Goal: Task Accomplishment & Management: Use online tool/utility

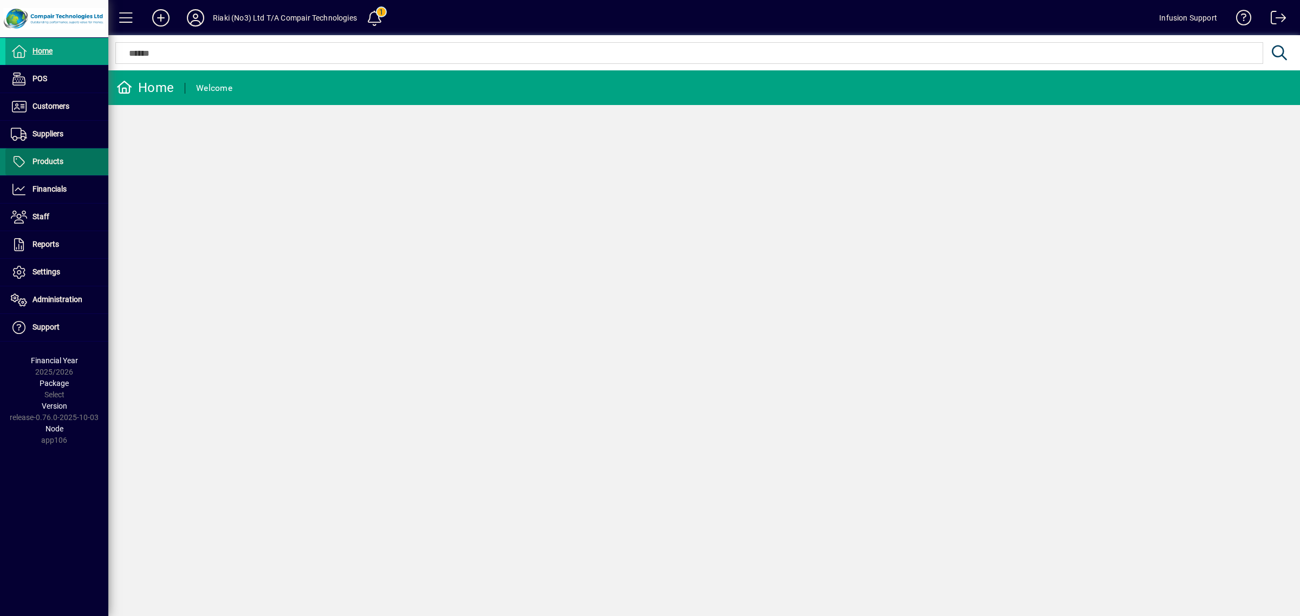
click at [63, 166] on span at bounding box center [56, 162] width 103 height 26
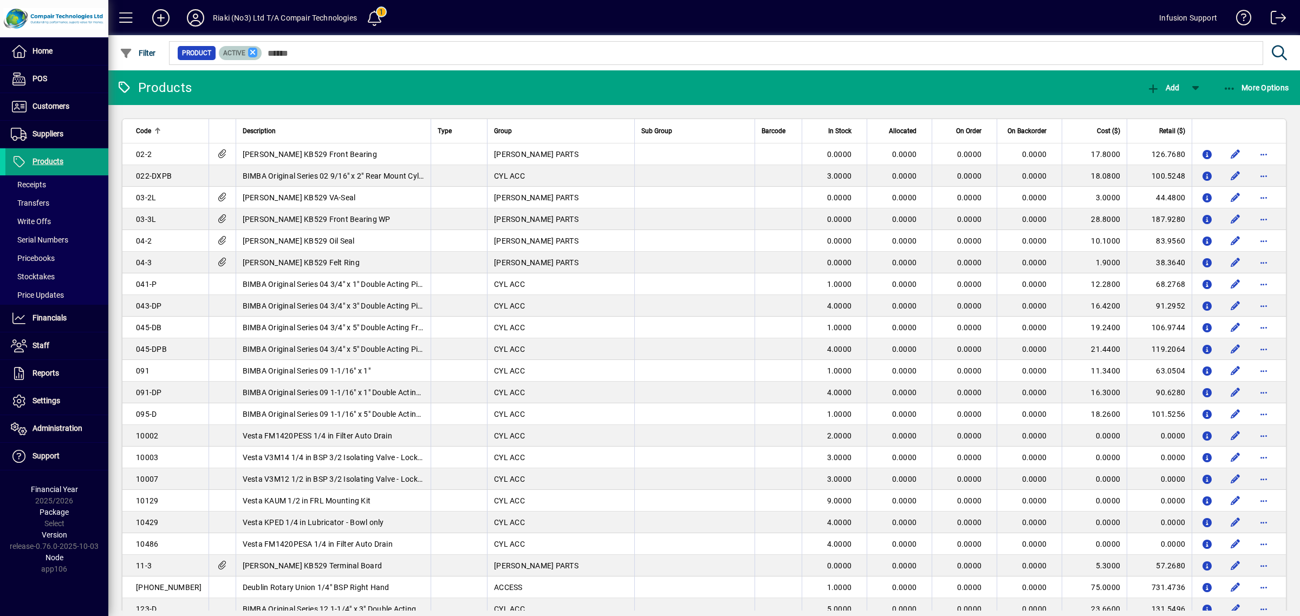
click at [252, 50] on icon at bounding box center [253, 53] width 10 height 10
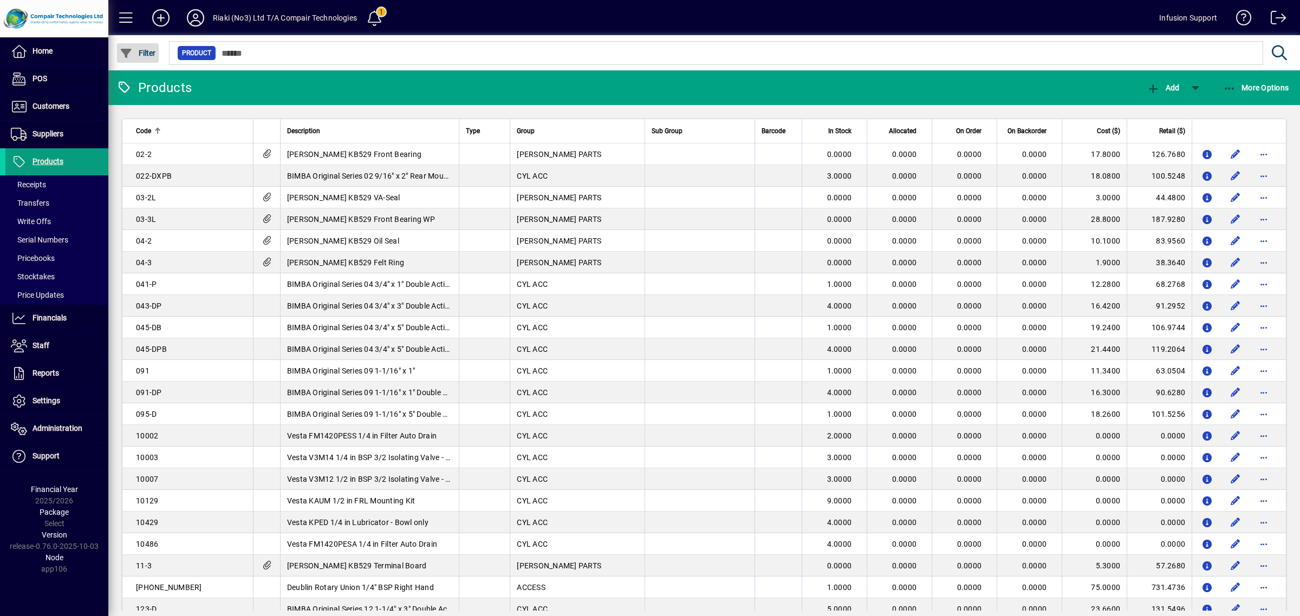
click at [153, 53] on span "Filter" at bounding box center [138, 53] width 36 height 9
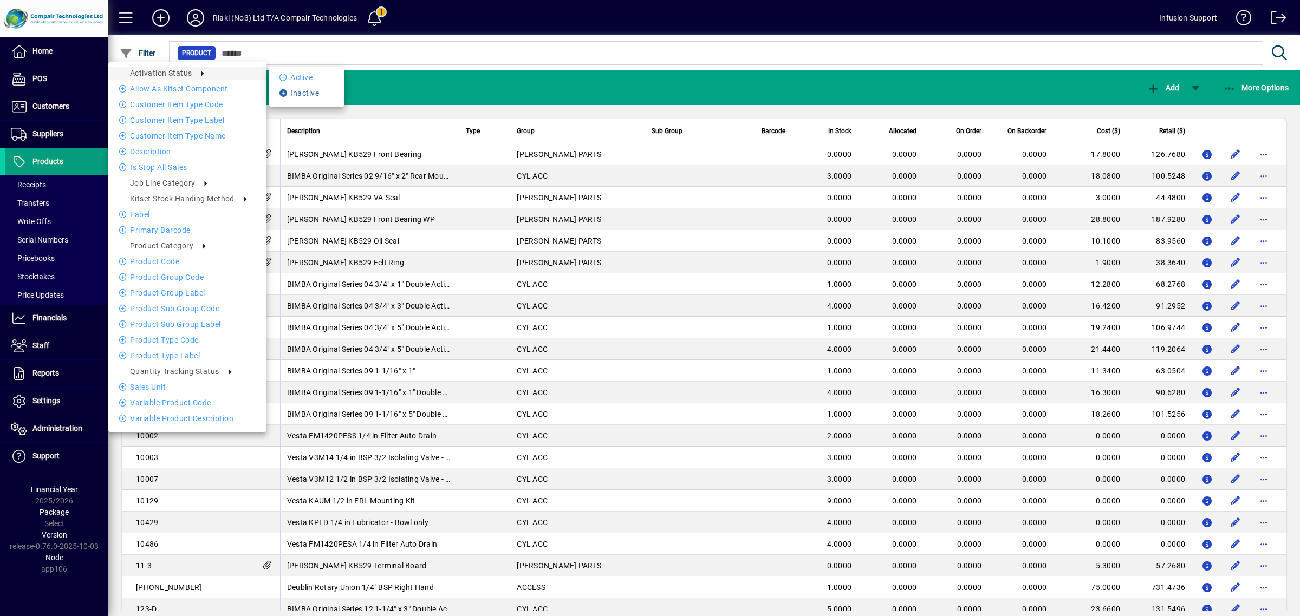
click at [304, 93] on li "Inactive" at bounding box center [307, 93] width 76 height 13
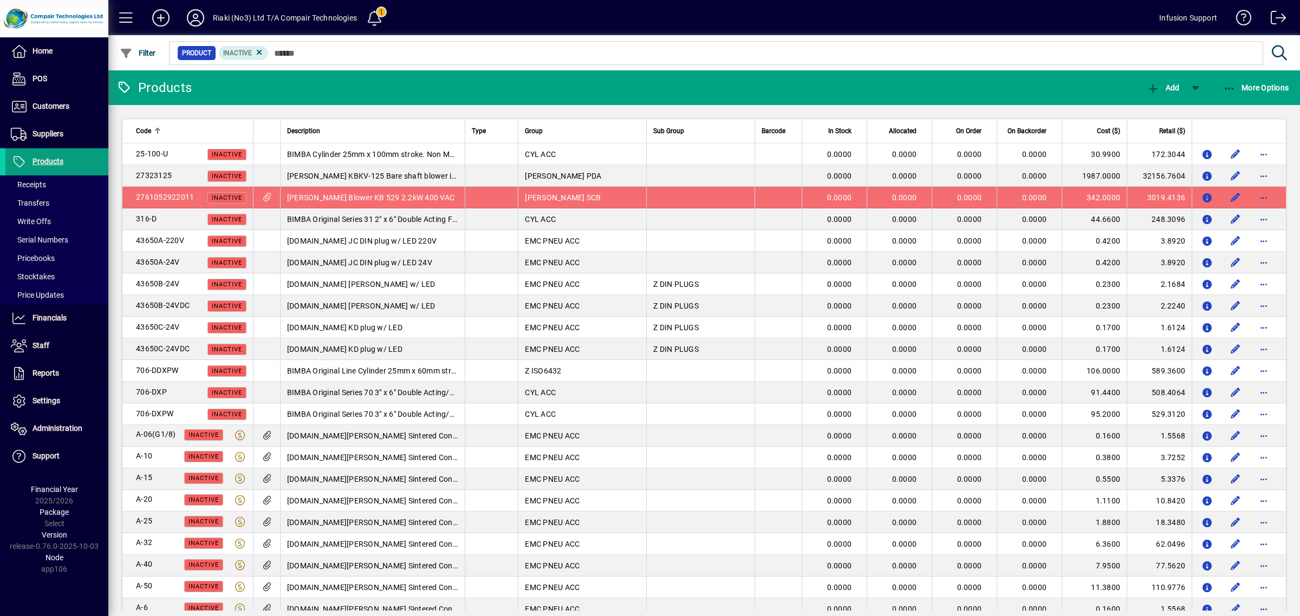
click at [161, 134] on div "Code" at bounding box center [191, 131] width 111 height 12
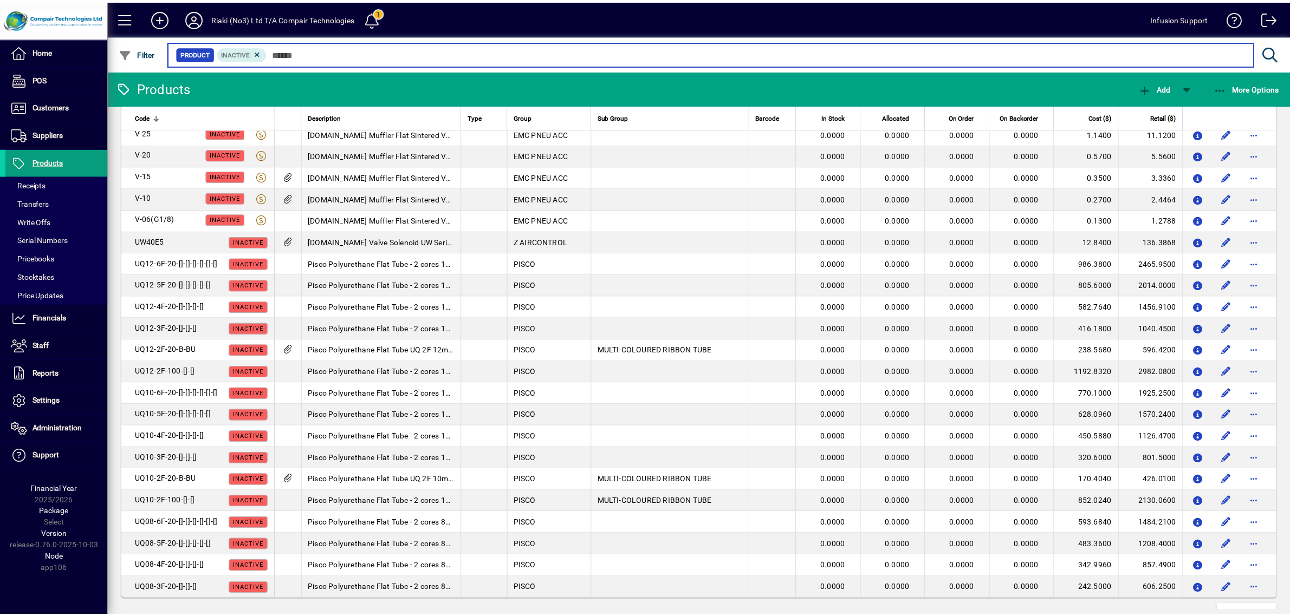
scroll to position [1743, 0]
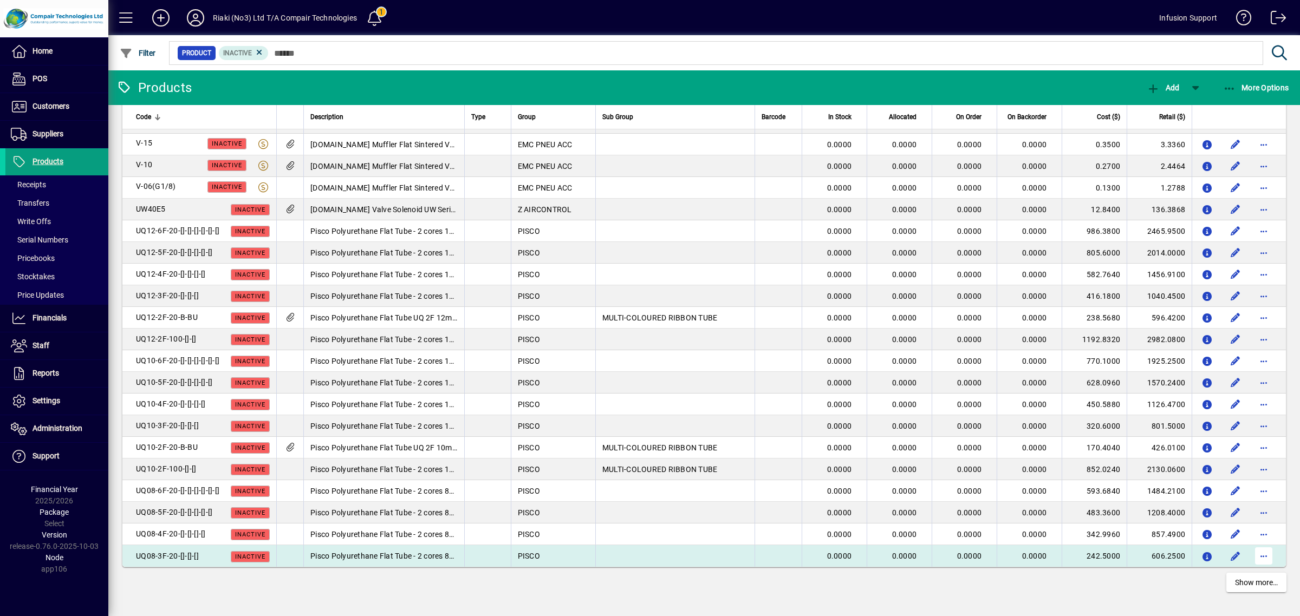
click at [1260, 558] on span "button" at bounding box center [1264, 556] width 26 height 26
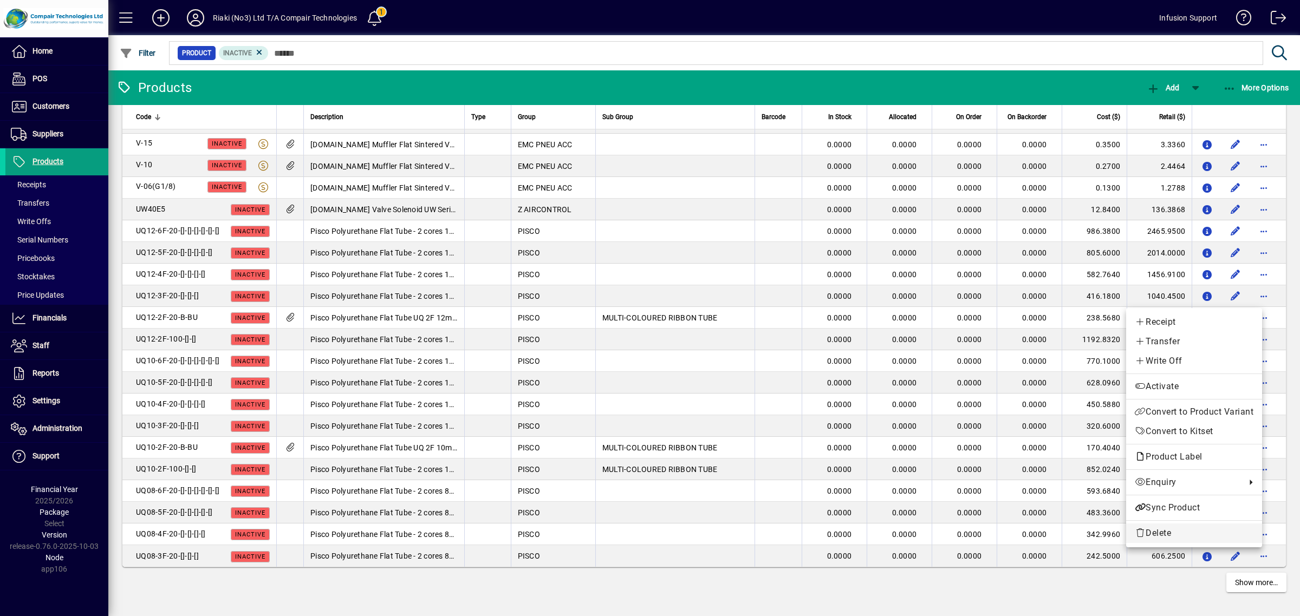
click at [1215, 528] on span "Delete" at bounding box center [1194, 533] width 119 height 13
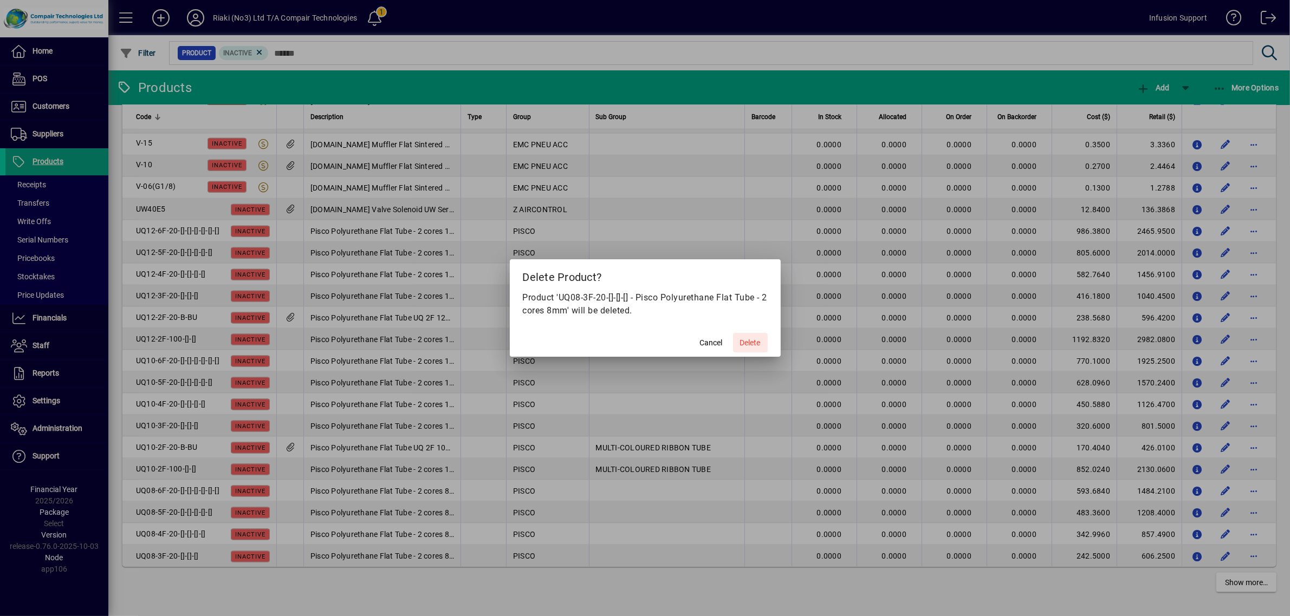
click at [733, 333] on button "Delete" at bounding box center [750, 343] width 35 height 20
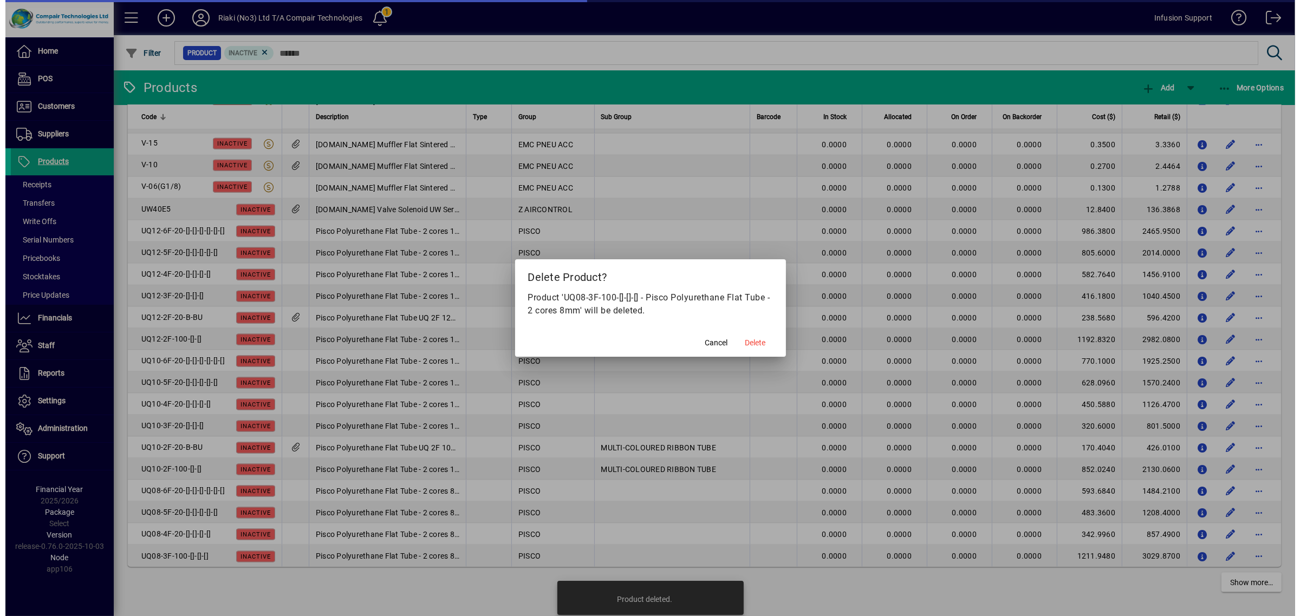
scroll to position [1743, 0]
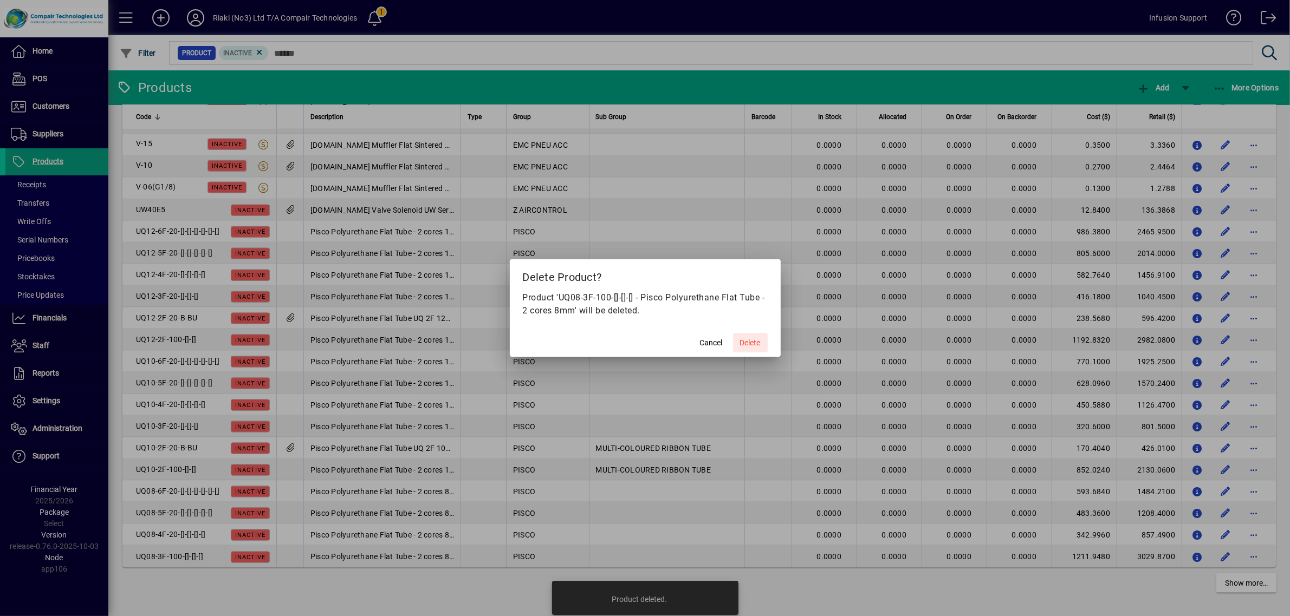
click at [733, 333] on button "Delete" at bounding box center [750, 343] width 35 height 20
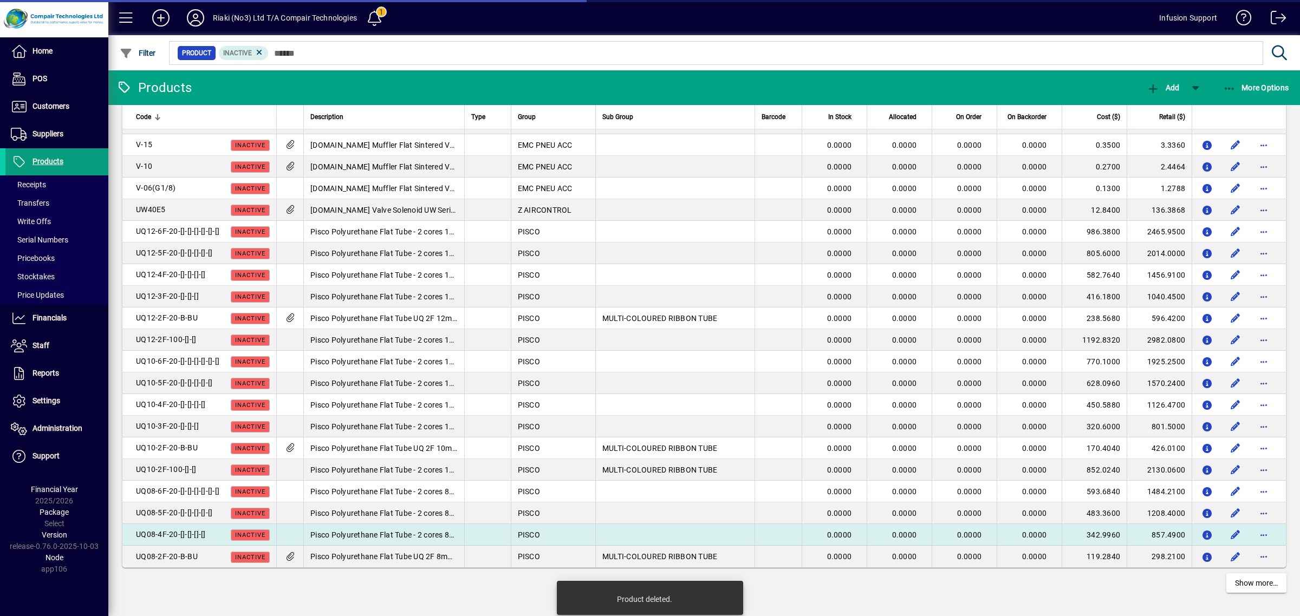
click at [183, 535] on span "UQ08-4F-20-[]-[]-[]-[]" at bounding box center [171, 534] width 70 height 9
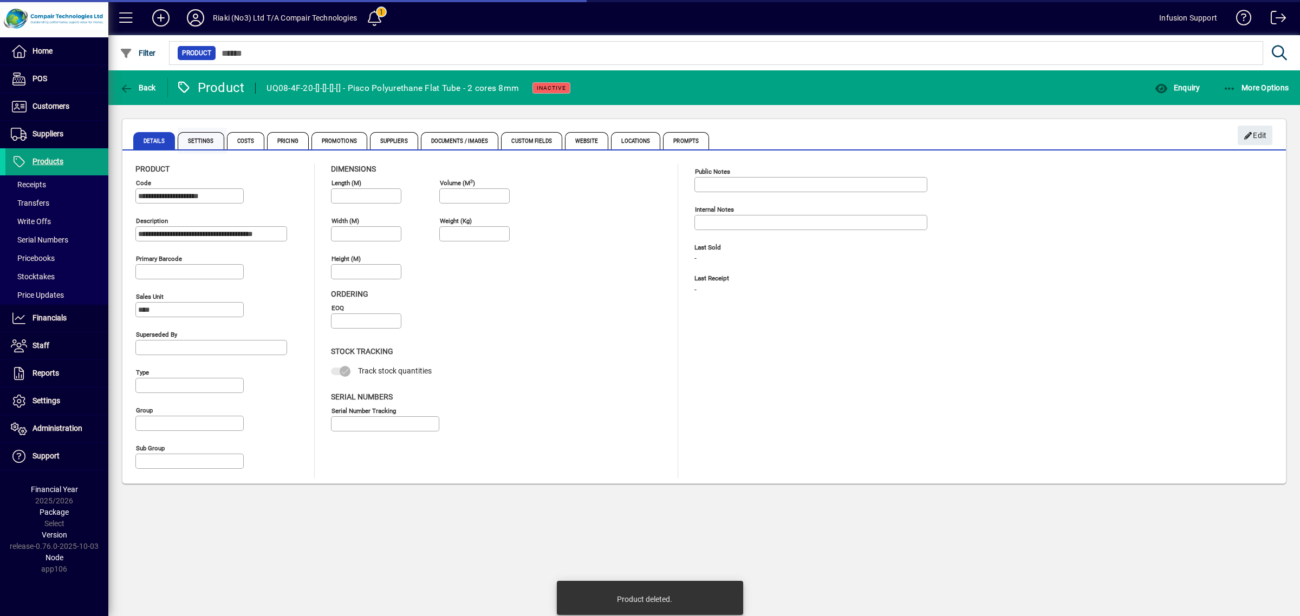
type input "**********"
type input "****"
drag, startPoint x: 198, startPoint y: 193, endPoint x: 206, endPoint y: 198, distance: 8.7
click at [206, 198] on input "**********" at bounding box center [190, 196] width 105 height 9
click at [138, 83] on span "Back" at bounding box center [138, 87] width 36 height 9
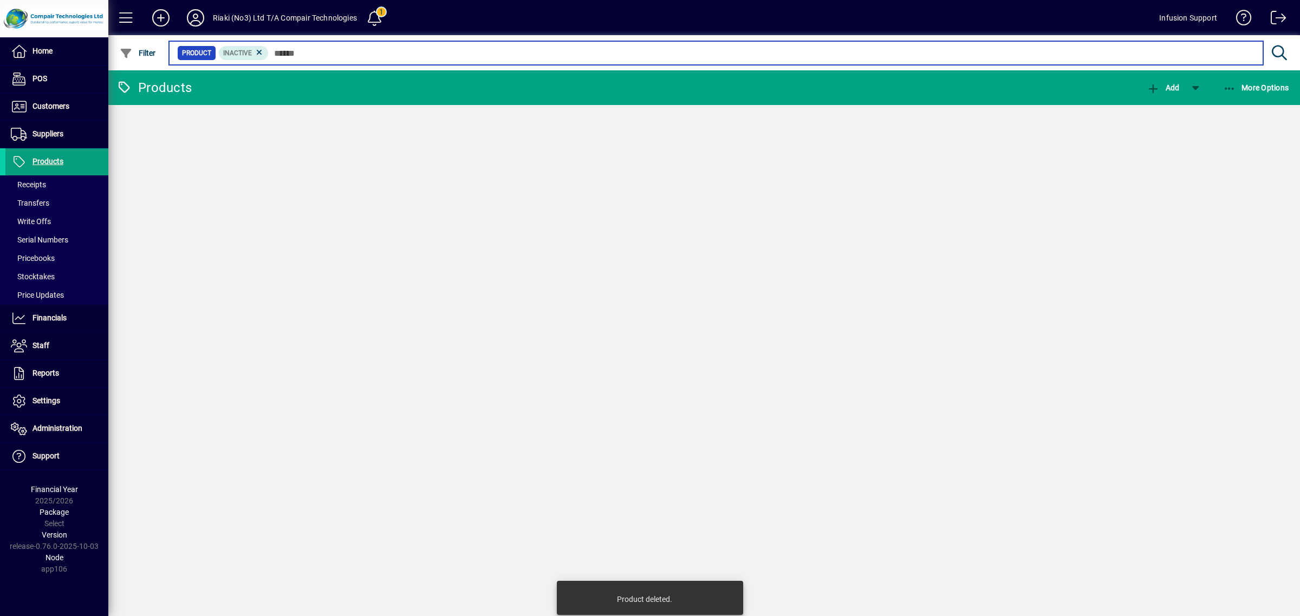
paste input "****"
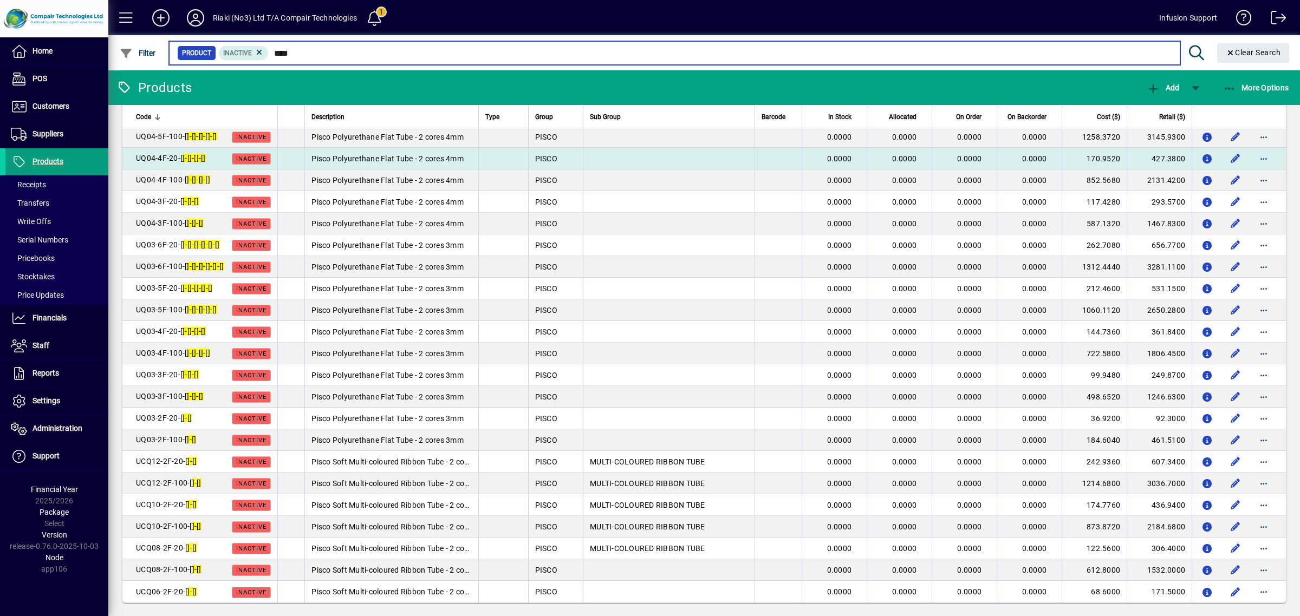
scroll to position [521, 0]
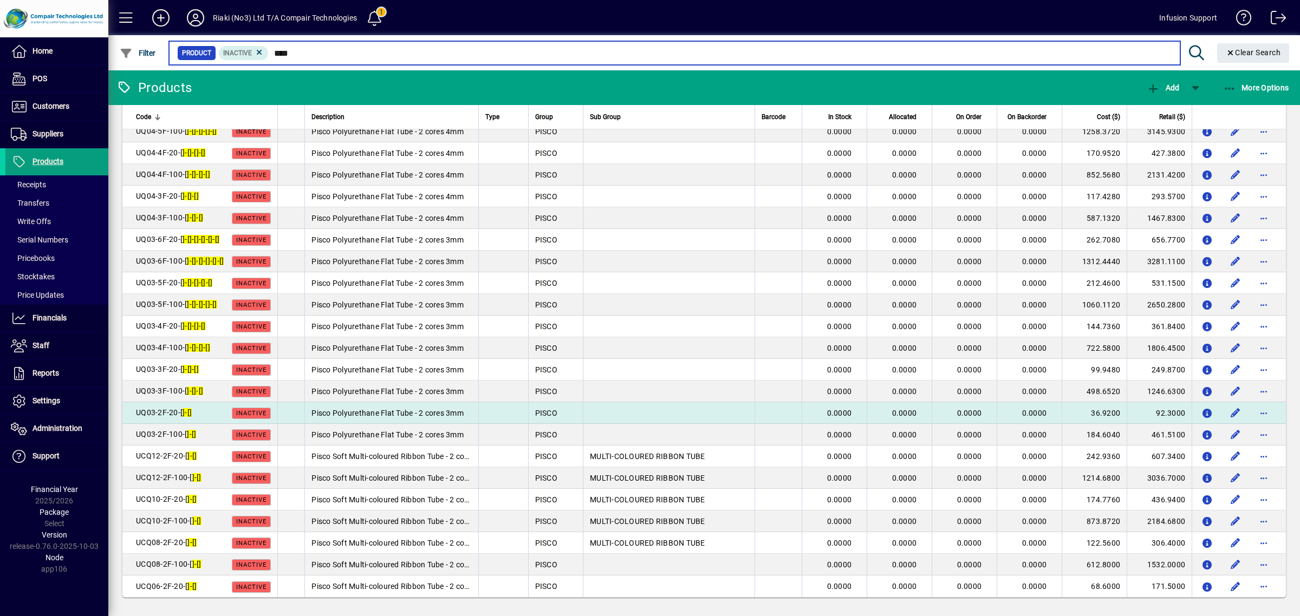
type input "****"
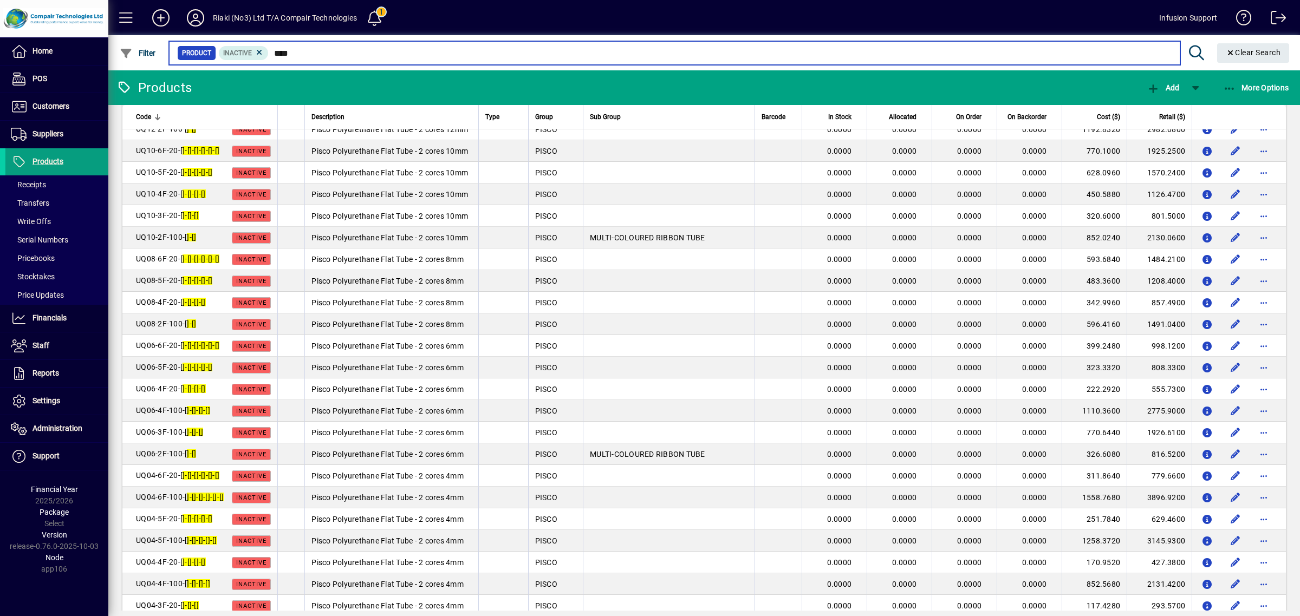
scroll to position [0, 0]
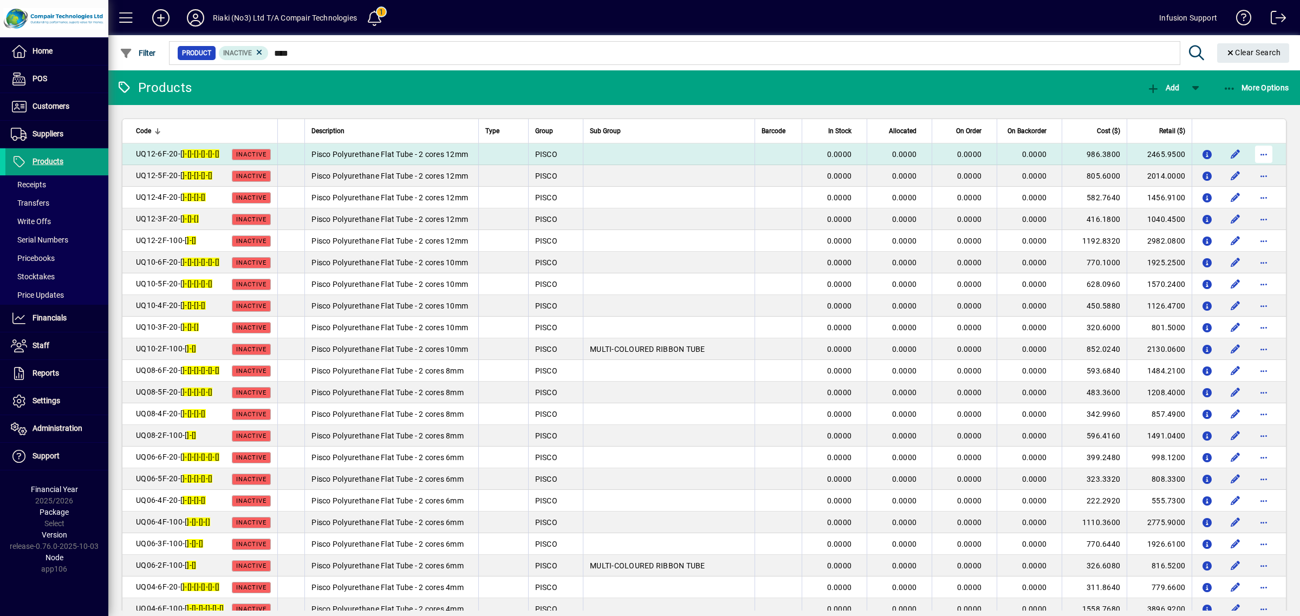
click at [1259, 156] on span "button" at bounding box center [1264, 154] width 26 height 26
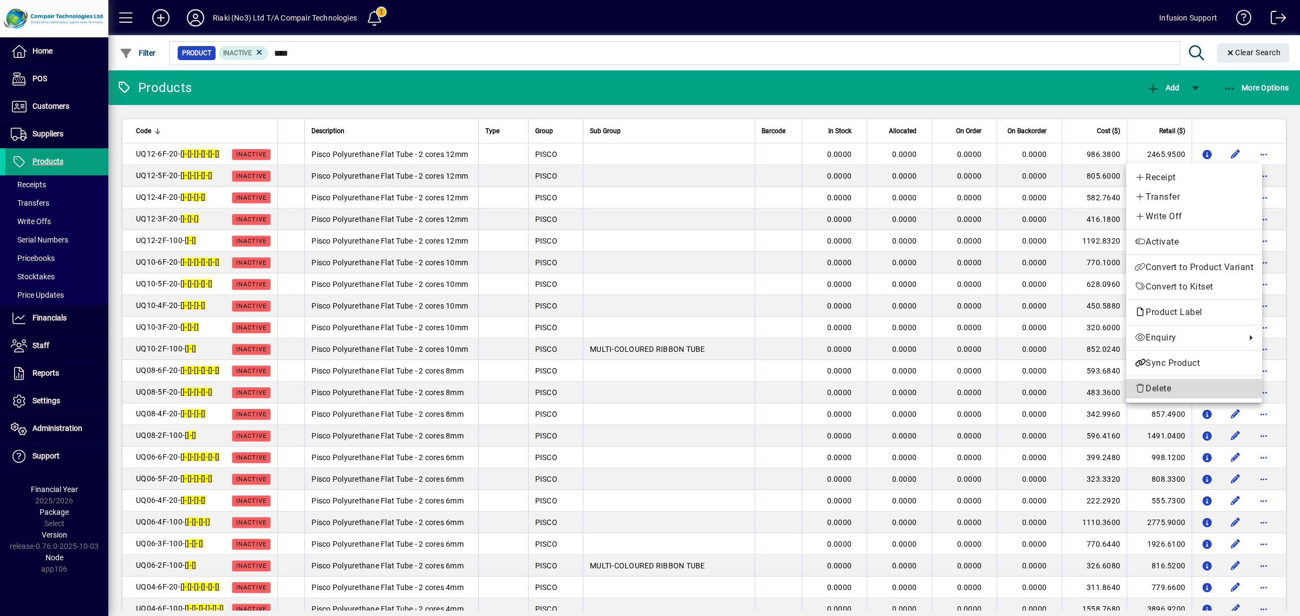
click at [1169, 387] on span "Delete" at bounding box center [1194, 388] width 119 height 13
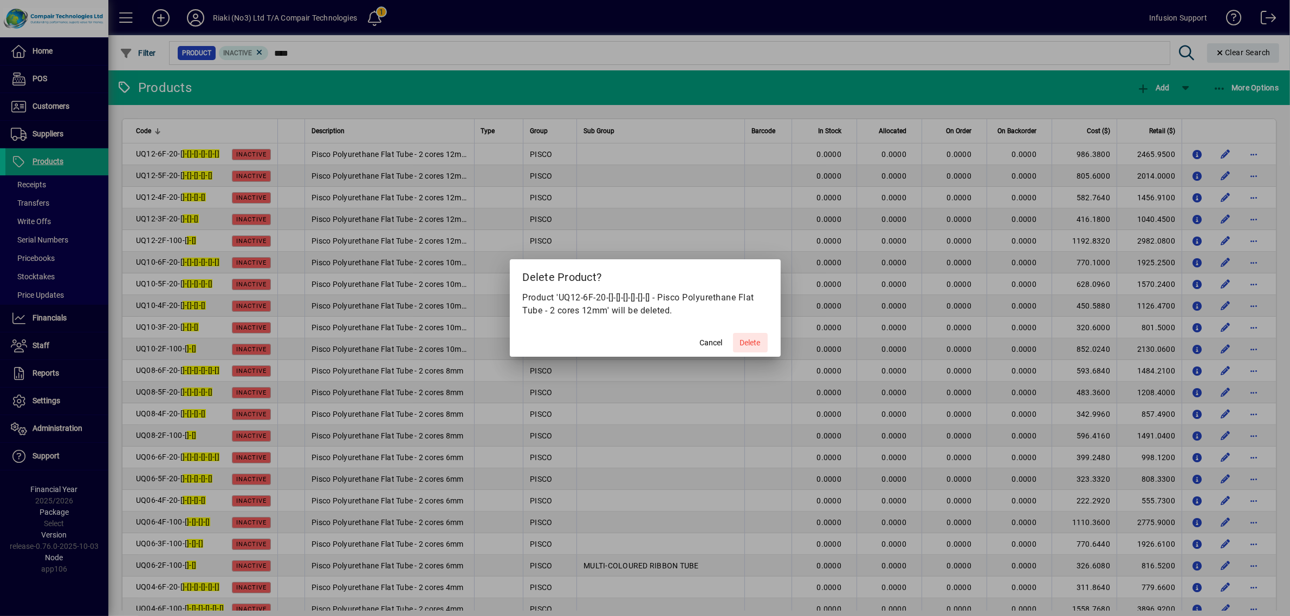
click at [756, 341] on span "Delete" at bounding box center [750, 342] width 21 height 11
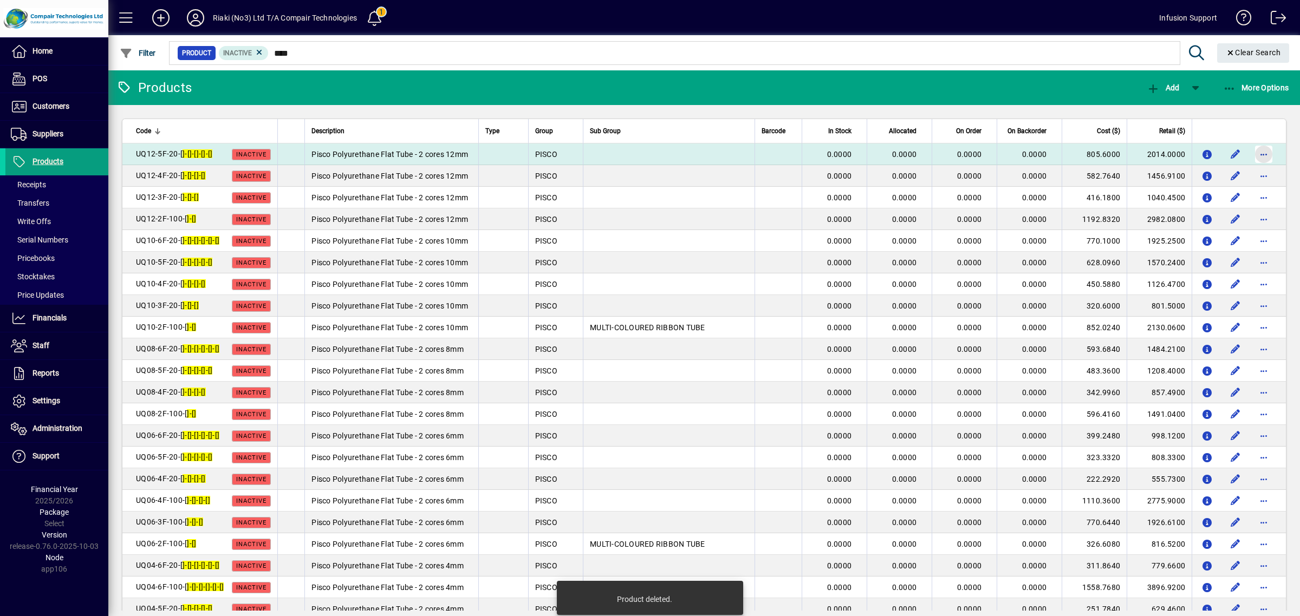
click at [1257, 152] on span "button" at bounding box center [1264, 154] width 26 height 26
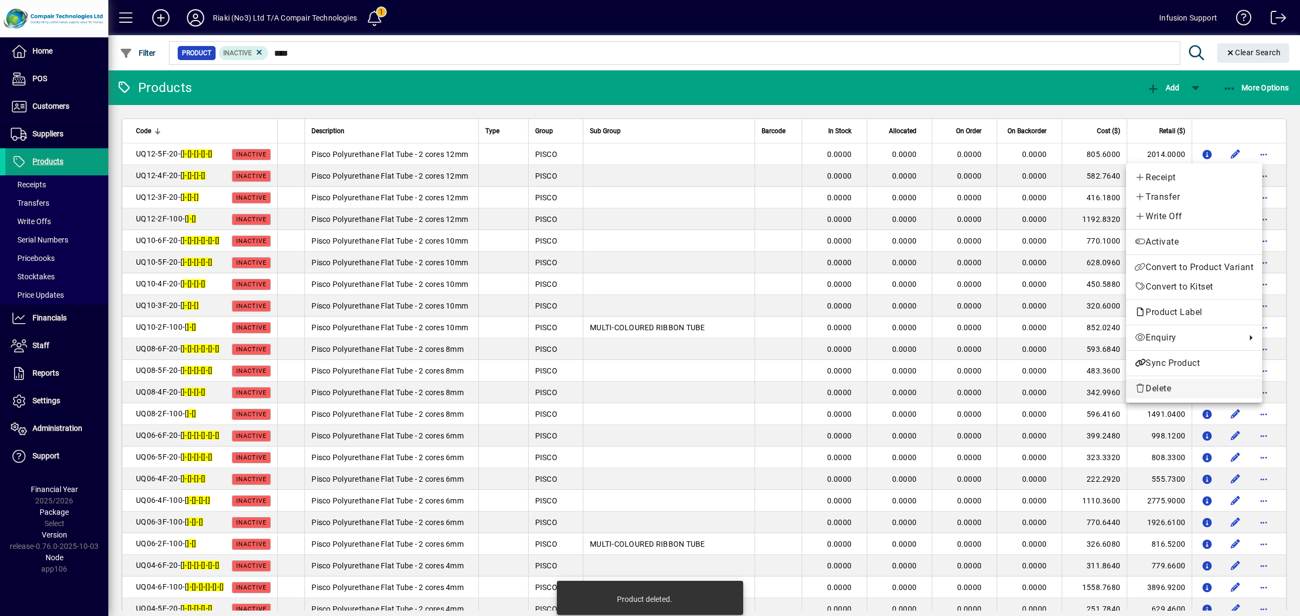
click at [1152, 385] on span "Delete" at bounding box center [1194, 388] width 119 height 13
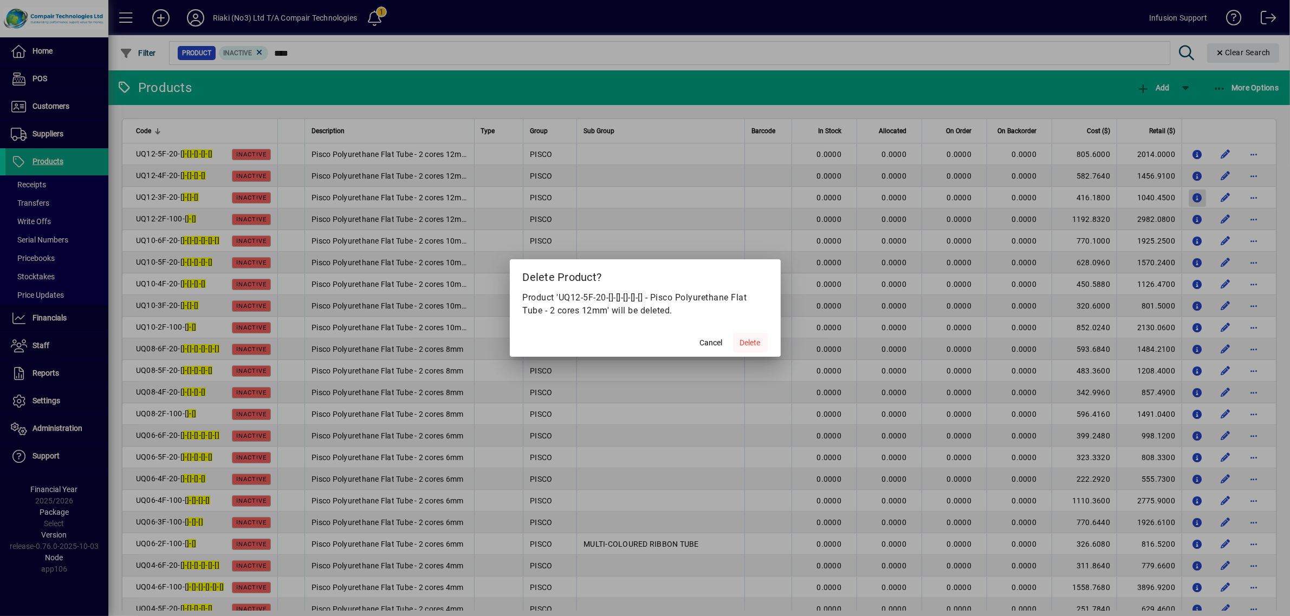
click at [756, 344] on span "Delete" at bounding box center [750, 342] width 21 height 11
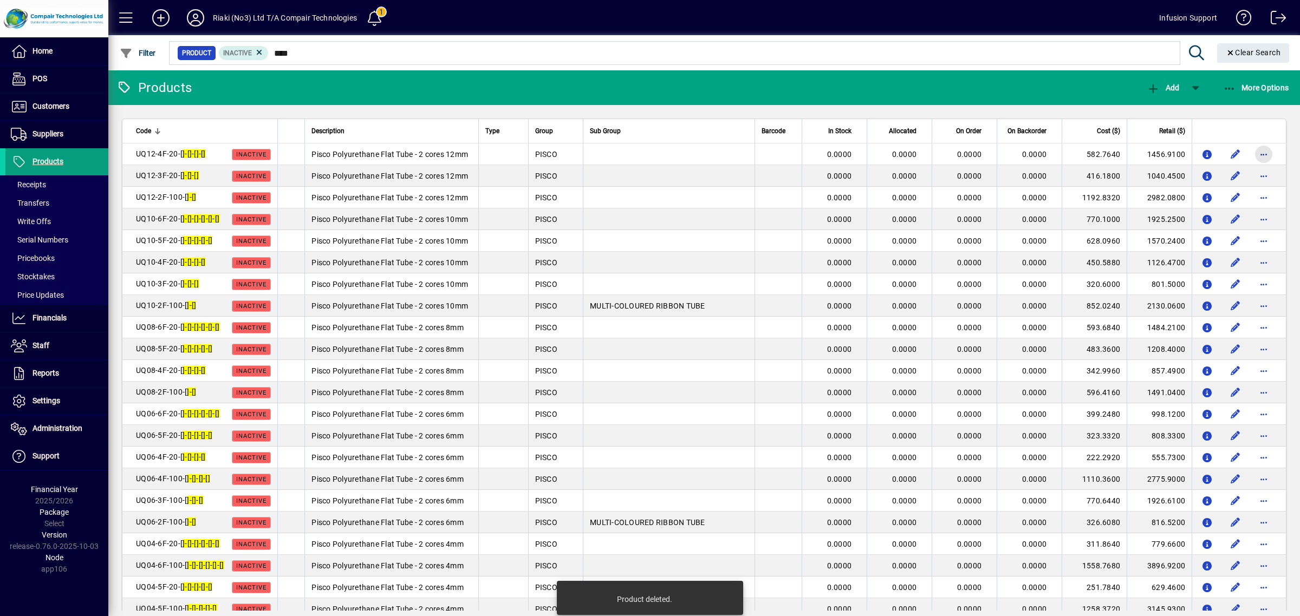
click at [1255, 147] on span "button" at bounding box center [1264, 154] width 26 height 26
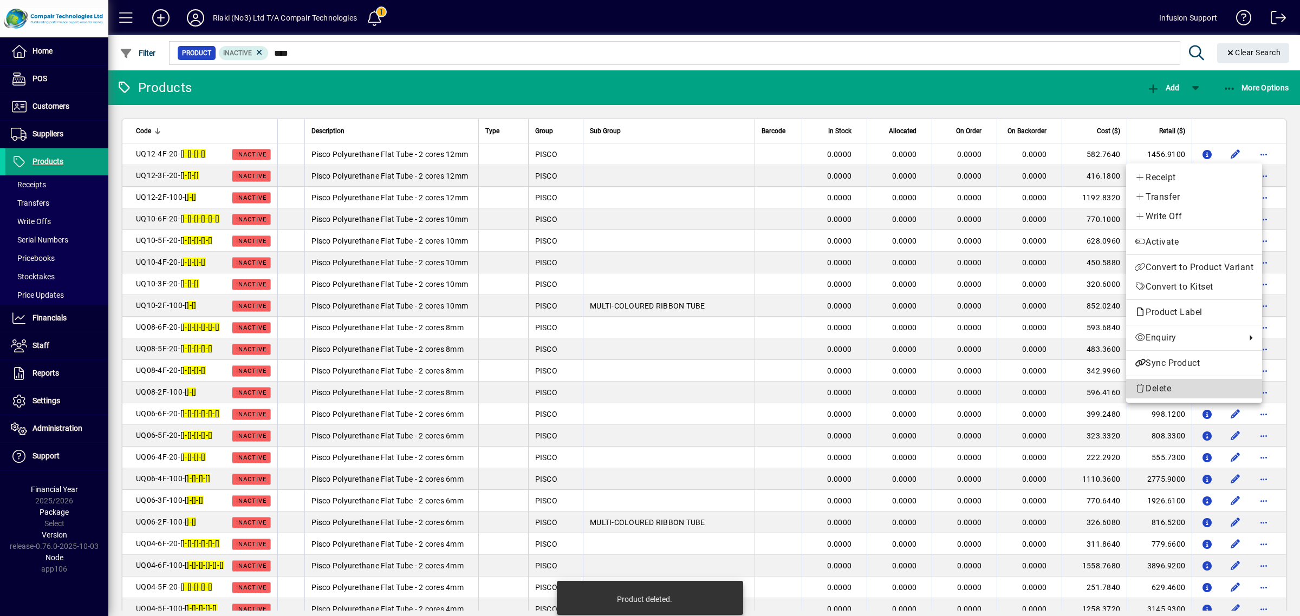
click at [1164, 386] on span "Delete" at bounding box center [1194, 388] width 119 height 13
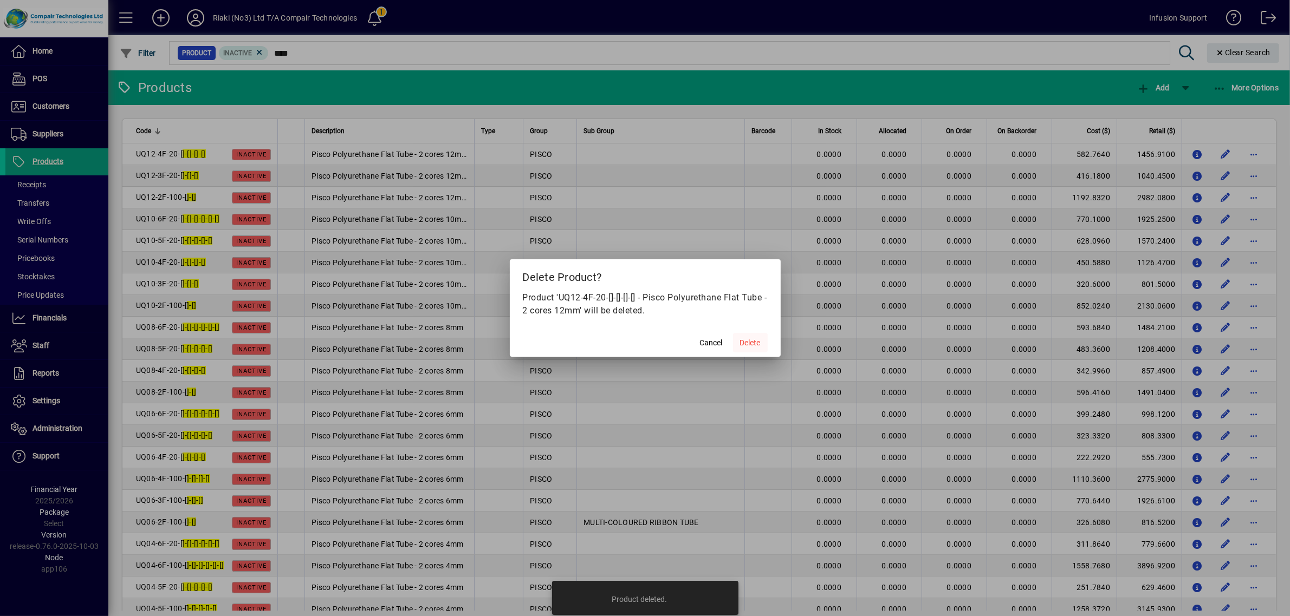
click at [759, 342] on span "Delete" at bounding box center [750, 342] width 21 height 11
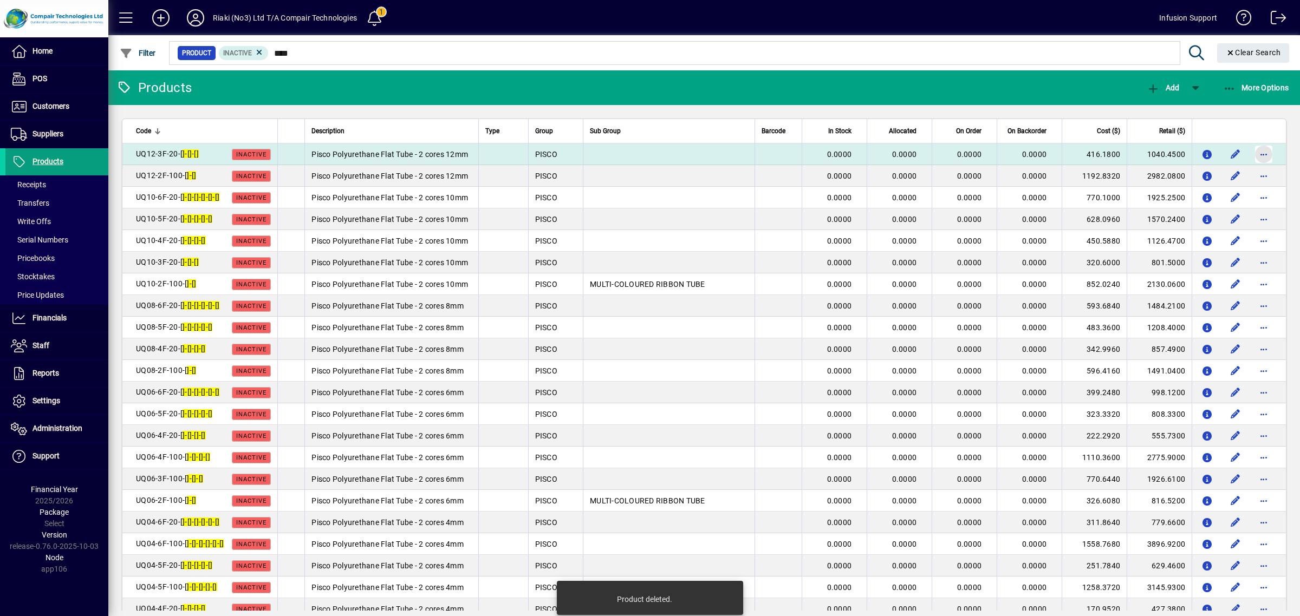
click at [1251, 158] on span "button" at bounding box center [1264, 154] width 26 height 26
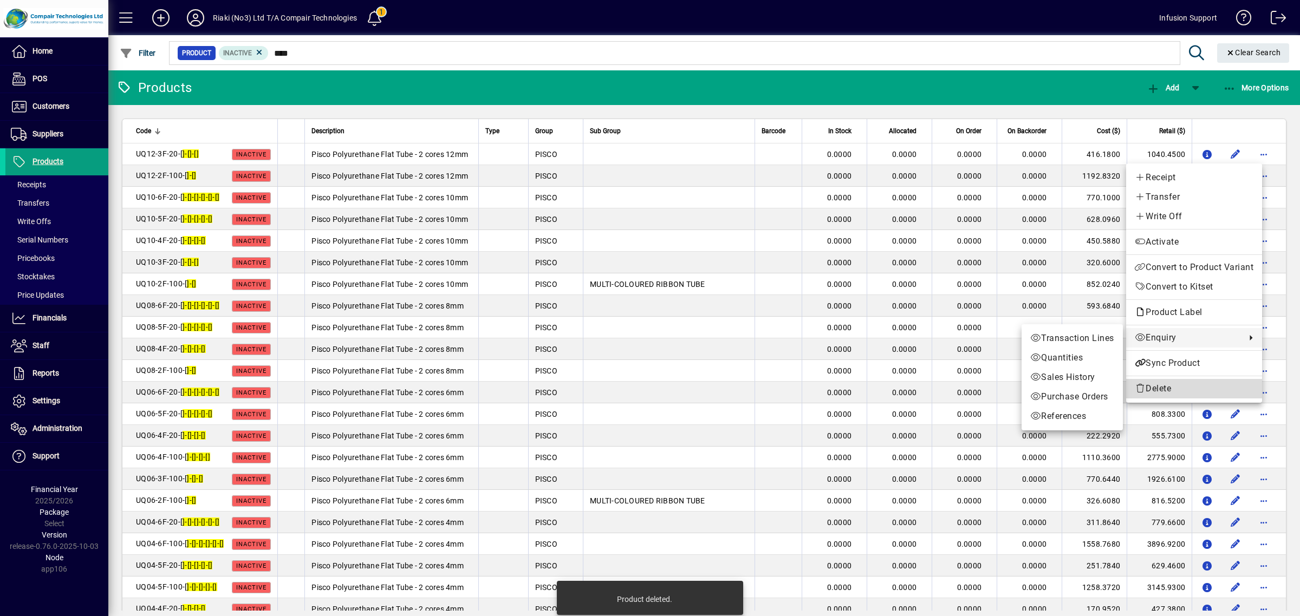
click at [1161, 385] on span "Delete" at bounding box center [1194, 388] width 119 height 13
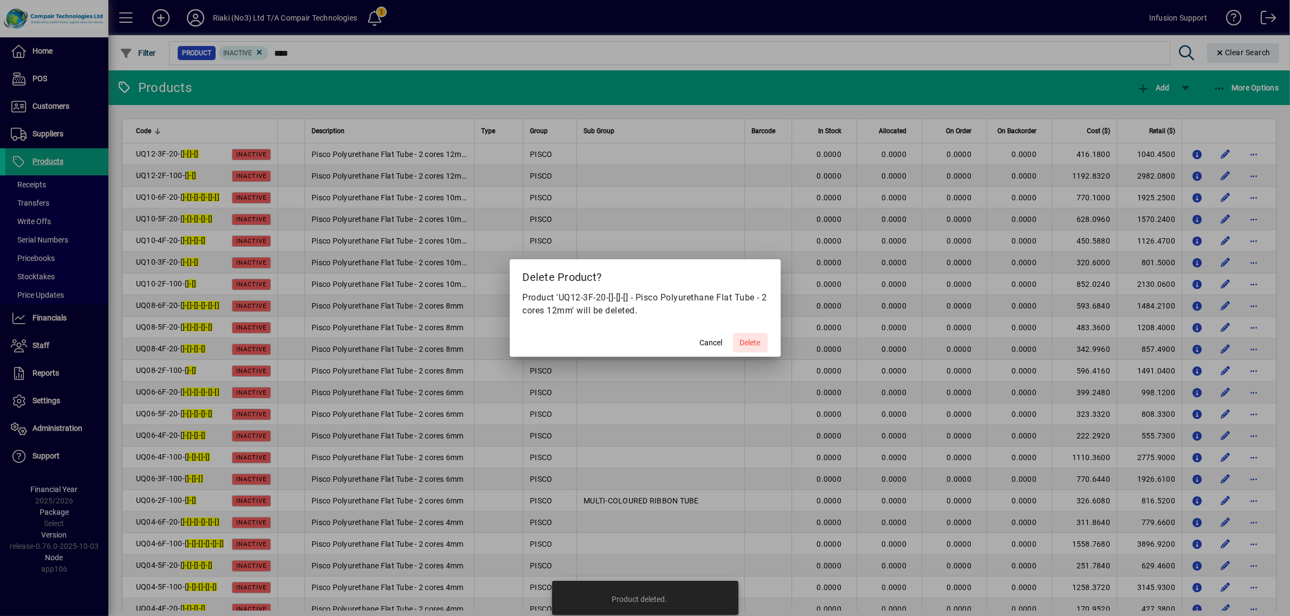
click at [740, 342] on span "Delete" at bounding box center [750, 342] width 21 height 11
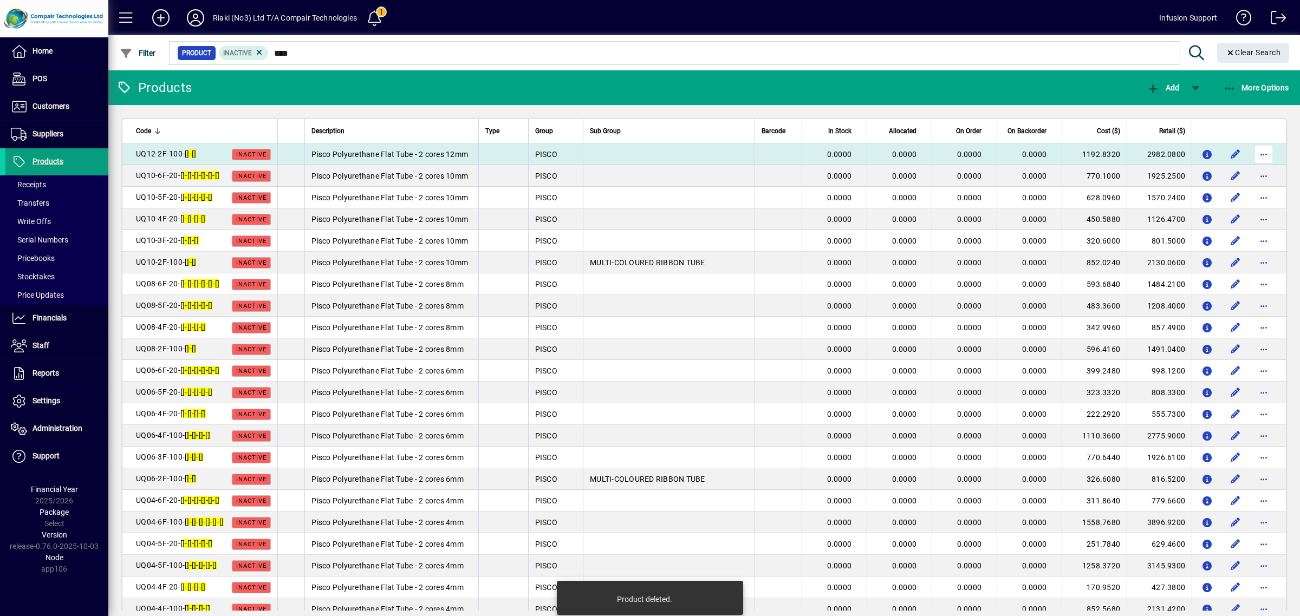
click at [1256, 150] on span "button" at bounding box center [1264, 154] width 26 height 26
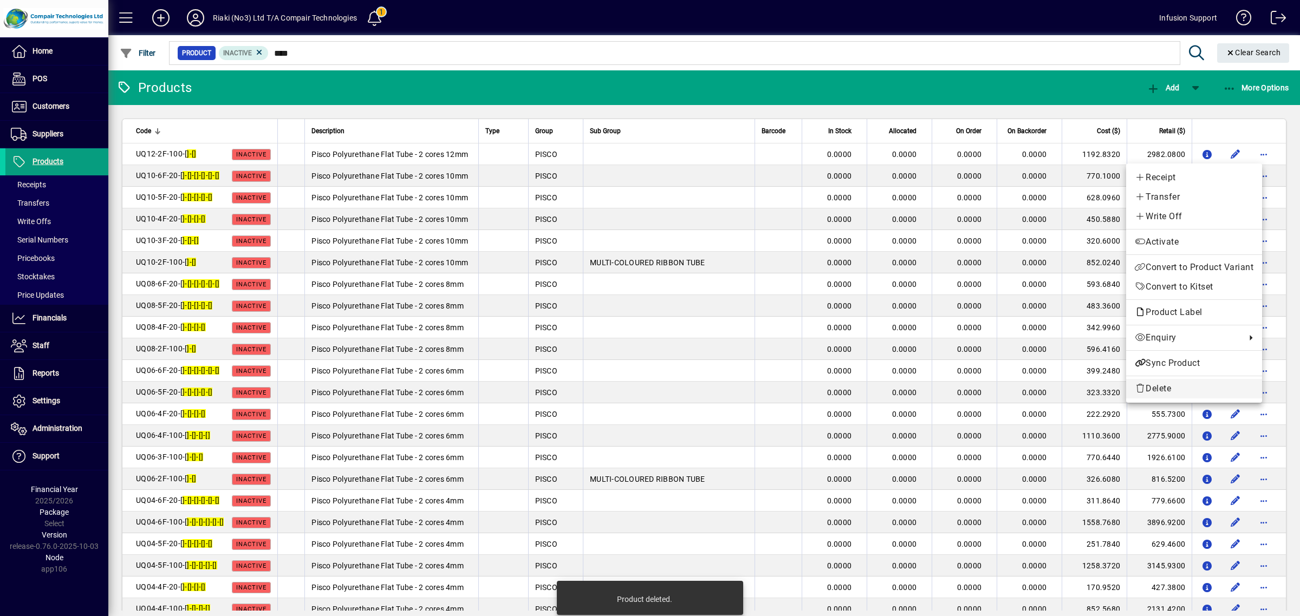
click at [1157, 388] on span "Delete" at bounding box center [1194, 388] width 119 height 13
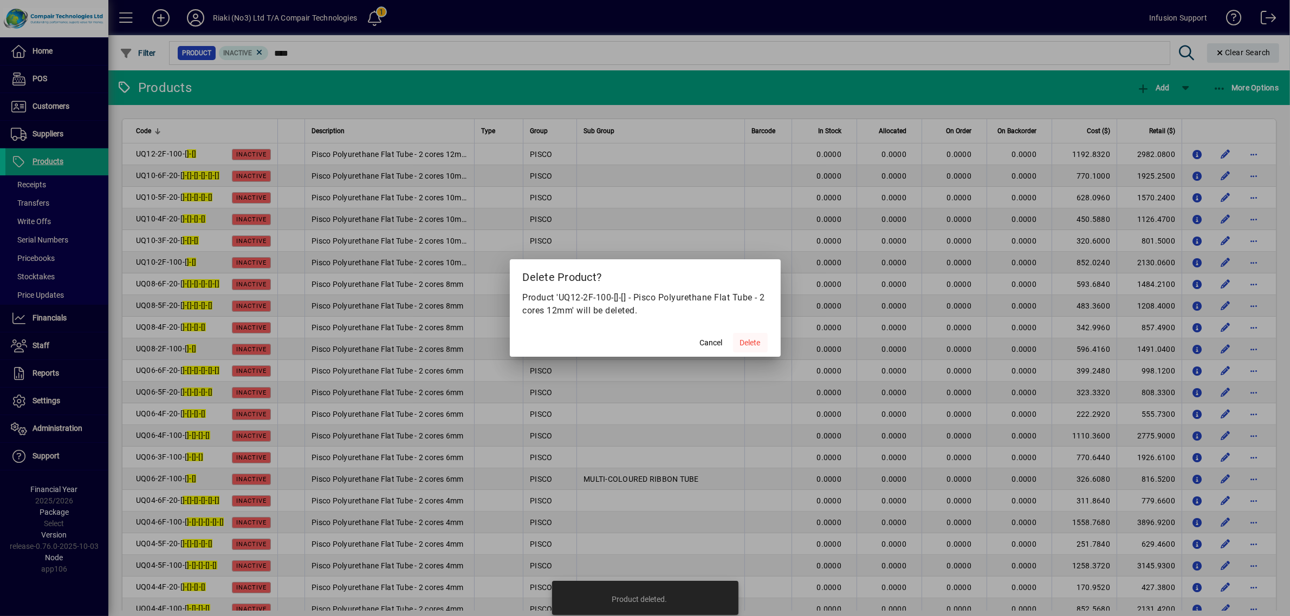
click at [754, 342] on span "Delete" at bounding box center [750, 342] width 21 height 11
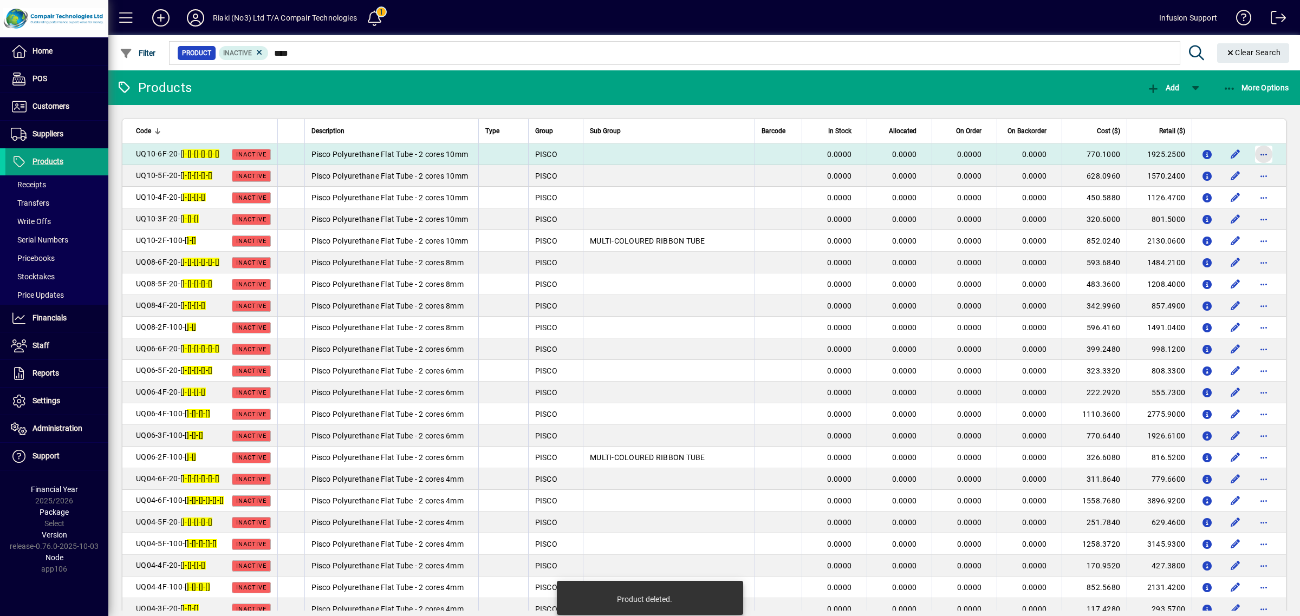
click at [1257, 153] on span "button" at bounding box center [1264, 154] width 26 height 26
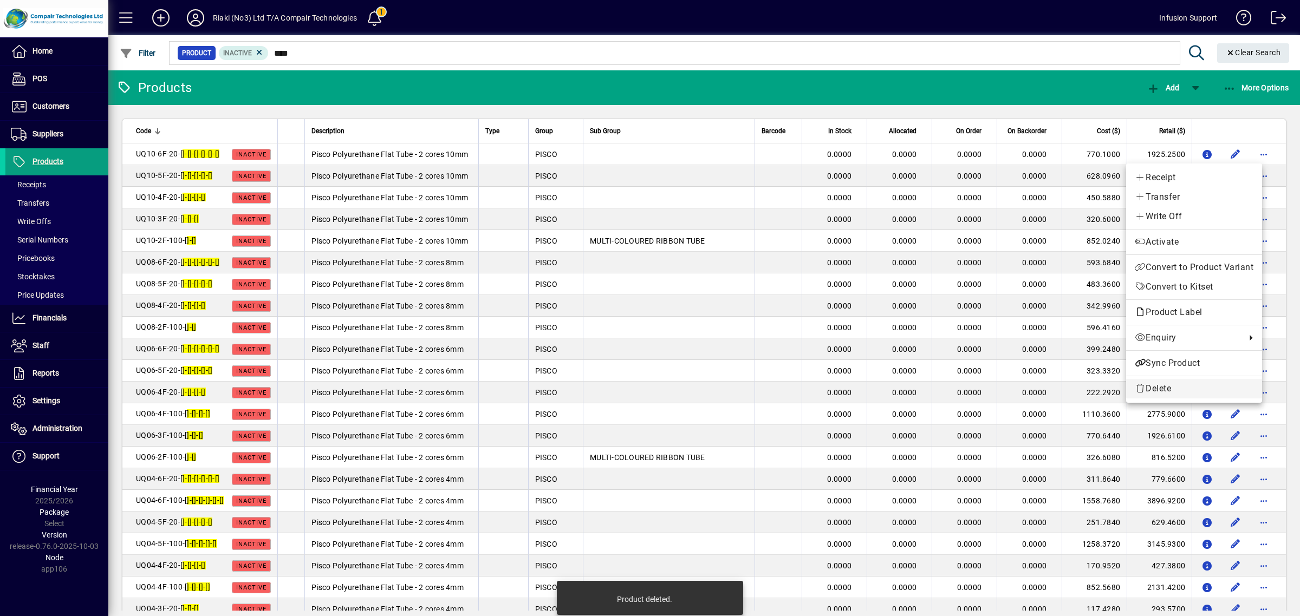
click at [1170, 384] on span "Delete" at bounding box center [1194, 388] width 119 height 13
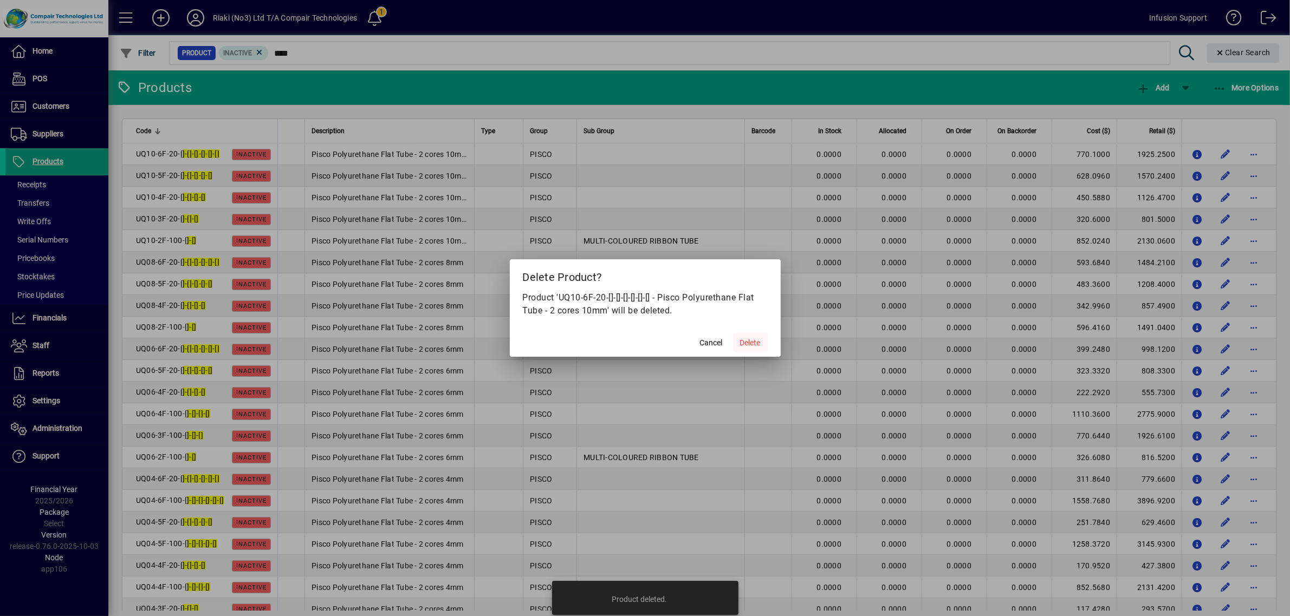
click at [756, 342] on span "Delete" at bounding box center [750, 342] width 21 height 11
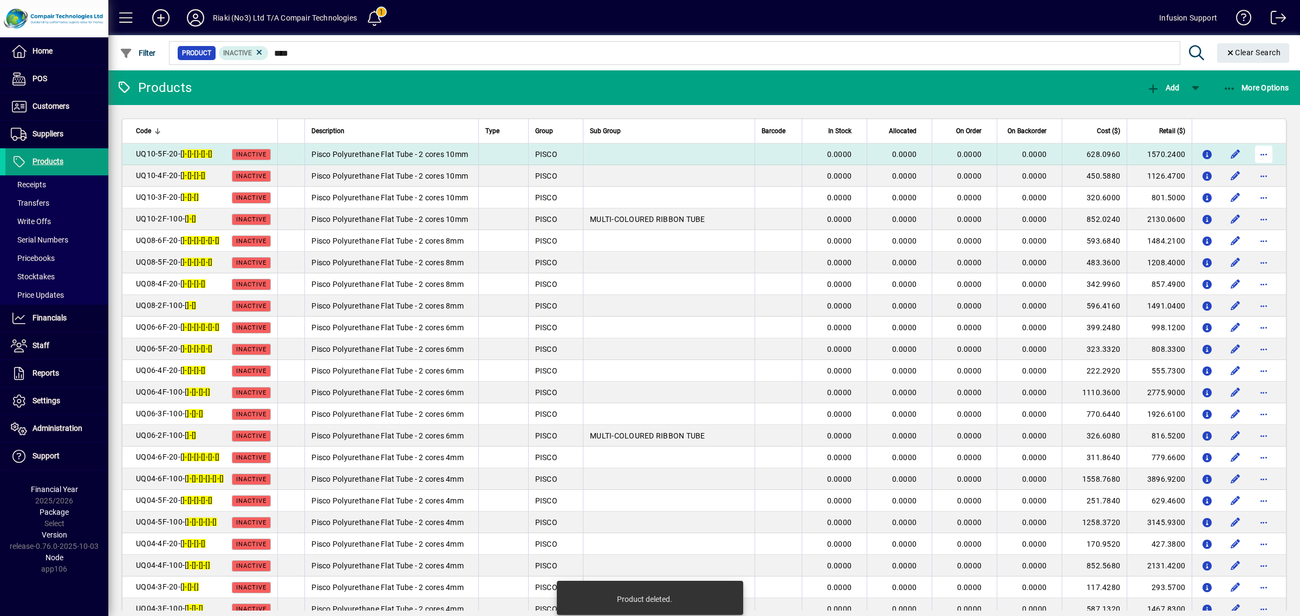
click at [1251, 152] on span "button" at bounding box center [1264, 154] width 26 height 26
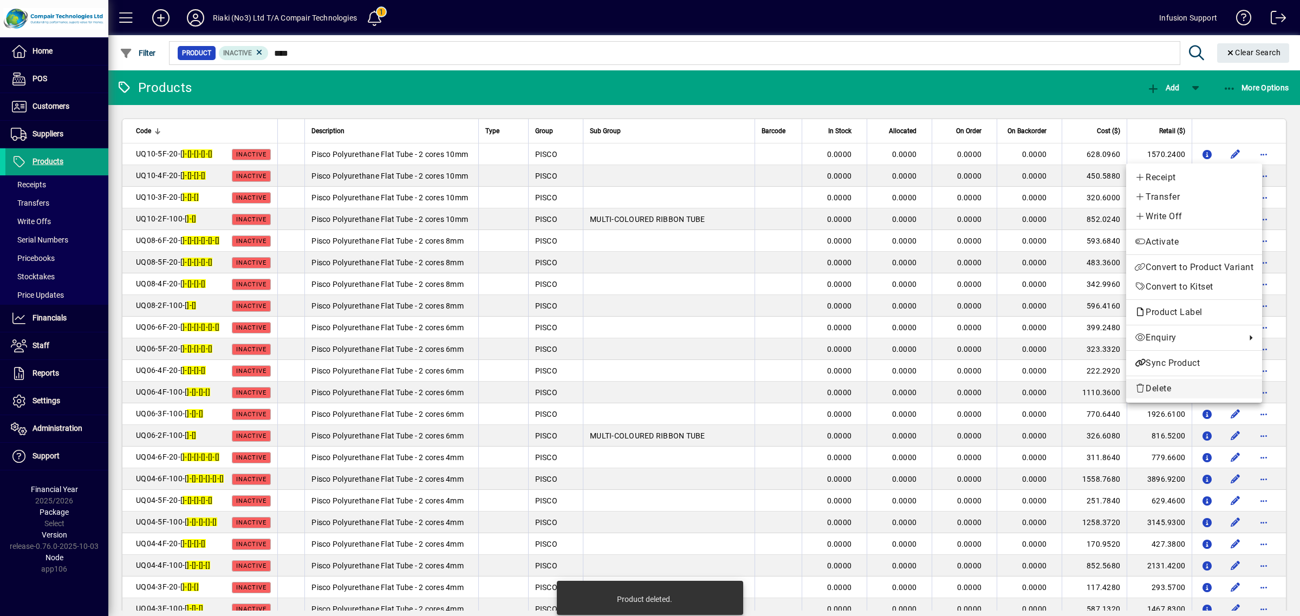
click at [1140, 387] on icon "button" at bounding box center [1140, 388] width 11 height 9
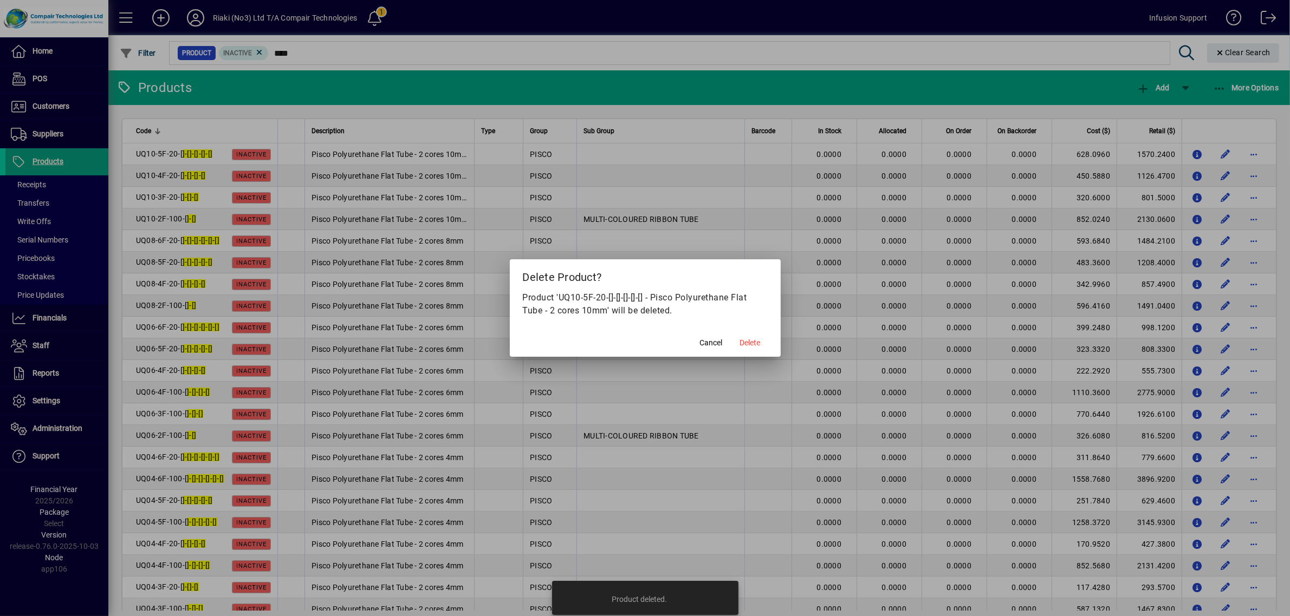
drag, startPoint x: 760, startPoint y: 347, endPoint x: 754, endPoint y: 348, distance: 6.0
click at [754, 349] on button "Delete" at bounding box center [750, 343] width 35 height 20
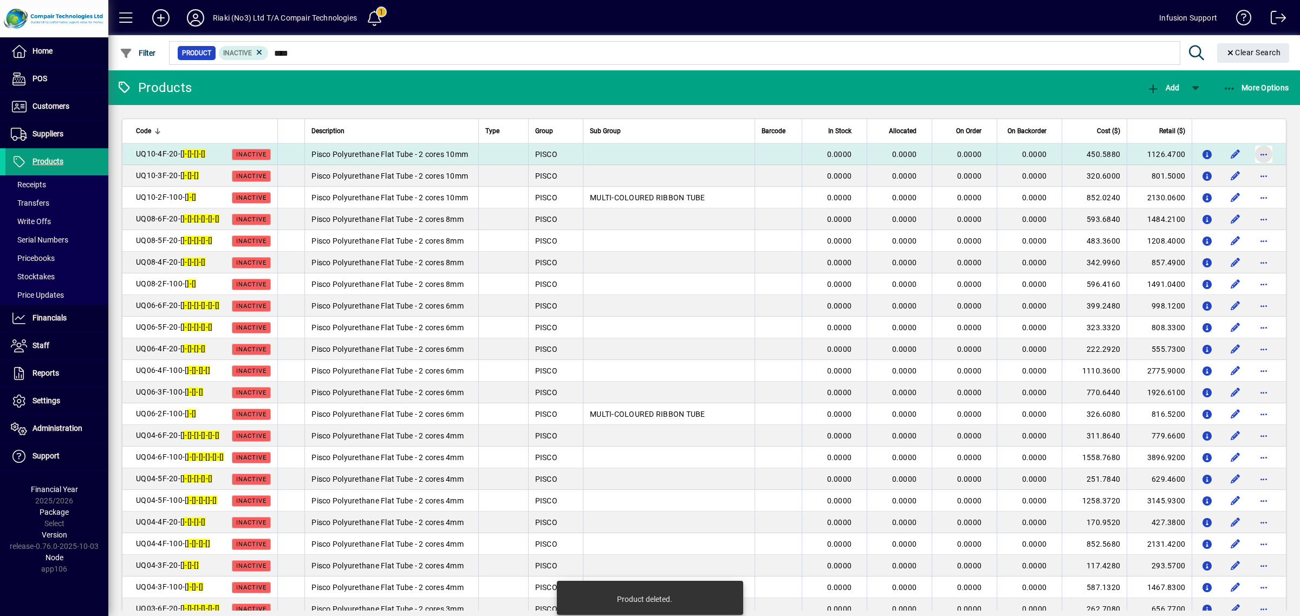
drag, startPoint x: 1250, startPoint y: 153, endPoint x: 1252, endPoint y: 158, distance: 5.8
click at [1251, 154] on span "button" at bounding box center [1264, 154] width 26 height 26
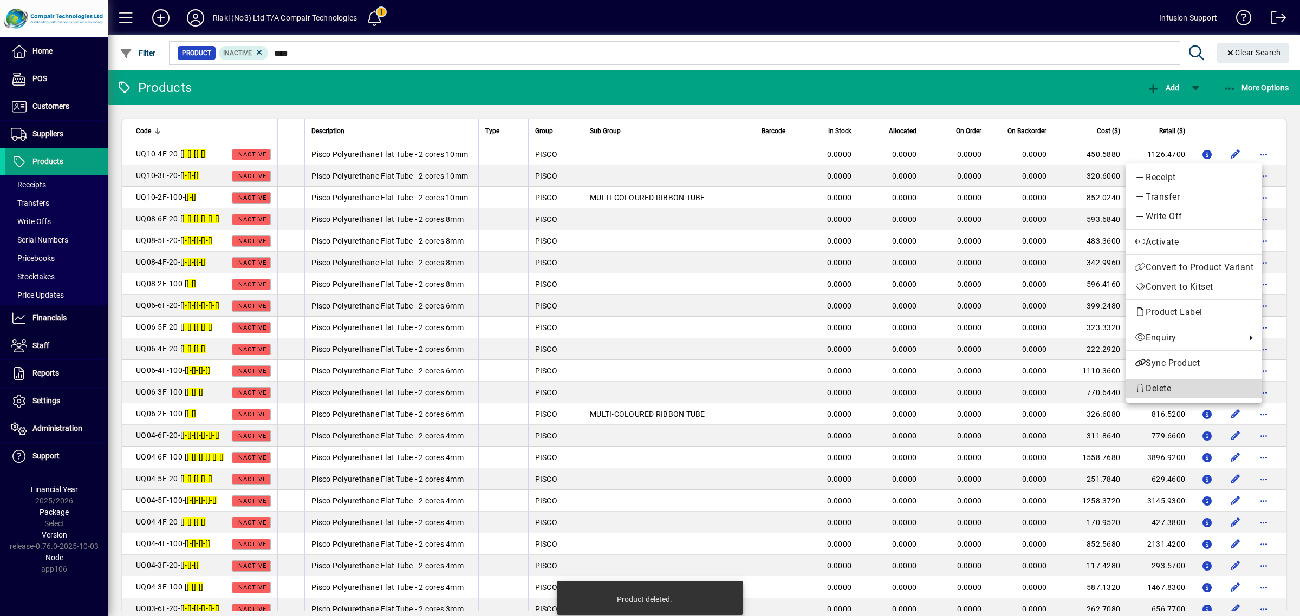
click at [1157, 386] on span "Delete" at bounding box center [1194, 388] width 119 height 13
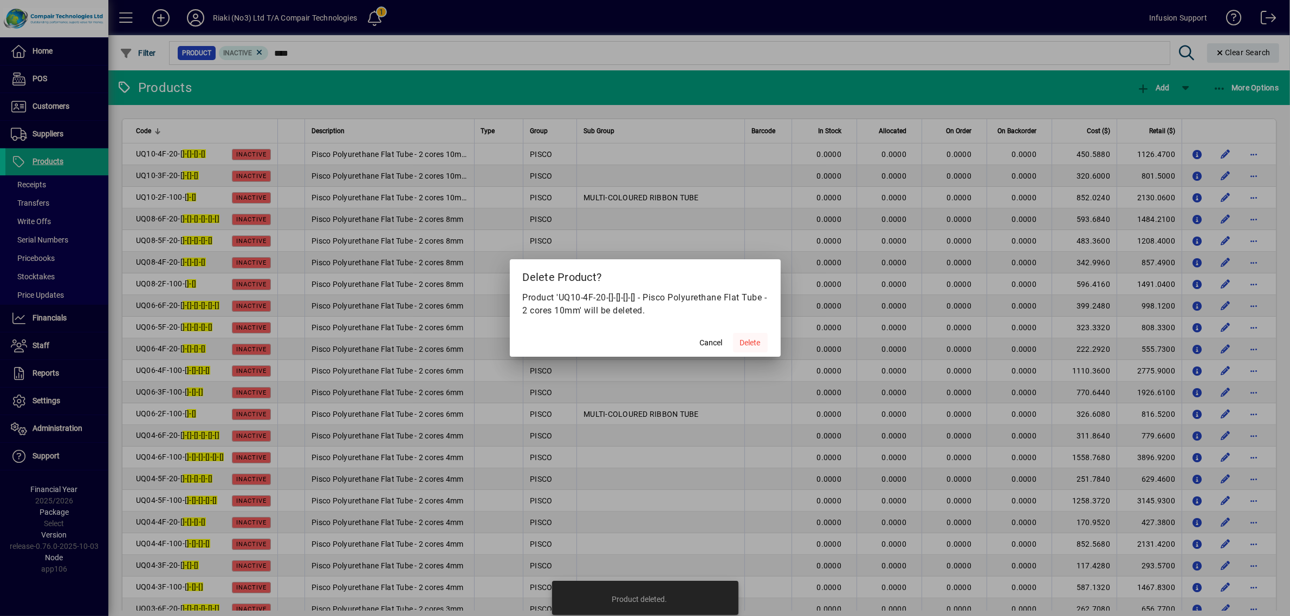
click at [748, 342] on span "Delete" at bounding box center [750, 342] width 21 height 11
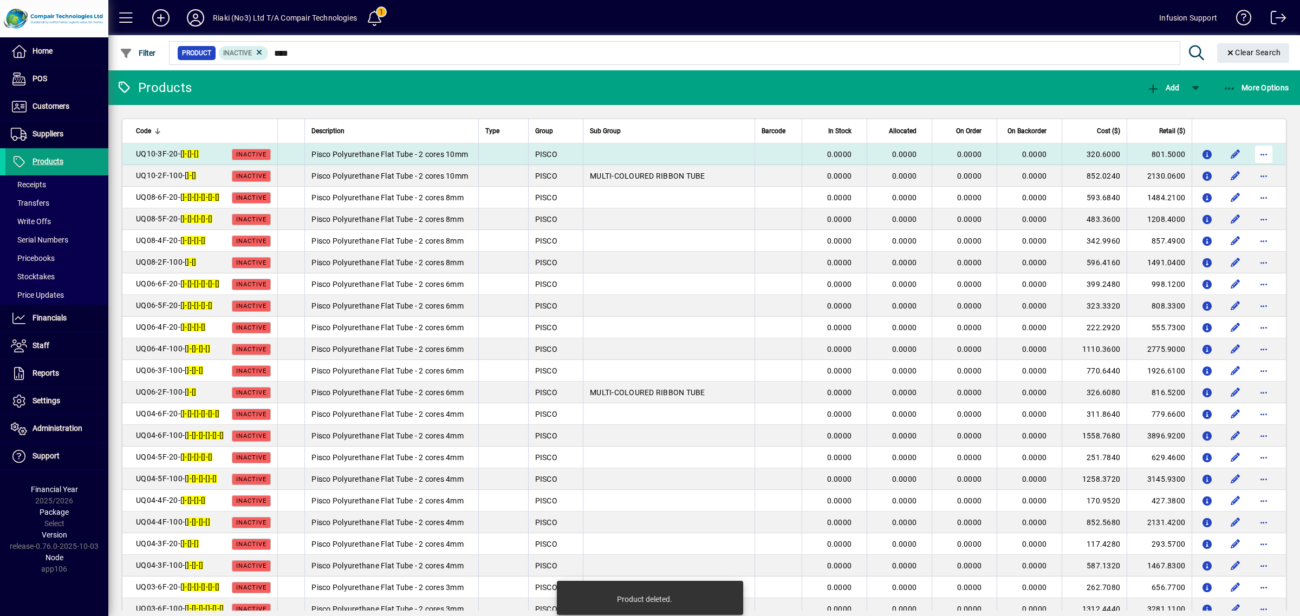
click at [1255, 155] on span "button" at bounding box center [1264, 154] width 26 height 26
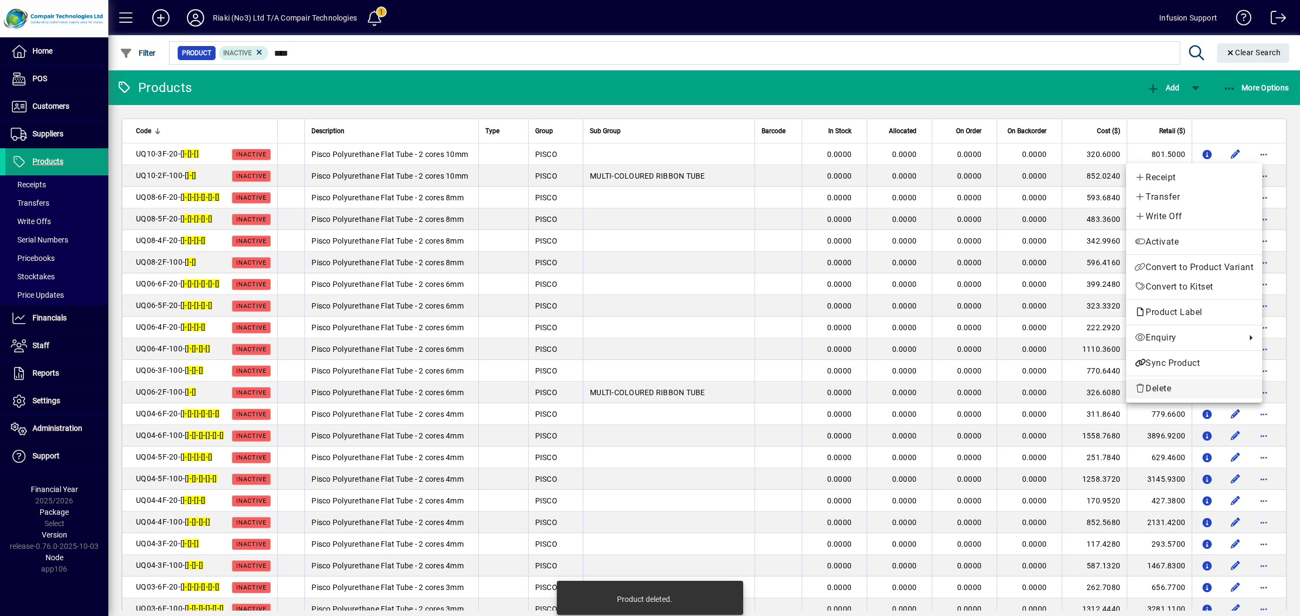
click at [1174, 385] on span "Delete" at bounding box center [1194, 388] width 119 height 13
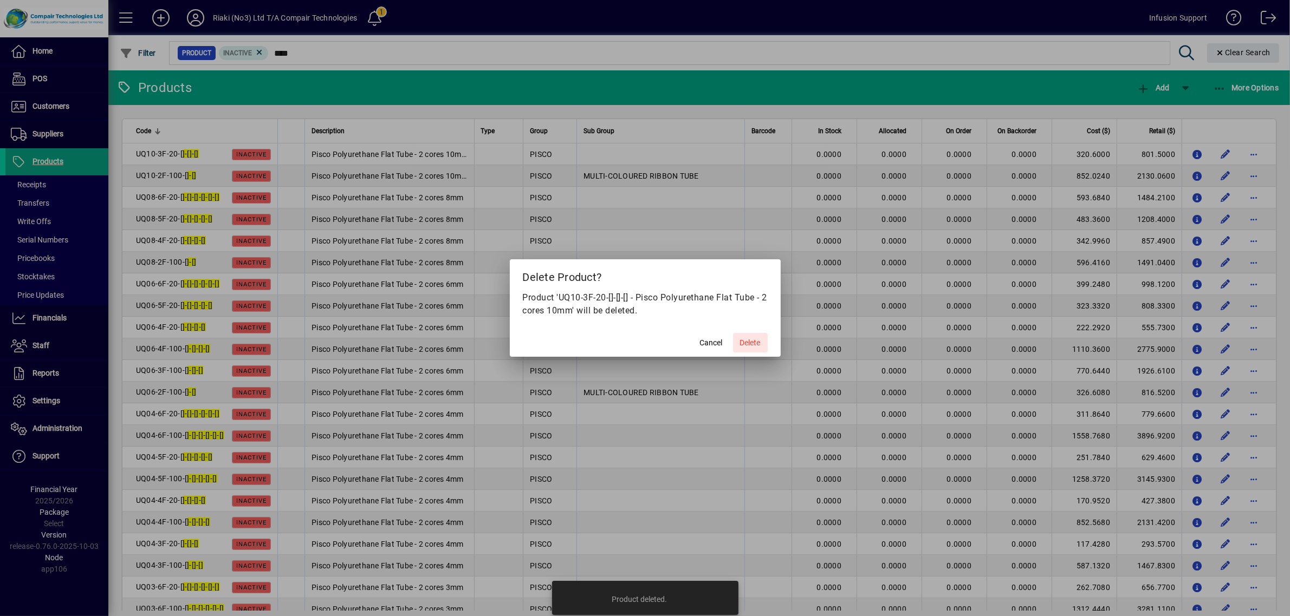
click at [757, 339] on span "Delete" at bounding box center [750, 342] width 21 height 11
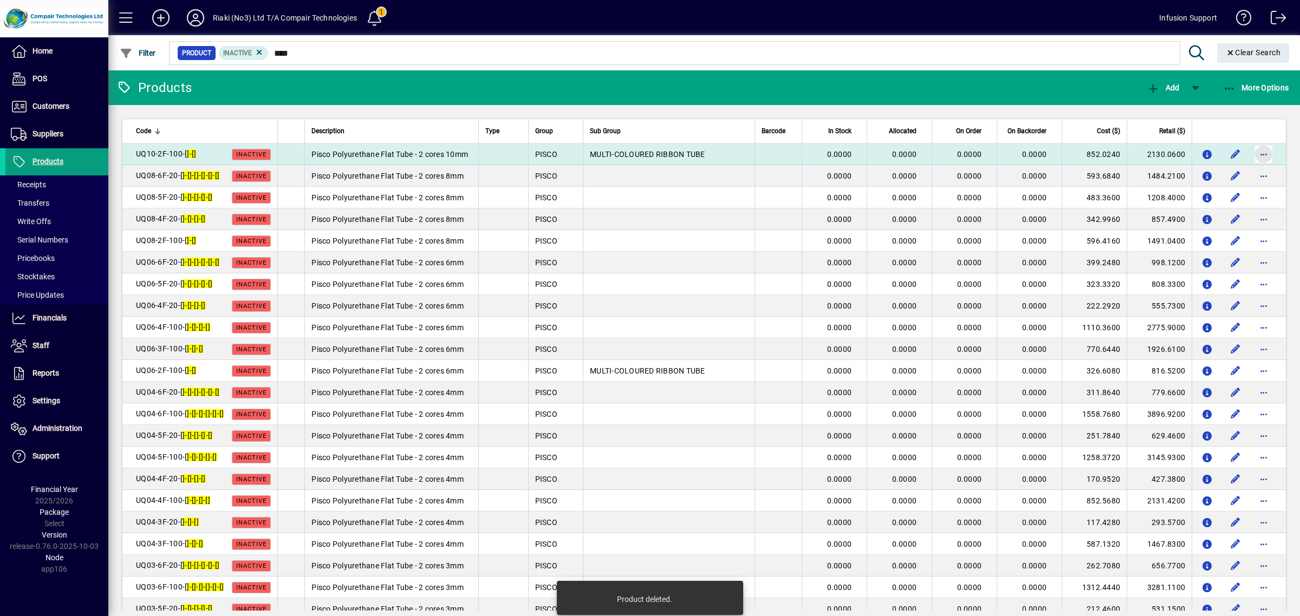
click at [1257, 155] on span "button" at bounding box center [1264, 154] width 26 height 26
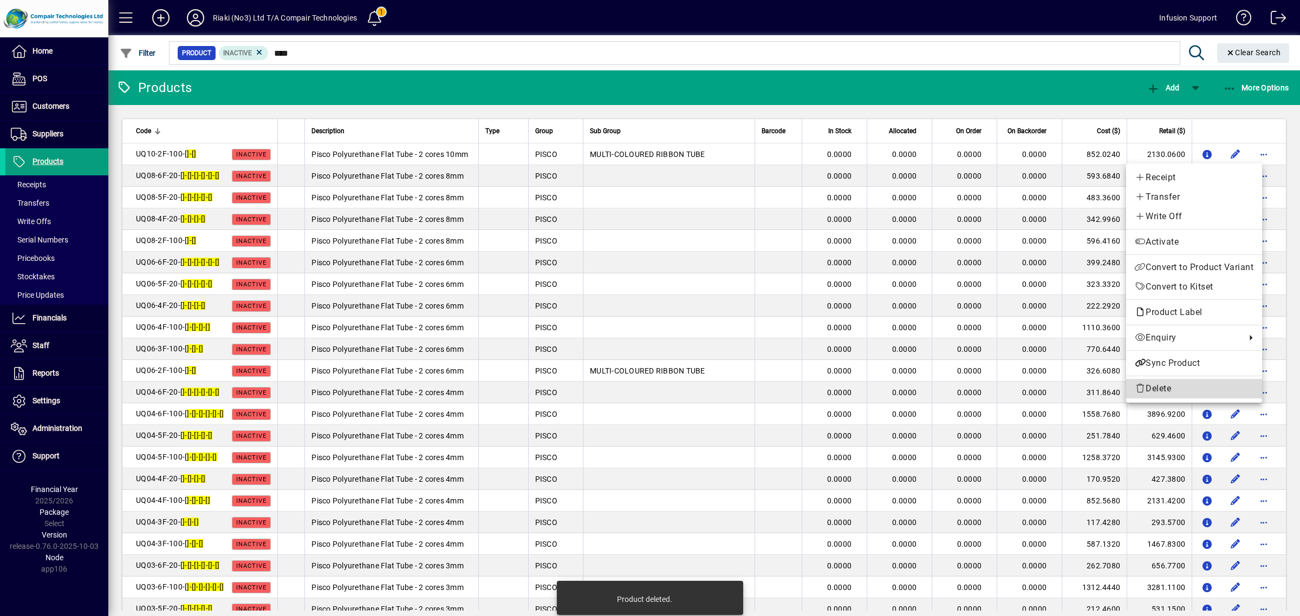
click at [1141, 391] on icon "button" at bounding box center [1140, 388] width 11 height 9
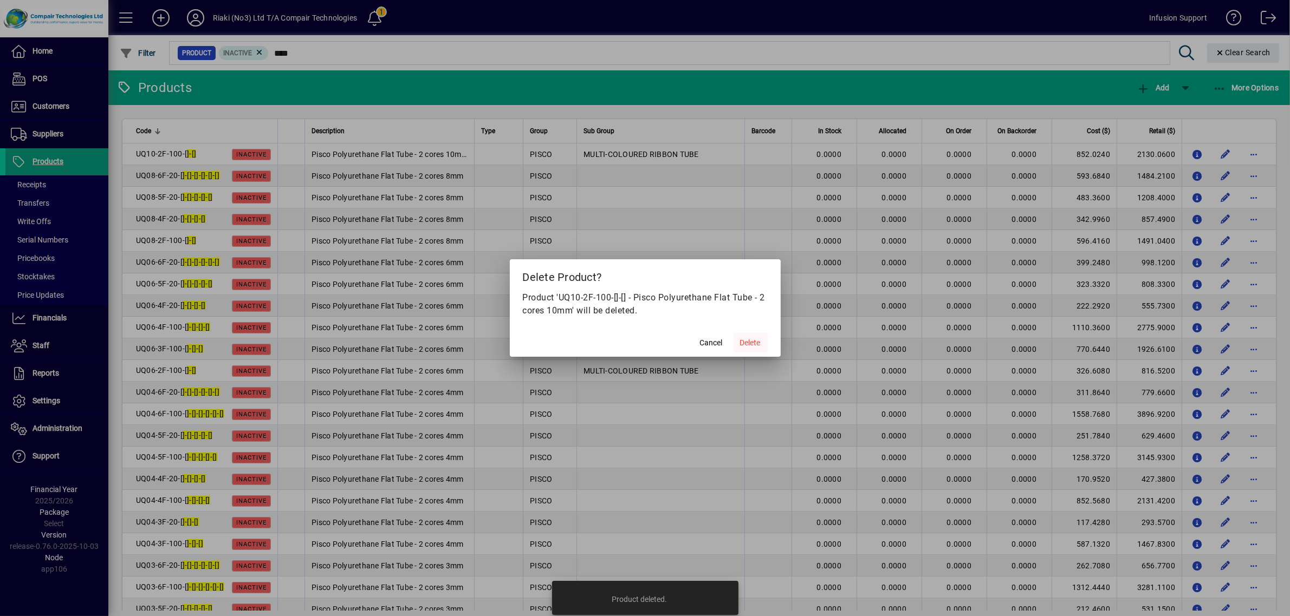
click at [748, 345] on span "Delete" at bounding box center [750, 342] width 21 height 11
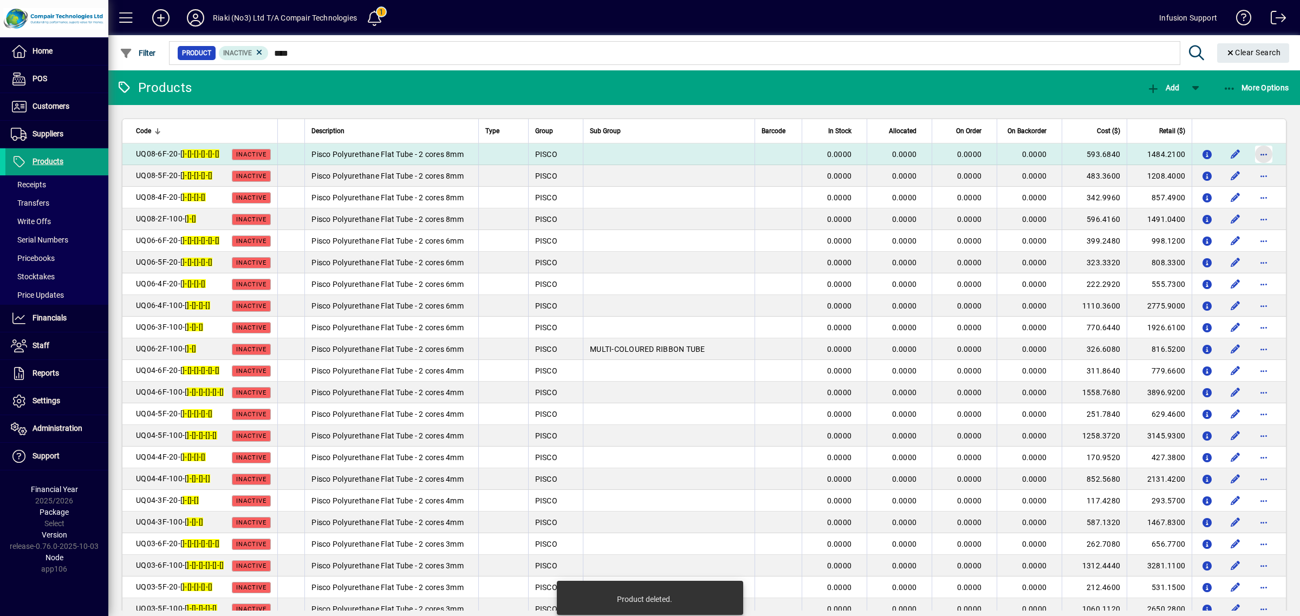
click at [1255, 155] on span "button" at bounding box center [1264, 154] width 26 height 26
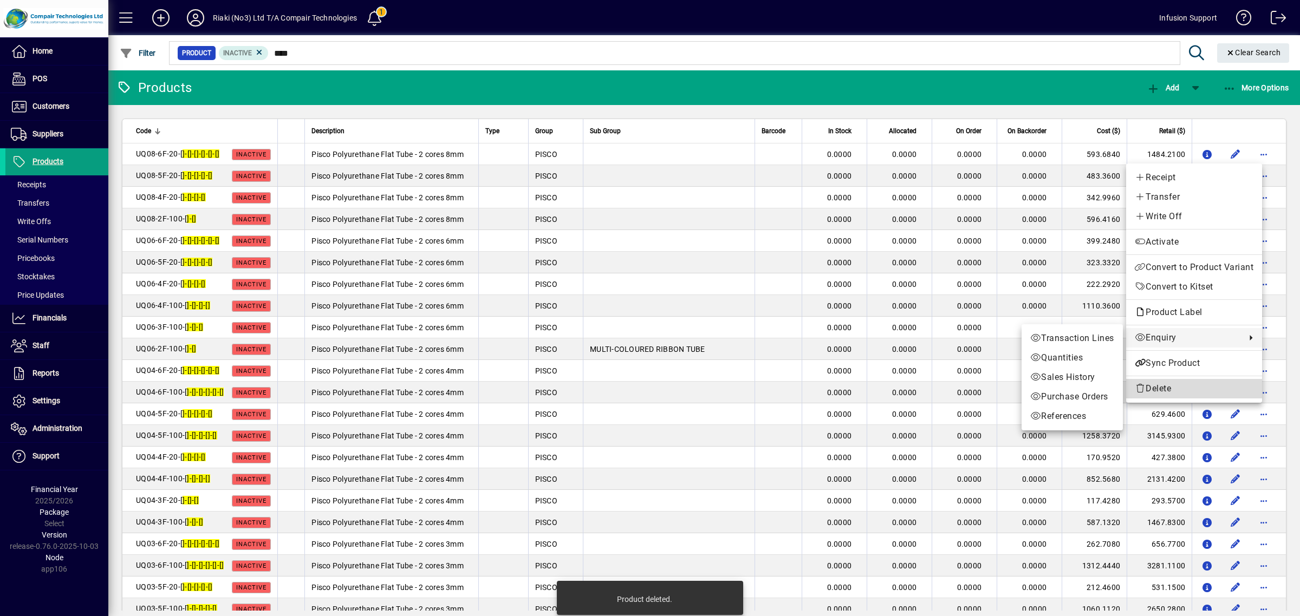
click at [1165, 385] on span "Delete" at bounding box center [1194, 388] width 119 height 13
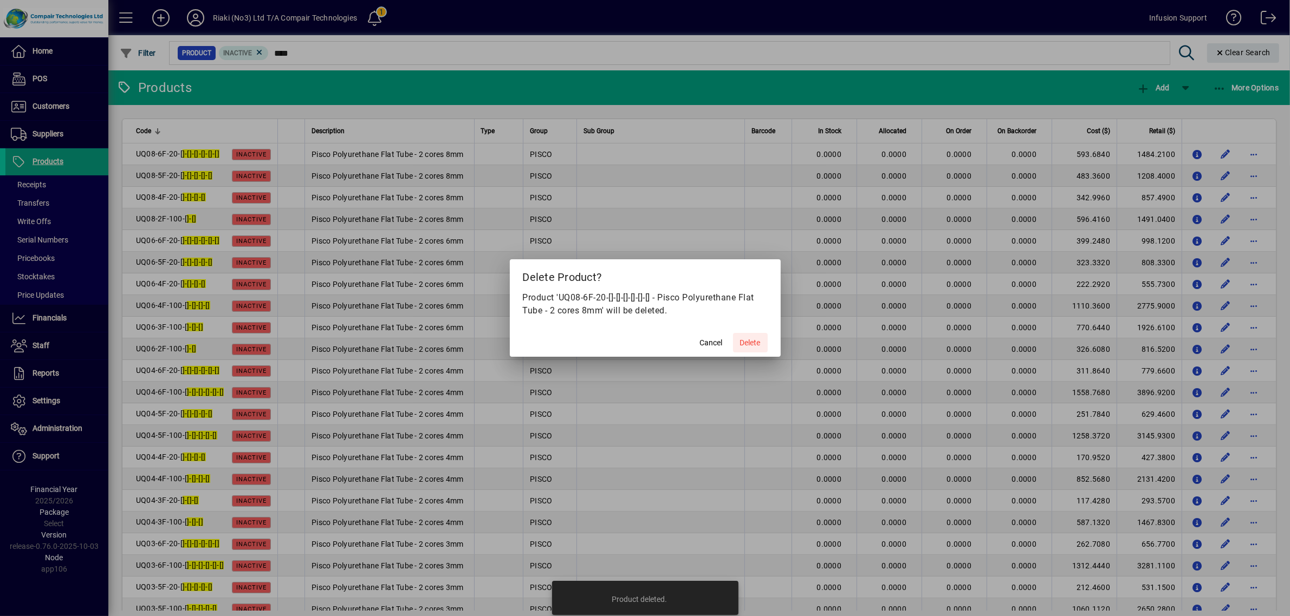
drag, startPoint x: 765, startPoint y: 345, endPoint x: 838, endPoint y: 304, distance: 83.4
click at [765, 344] on span at bounding box center [750, 343] width 35 height 26
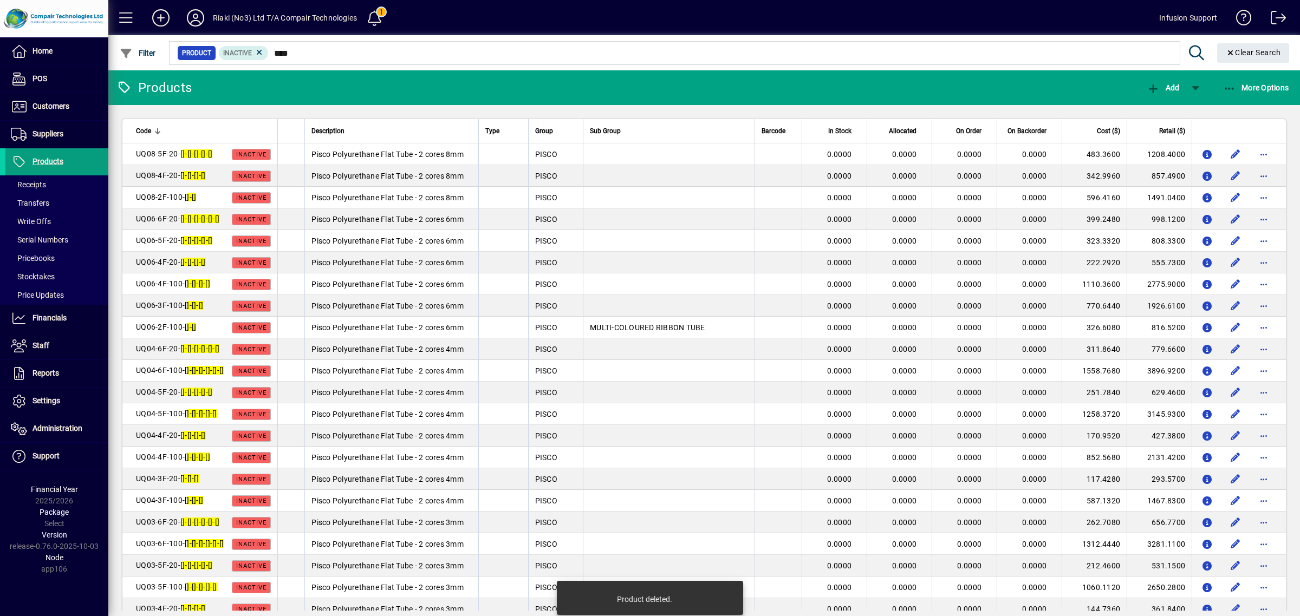
click at [1263, 155] on span "button" at bounding box center [1264, 154] width 26 height 26
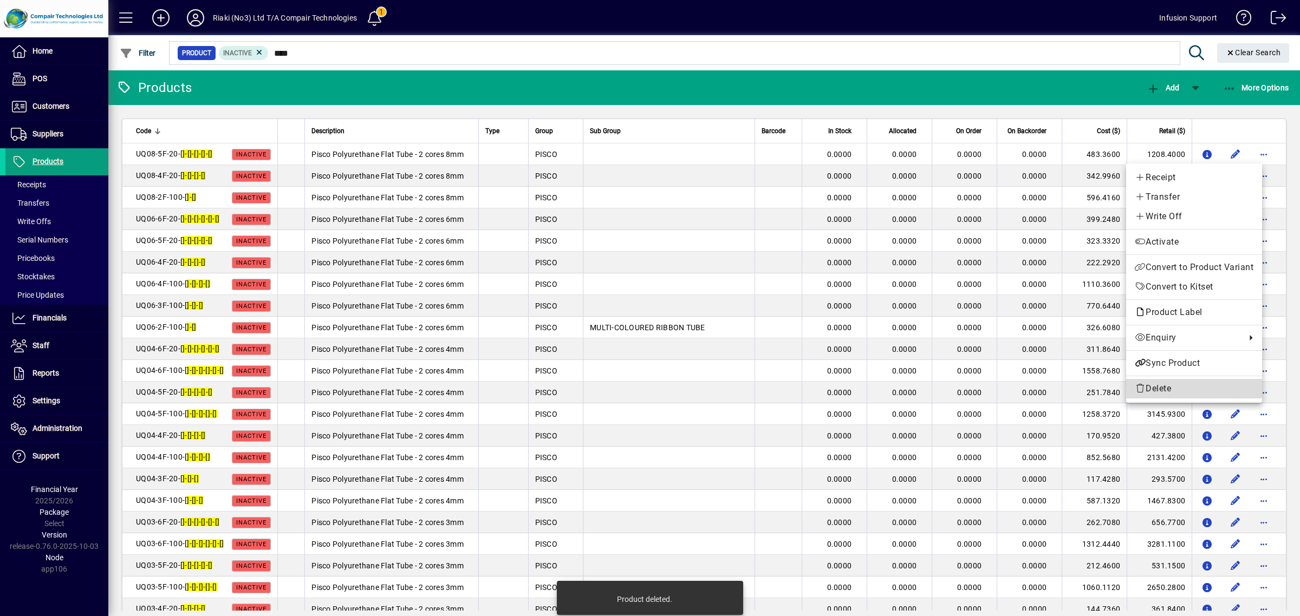
click at [1158, 387] on span "Delete" at bounding box center [1194, 388] width 119 height 13
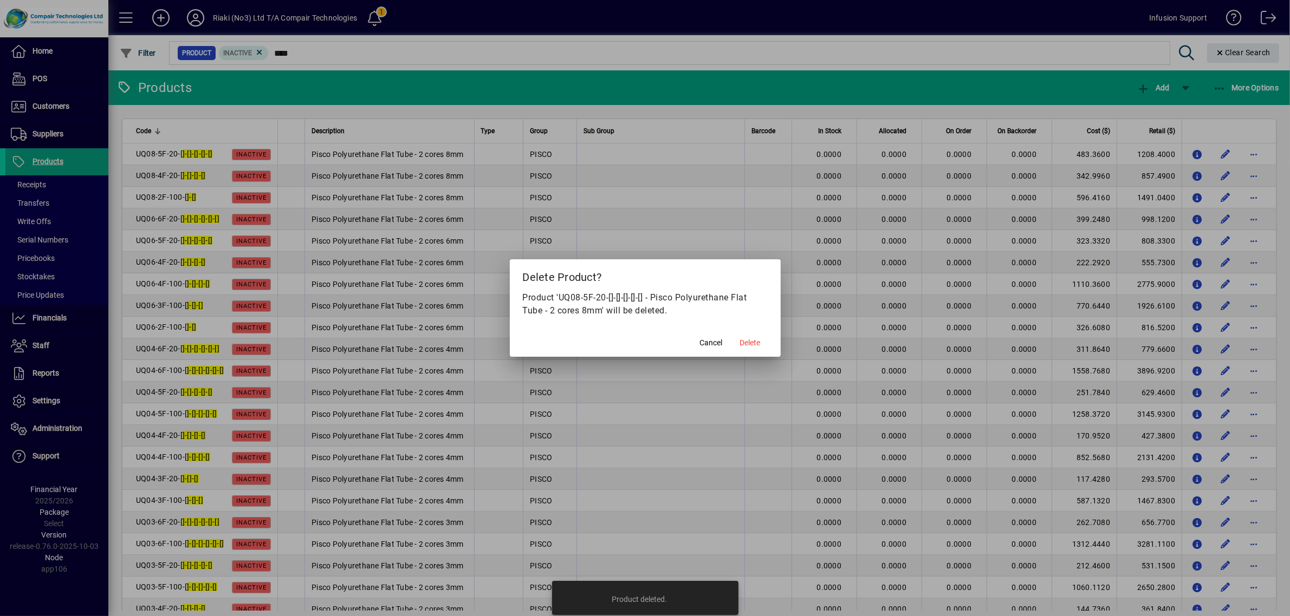
drag, startPoint x: 746, startPoint y: 347, endPoint x: 845, endPoint y: 316, distance: 103.5
click at [748, 346] on span "Delete" at bounding box center [750, 342] width 21 height 11
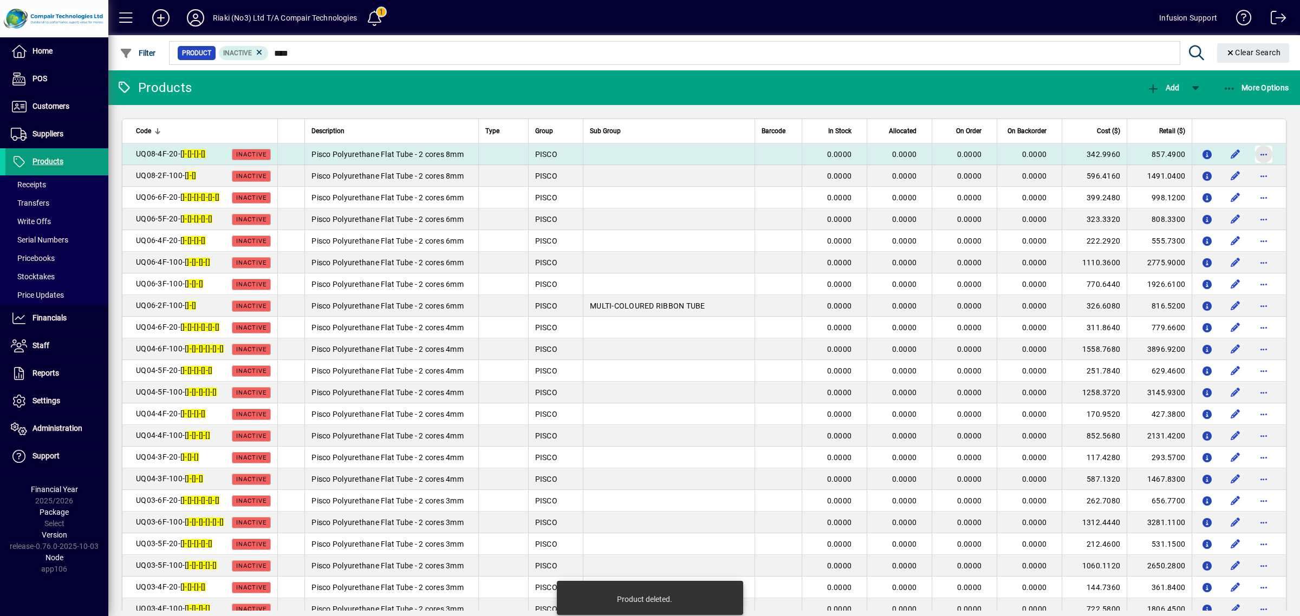
click at [1258, 154] on span "button" at bounding box center [1264, 154] width 26 height 26
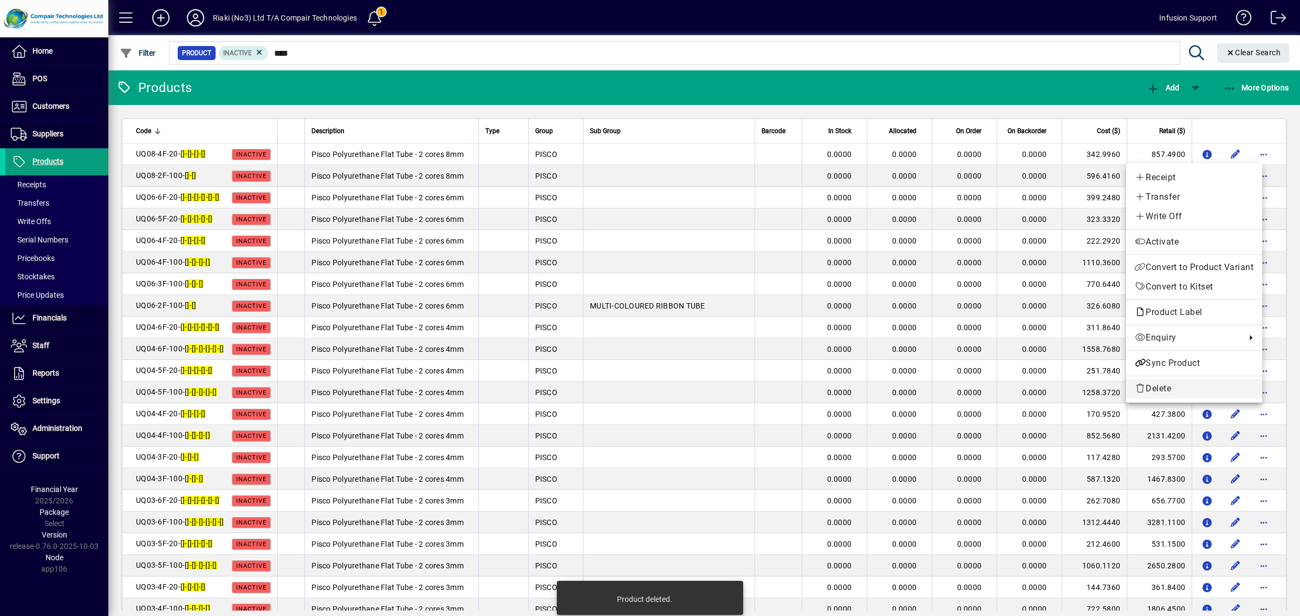
click at [1139, 393] on icon "button" at bounding box center [1140, 388] width 11 height 9
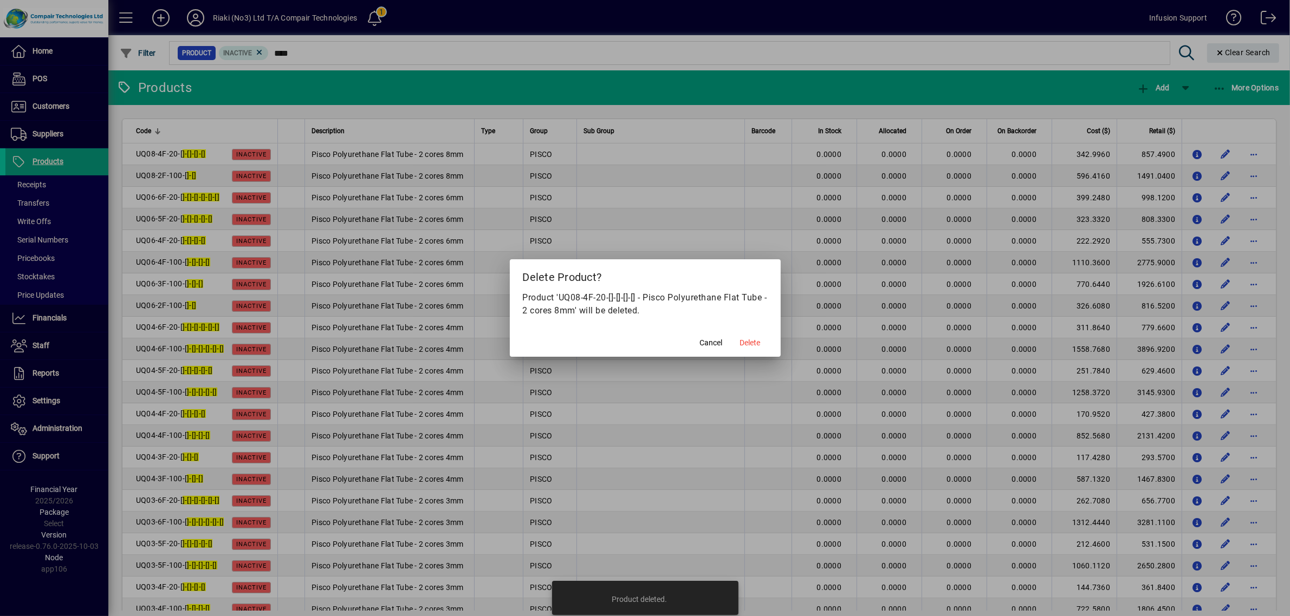
drag, startPoint x: 744, startPoint y: 342, endPoint x: 760, endPoint y: 336, distance: 17.5
click at [745, 343] on span "Delete" at bounding box center [750, 342] width 21 height 11
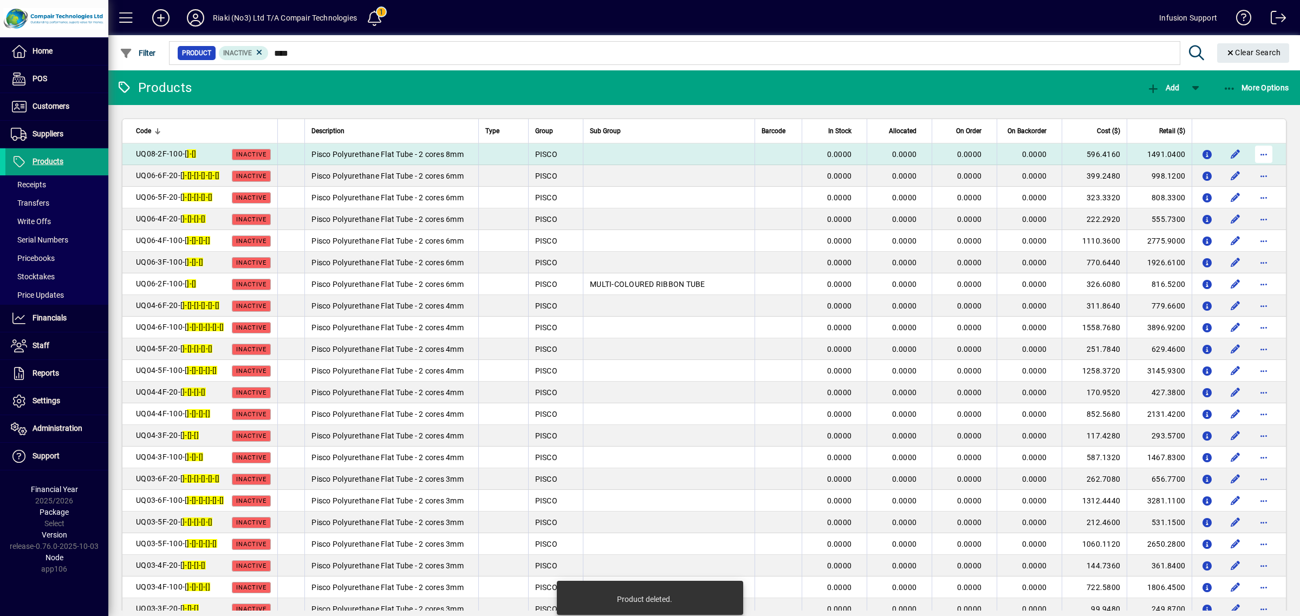
click at [1251, 151] on span "button" at bounding box center [1264, 154] width 26 height 26
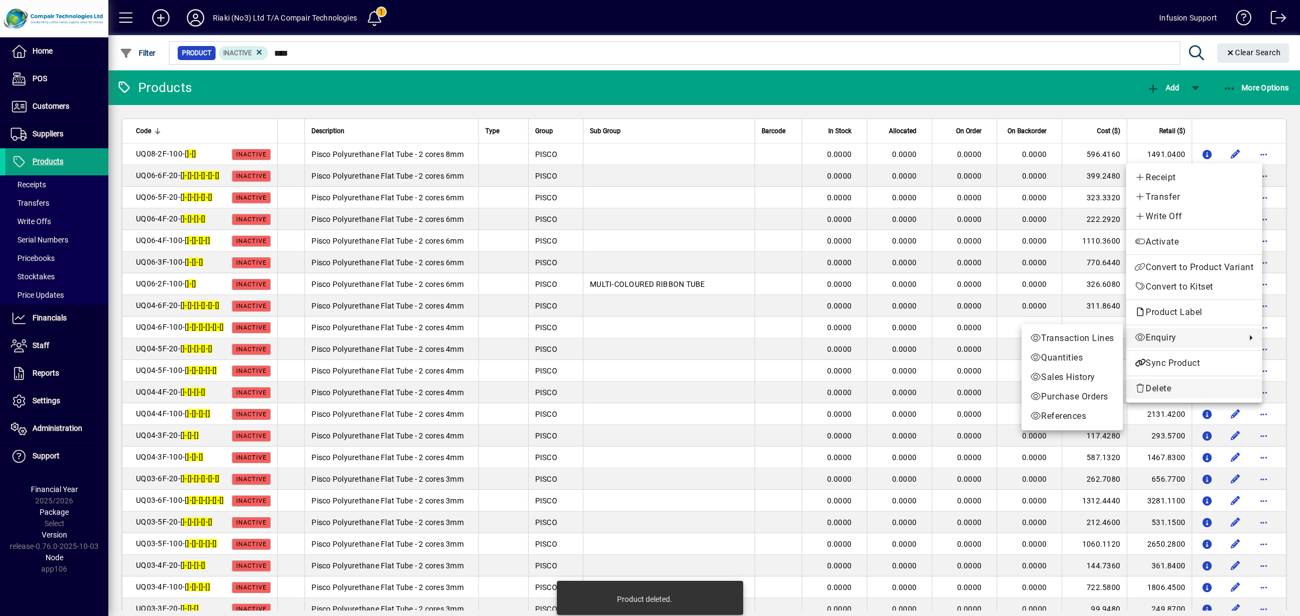
click at [1173, 389] on span "Delete" at bounding box center [1194, 388] width 119 height 13
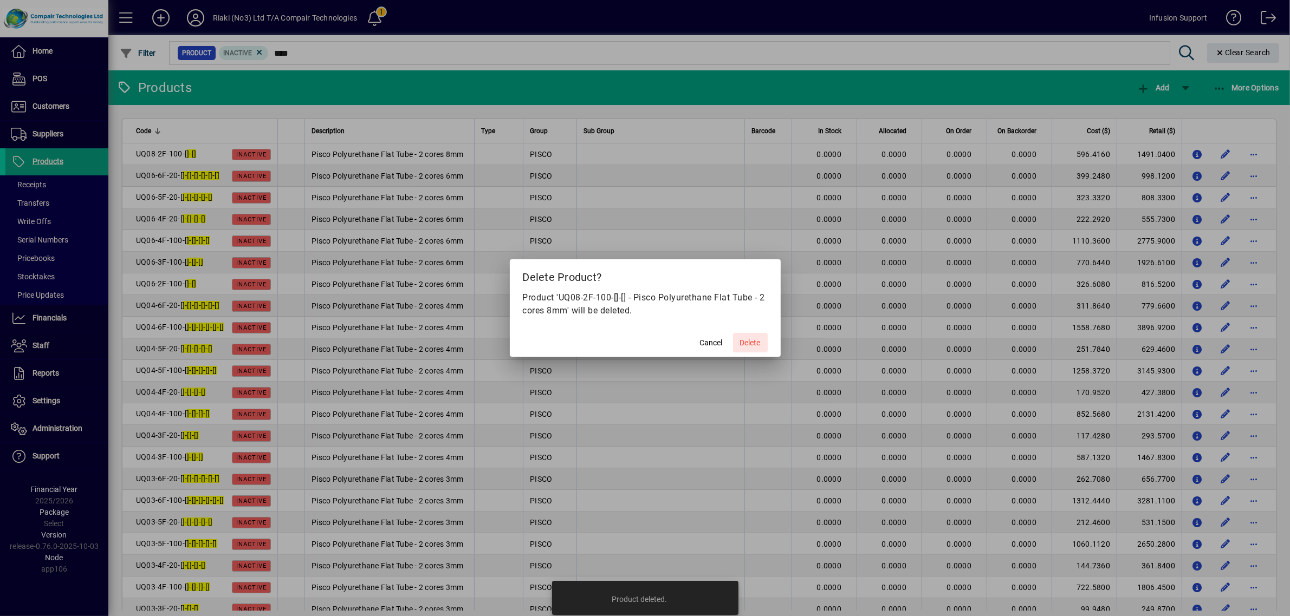
click at [758, 342] on span "Delete" at bounding box center [750, 342] width 21 height 11
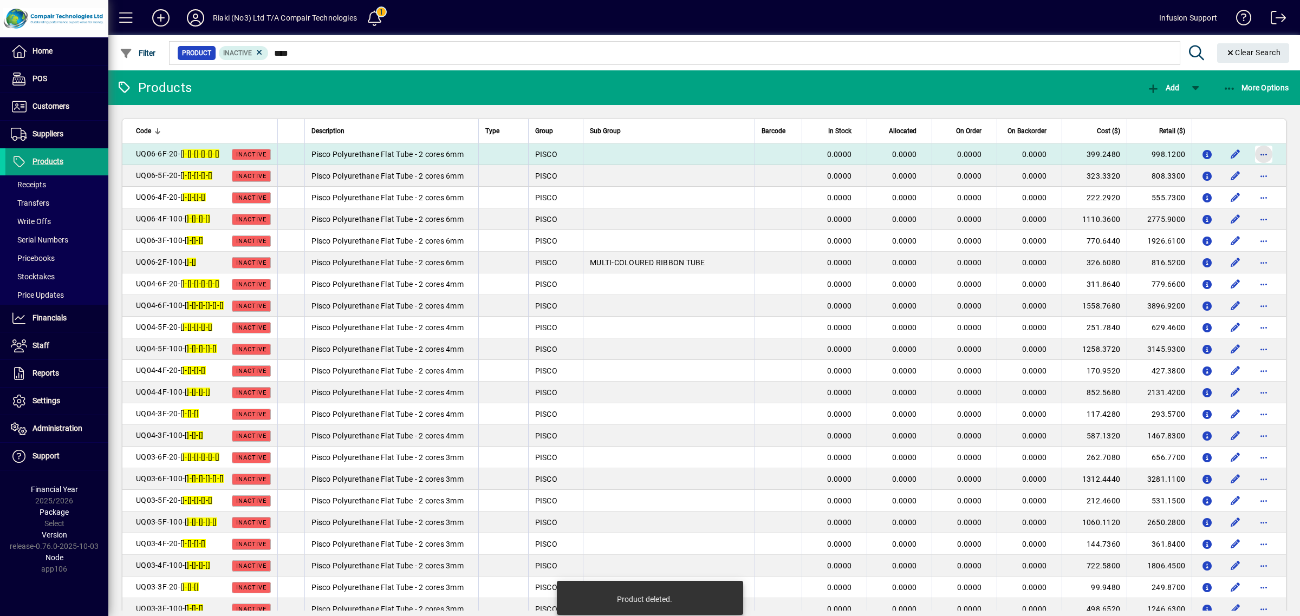
click at [1251, 152] on span "button" at bounding box center [1264, 154] width 26 height 26
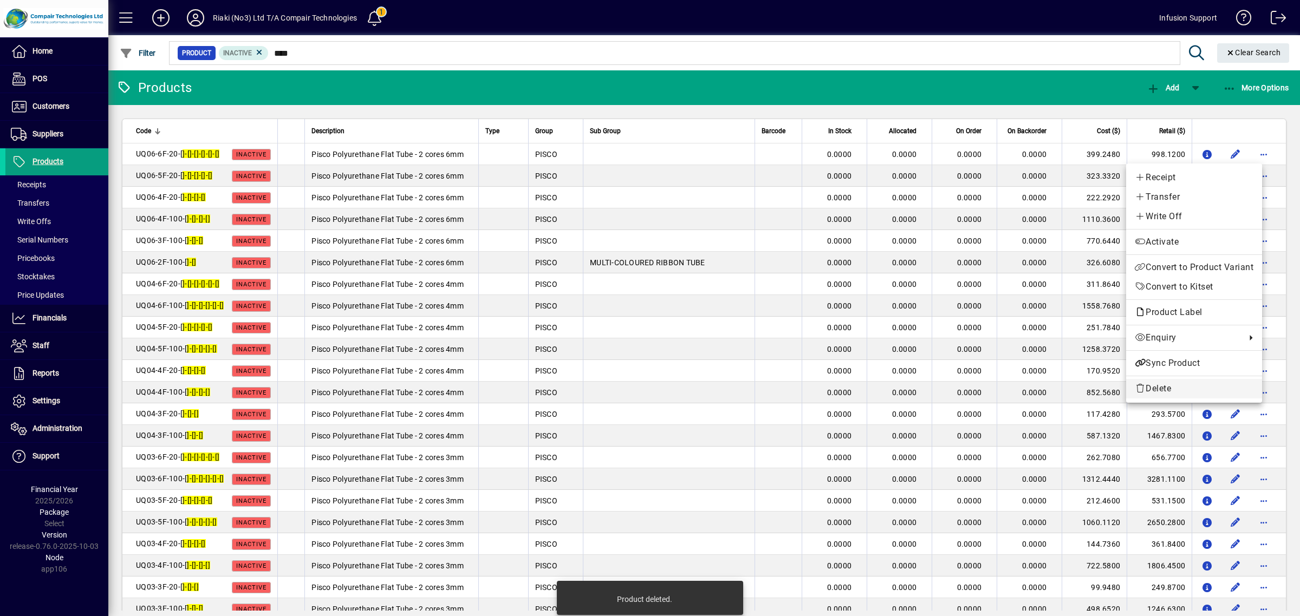
click at [1161, 383] on button "Delete" at bounding box center [1194, 389] width 136 height 20
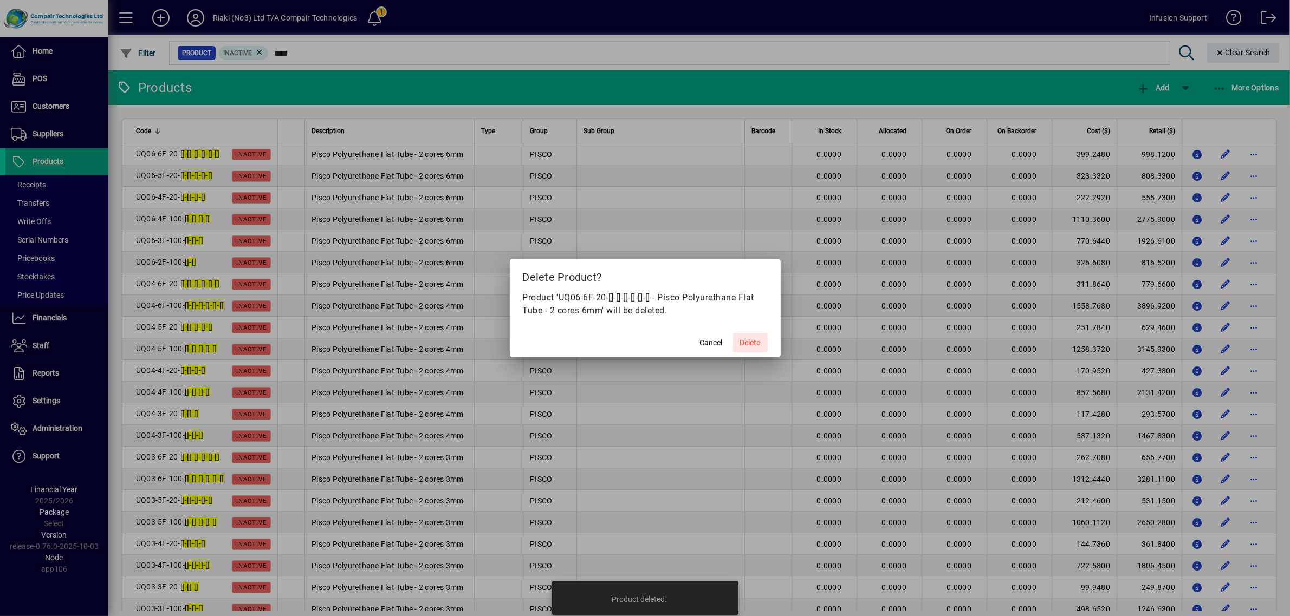
click at [753, 344] on span "Delete" at bounding box center [750, 342] width 21 height 11
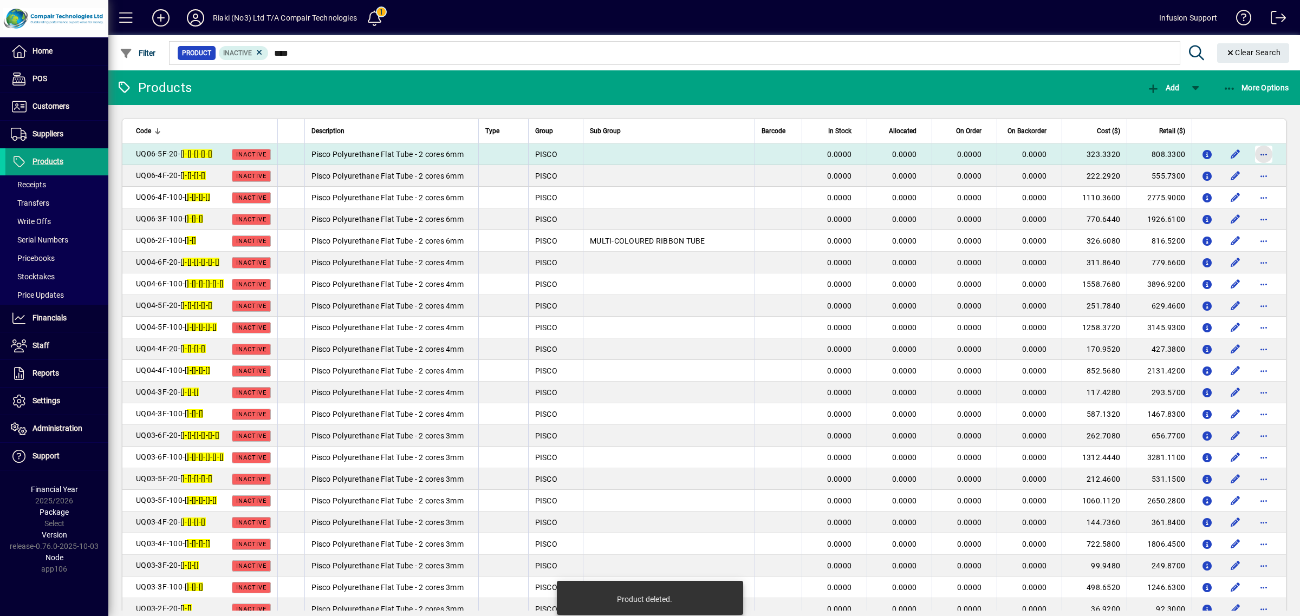
click at [1252, 153] on span "button" at bounding box center [1264, 154] width 26 height 26
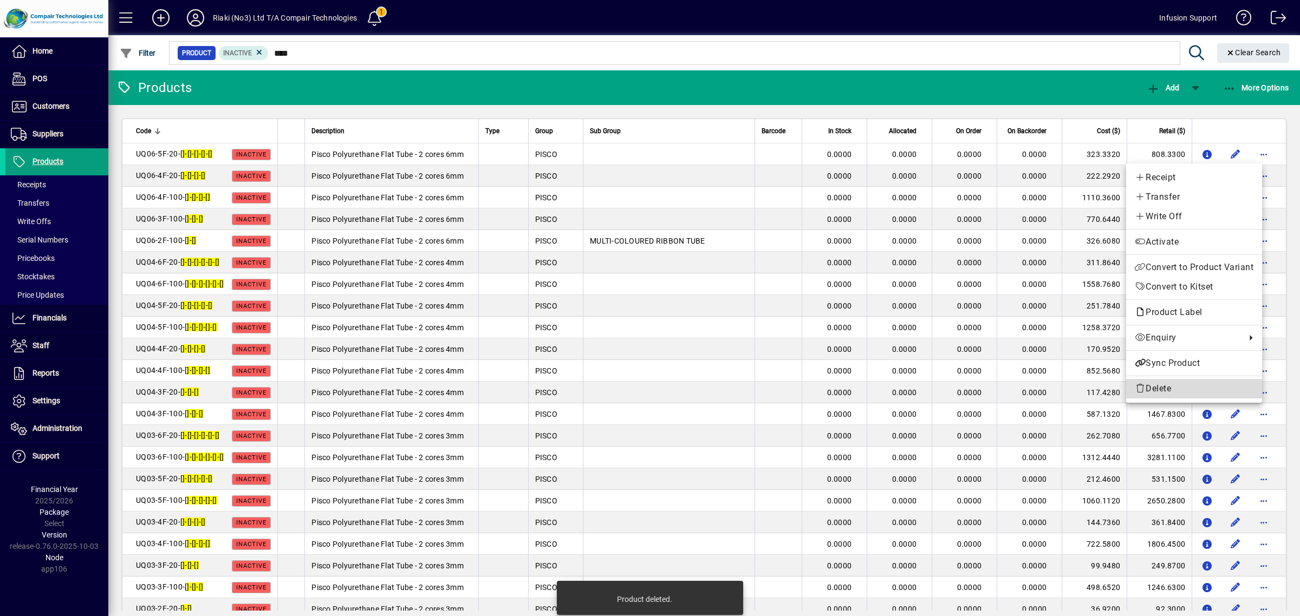
click at [1135, 390] on icon "button" at bounding box center [1140, 388] width 11 height 9
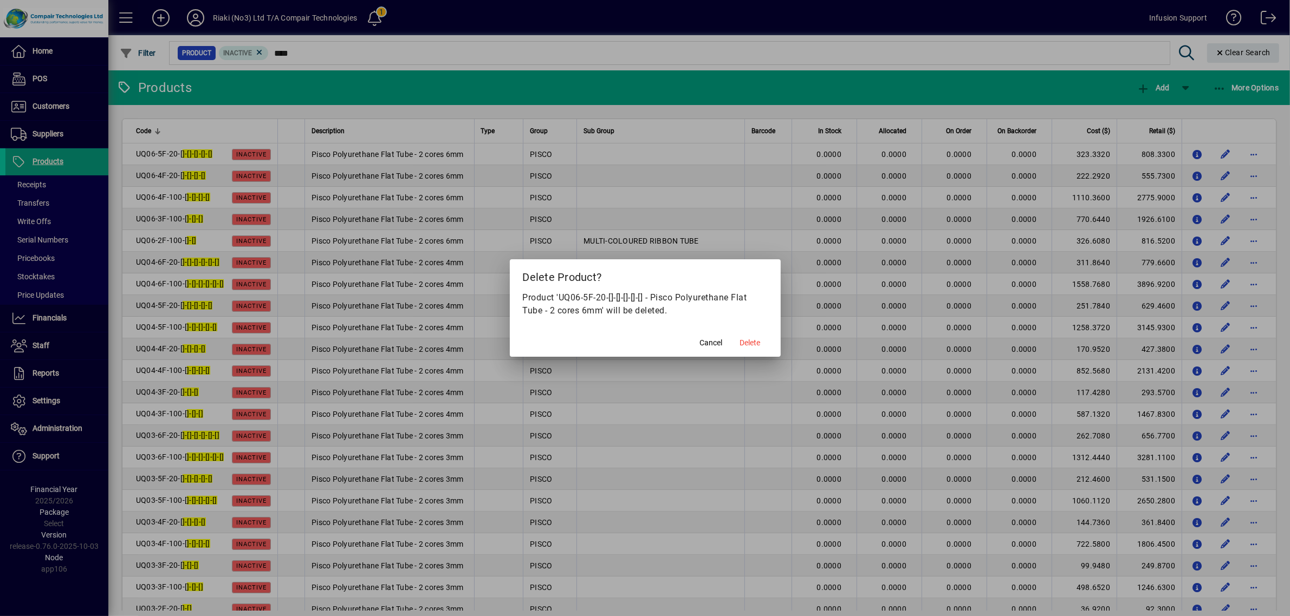
click at [1245, 167] on button "button" at bounding box center [1253, 175] width 17 height 17
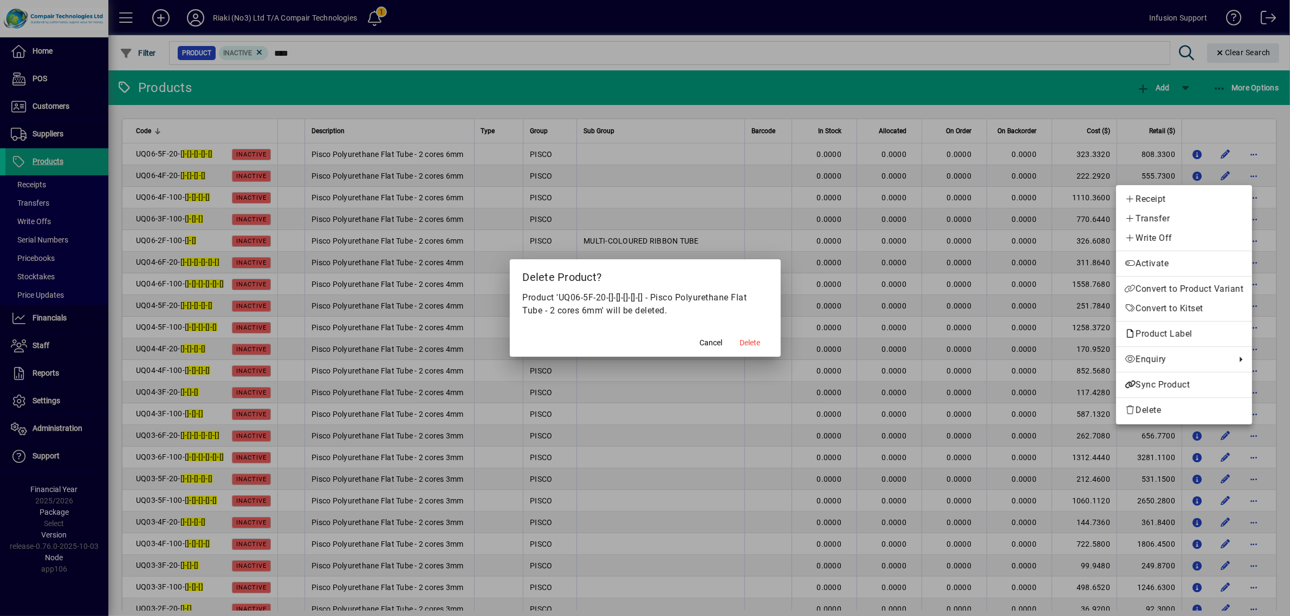
click at [749, 341] on div at bounding box center [645, 308] width 1290 height 616
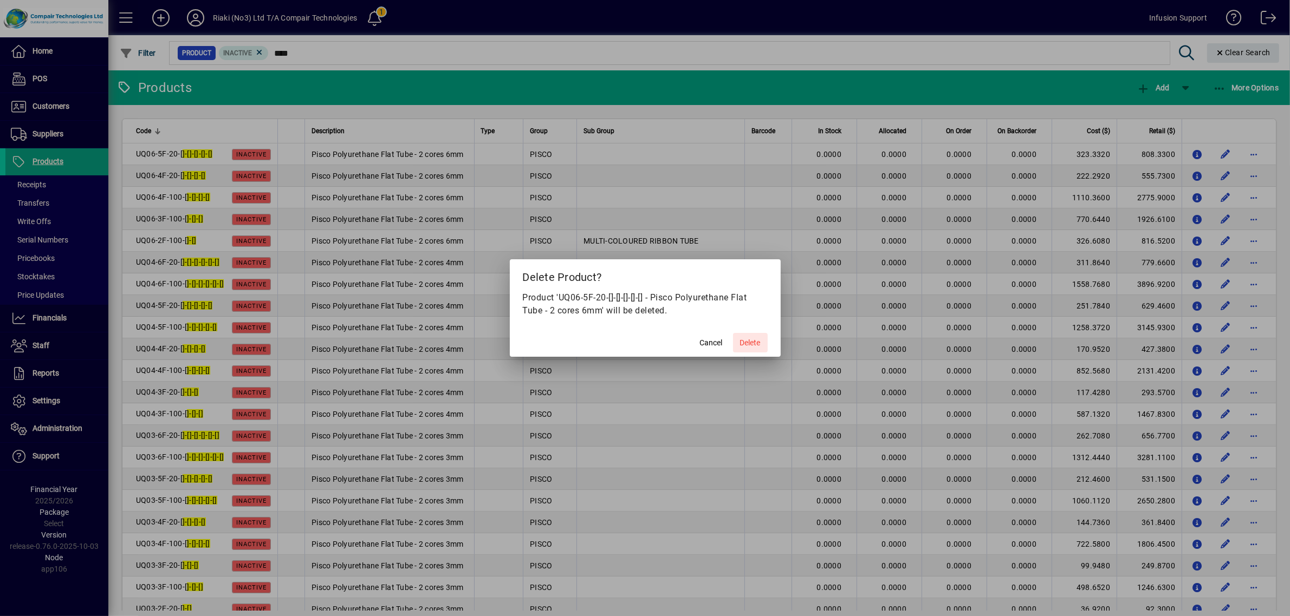
click at [749, 341] on span "Delete" at bounding box center [750, 342] width 21 height 11
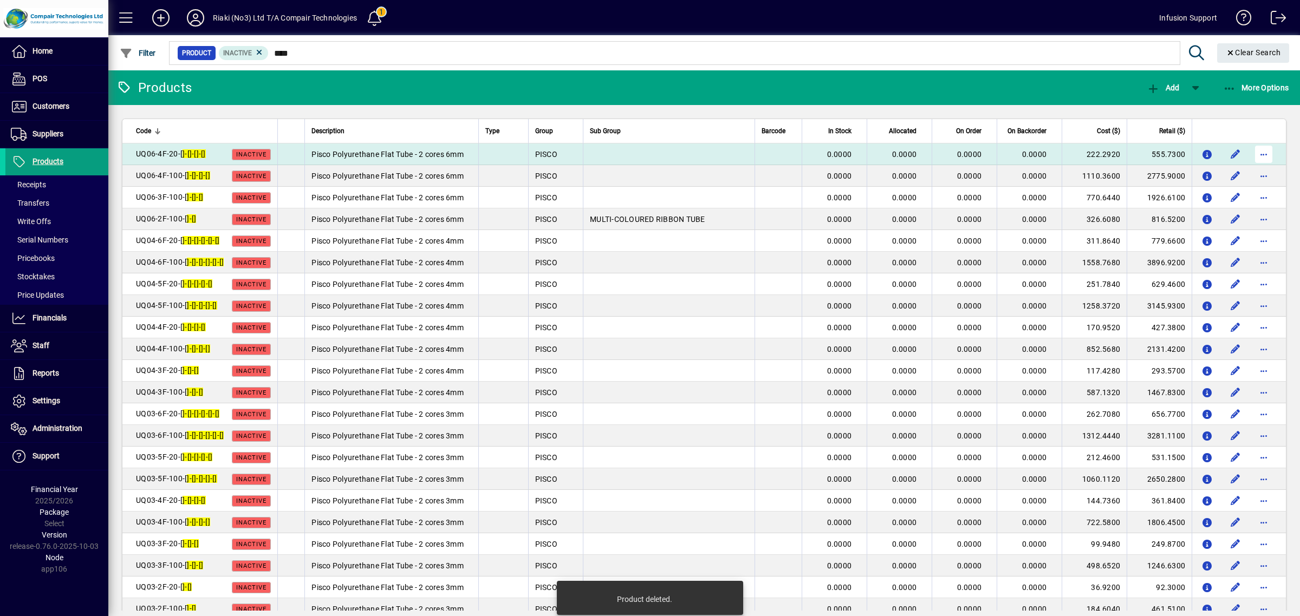
click at [1253, 148] on span "button" at bounding box center [1264, 154] width 26 height 26
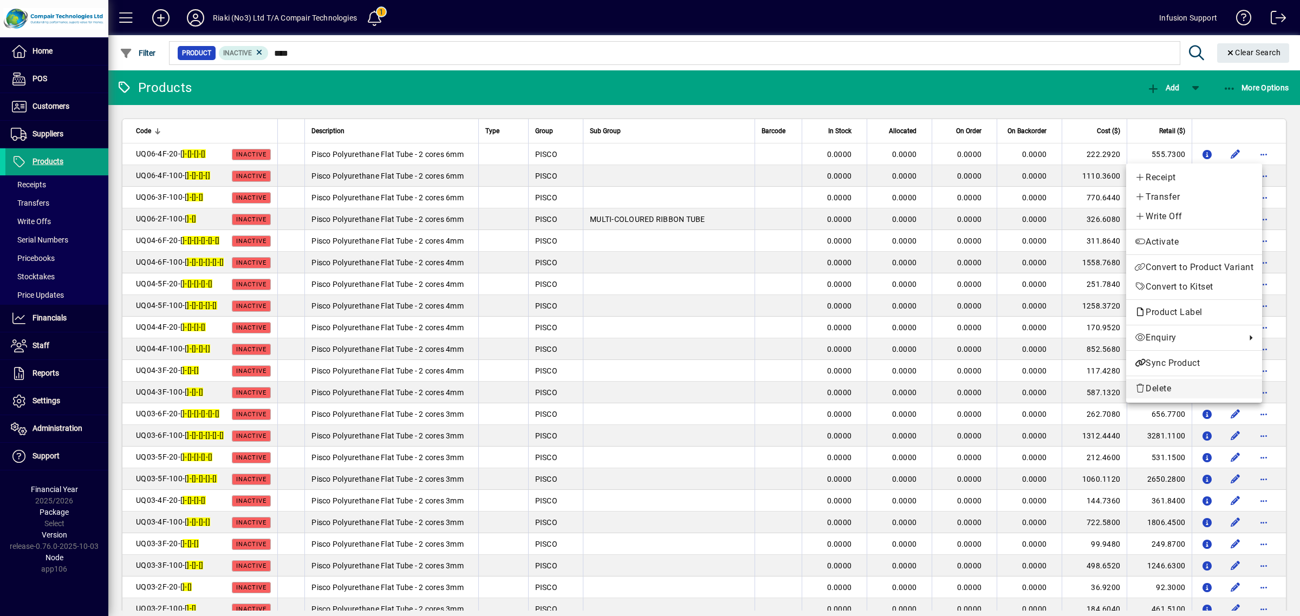
click at [1154, 388] on span "Delete" at bounding box center [1194, 388] width 119 height 13
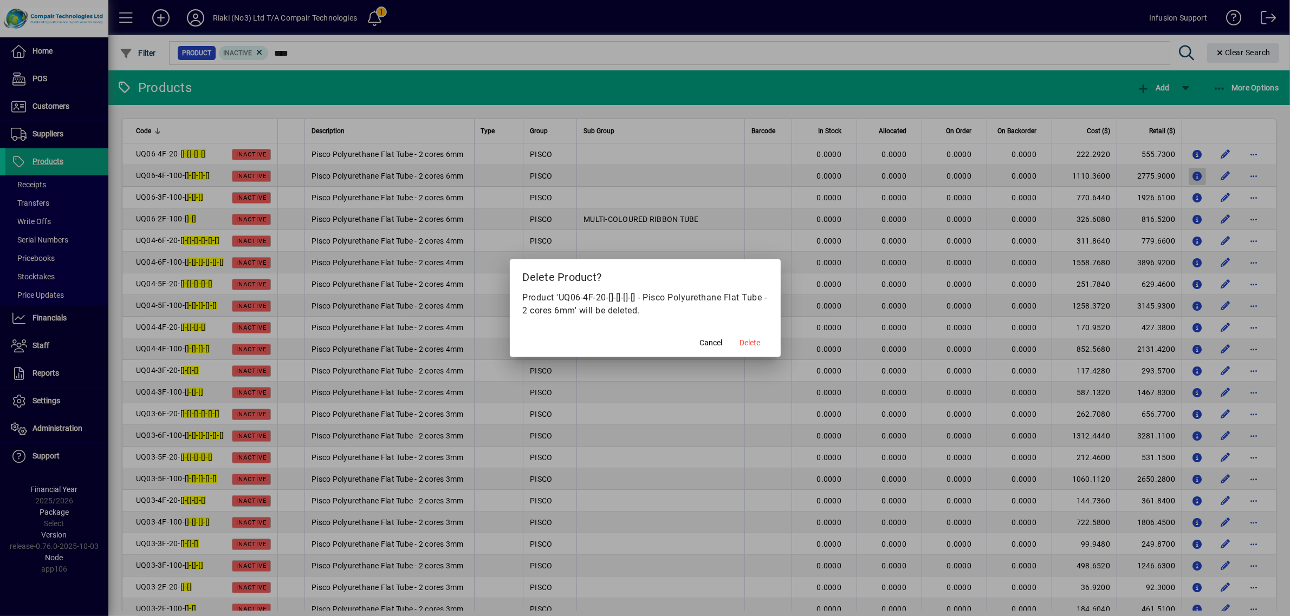
click at [740, 342] on span "Delete" at bounding box center [750, 342] width 21 height 11
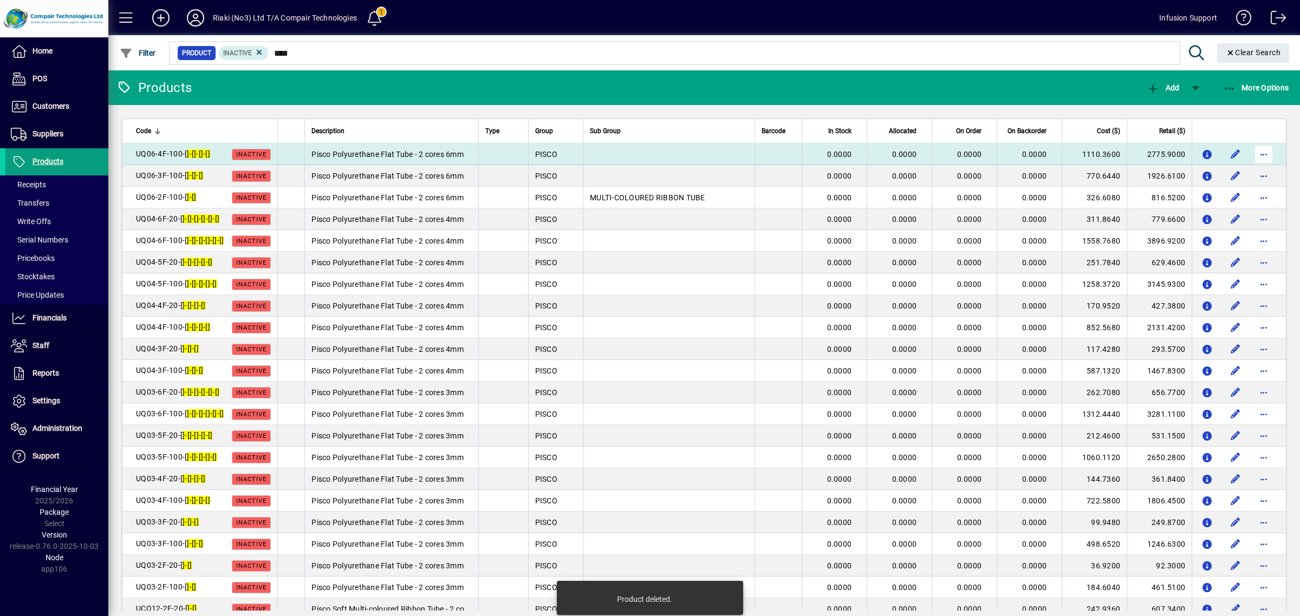
click at [1257, 151] on span "button" at bounding box center [1264, 154] width 26 height 26
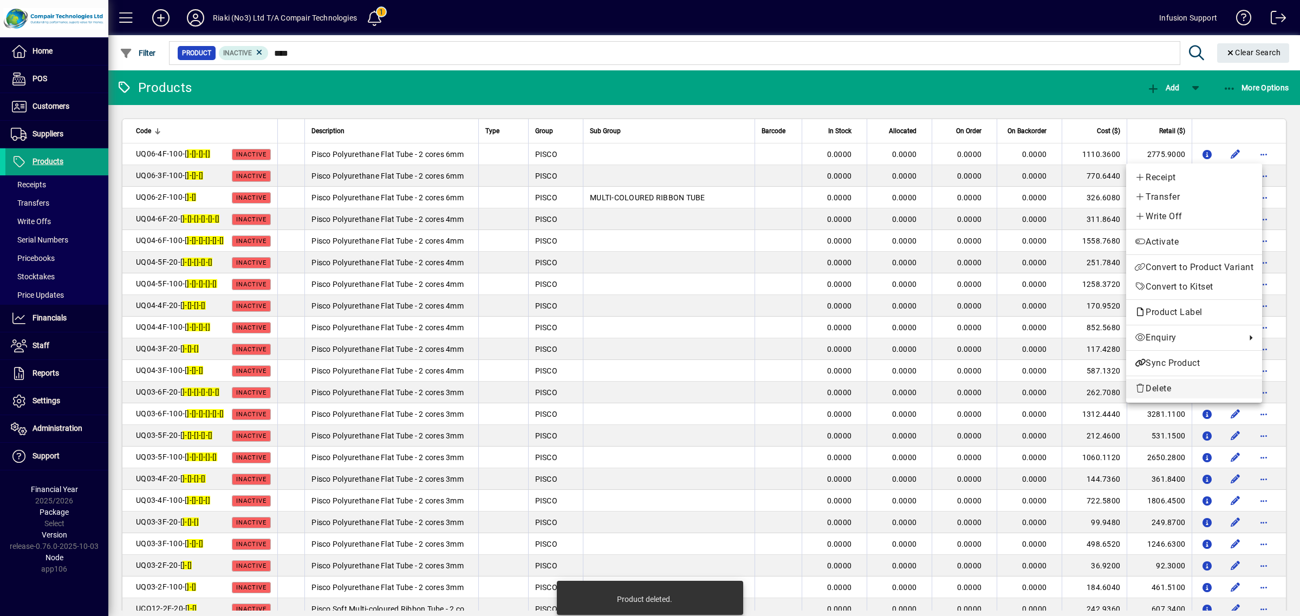
click at [1180, 390] on span "Delete" at bounding box center [1194, 388] width 119 height 13
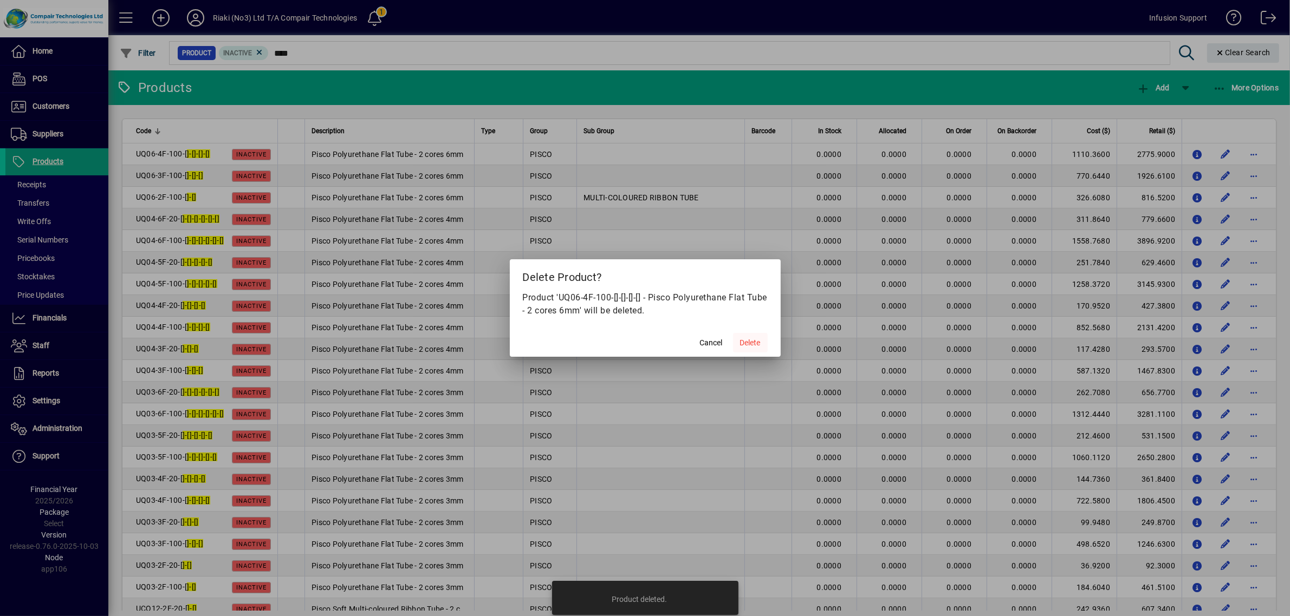
click at [759, 337] on span "Delete" at bounding box center [750, 342] width 21 height 11
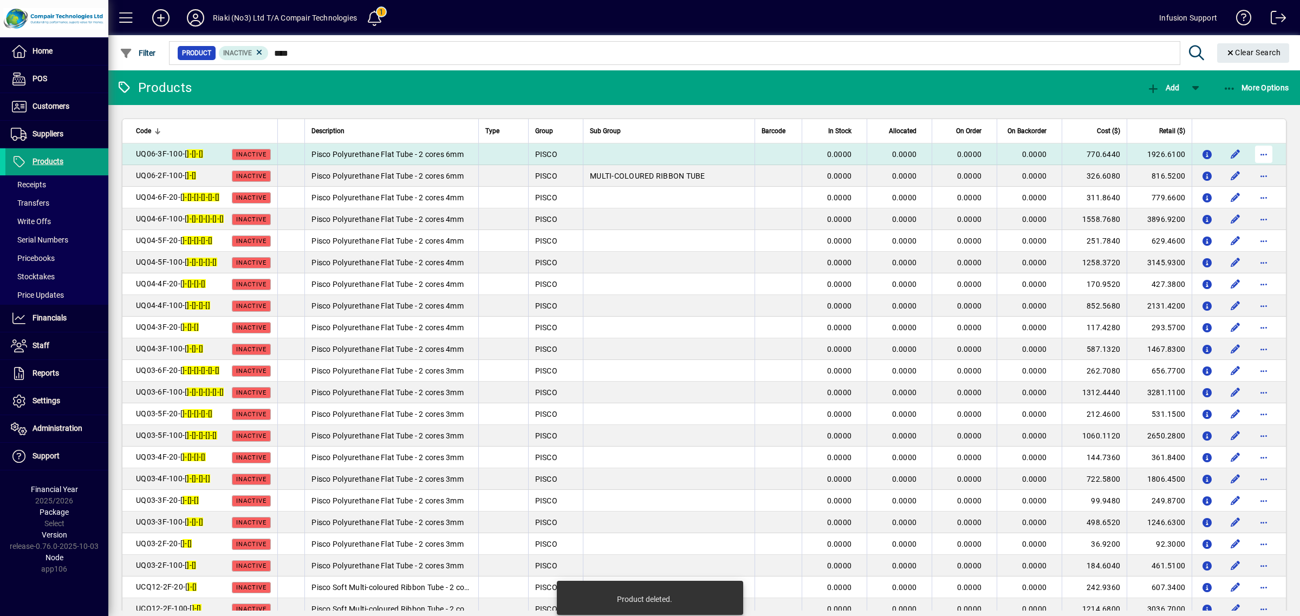
click at [1254, 155] on span "button" at bounding box center [1264, 154] width 26 height 26
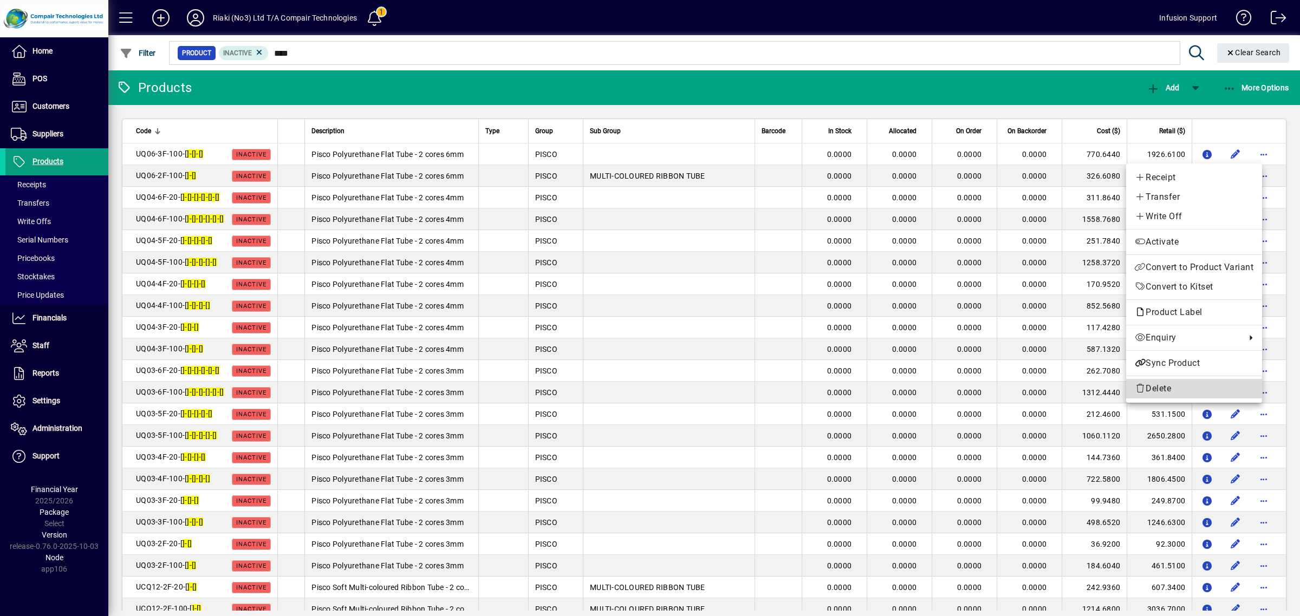
click at [1152, 387] on span "Delete" at bounding box center [1194, 388] width 119 height 13
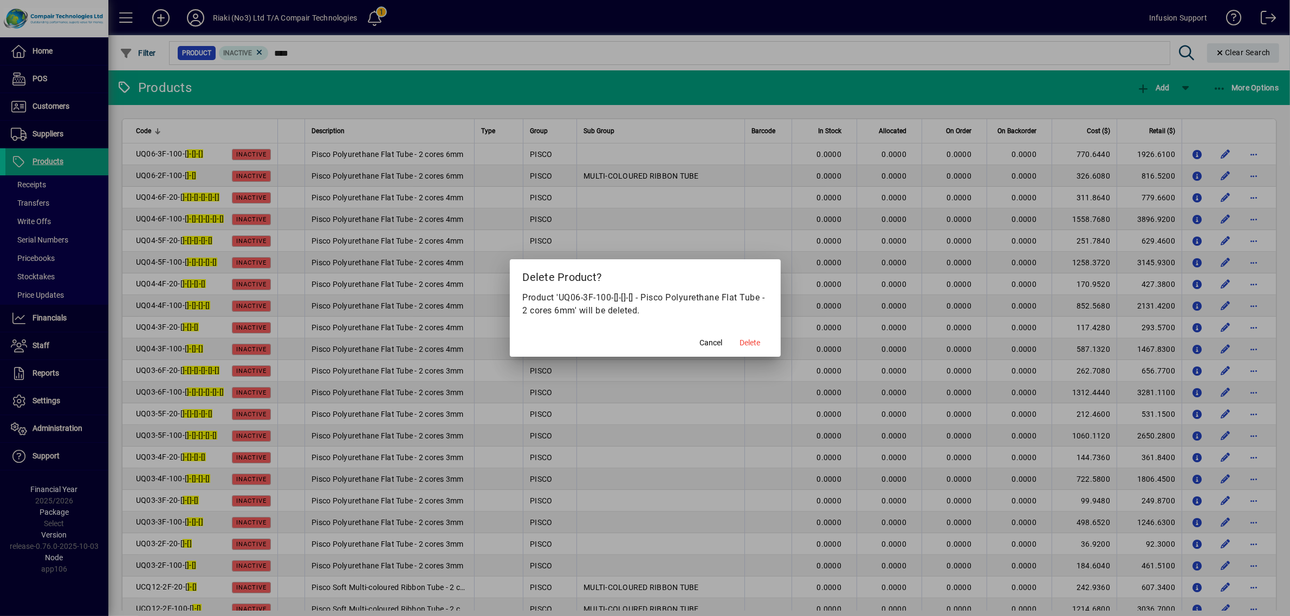
click at [759, 343] on span "Delete" at bounding box center [750, 342] width 21 height 11
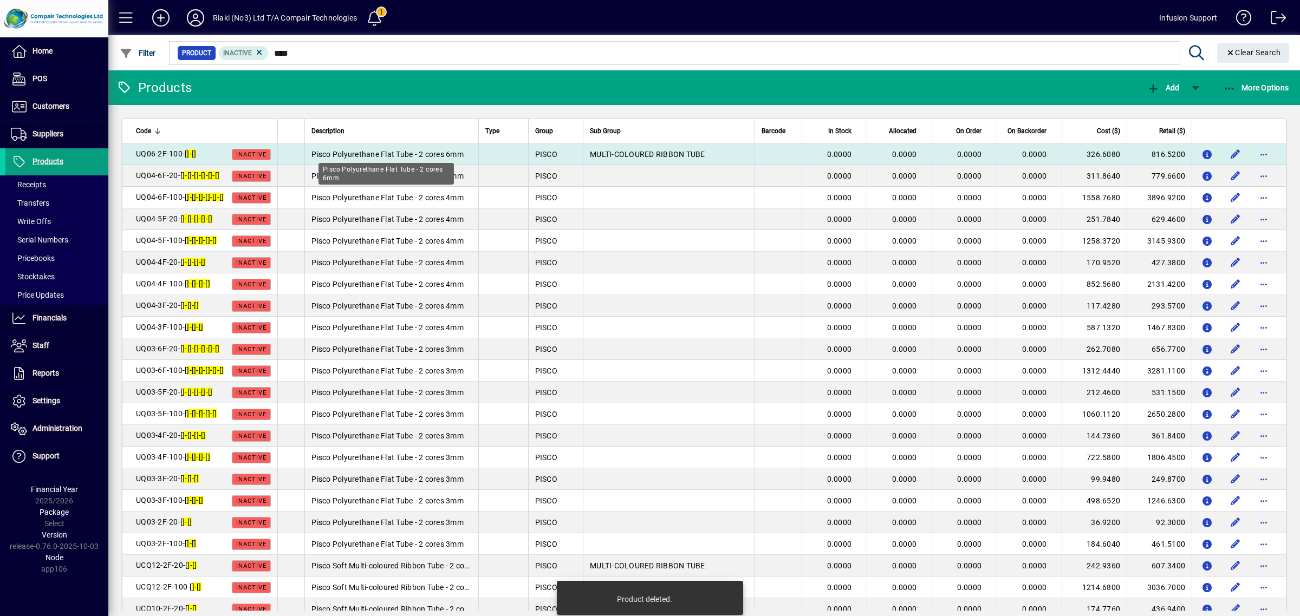
click at [367, 153] on span "Pisco Polyurethane Flat Tube - 2 cores 6mm" at bounding box center [387, 154] width 152 height 9
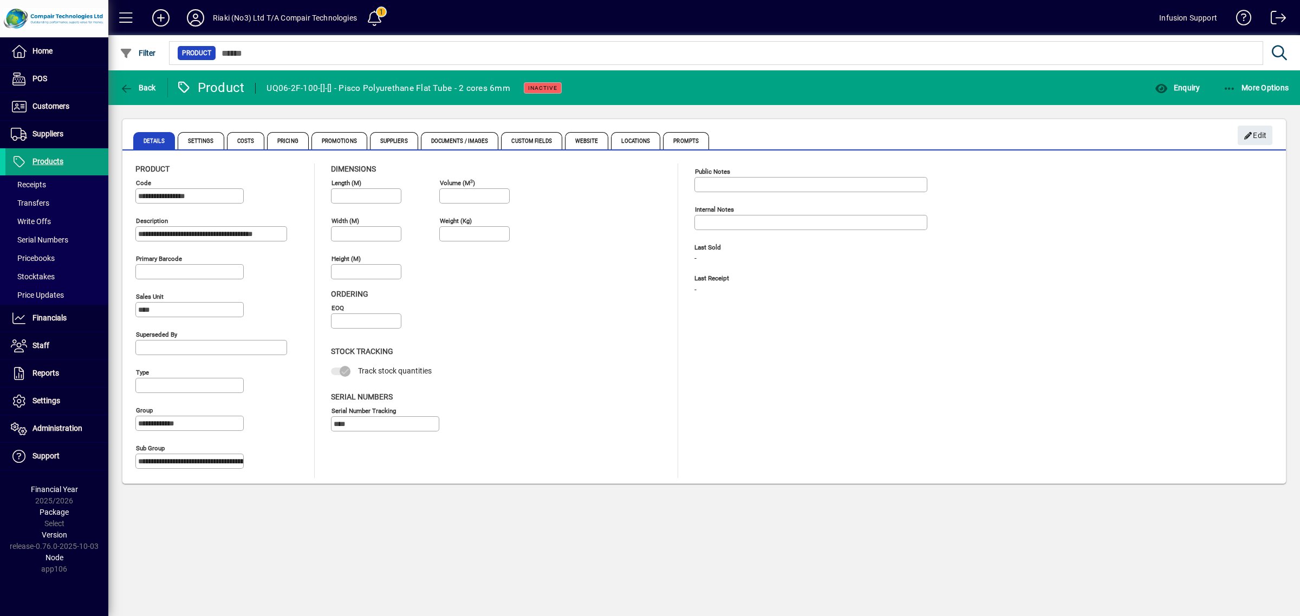
drag, startPoint x: 139, startPoint y: 231, endPoint x: 339, endPoint y: 226, distance: 199.4
click at [339, 226] on div "**********" at bounding box center [704, 321] width 1138 height 315
click at [50, 158] on span "Products" at bounding box center [48, 161] width 31 height 9
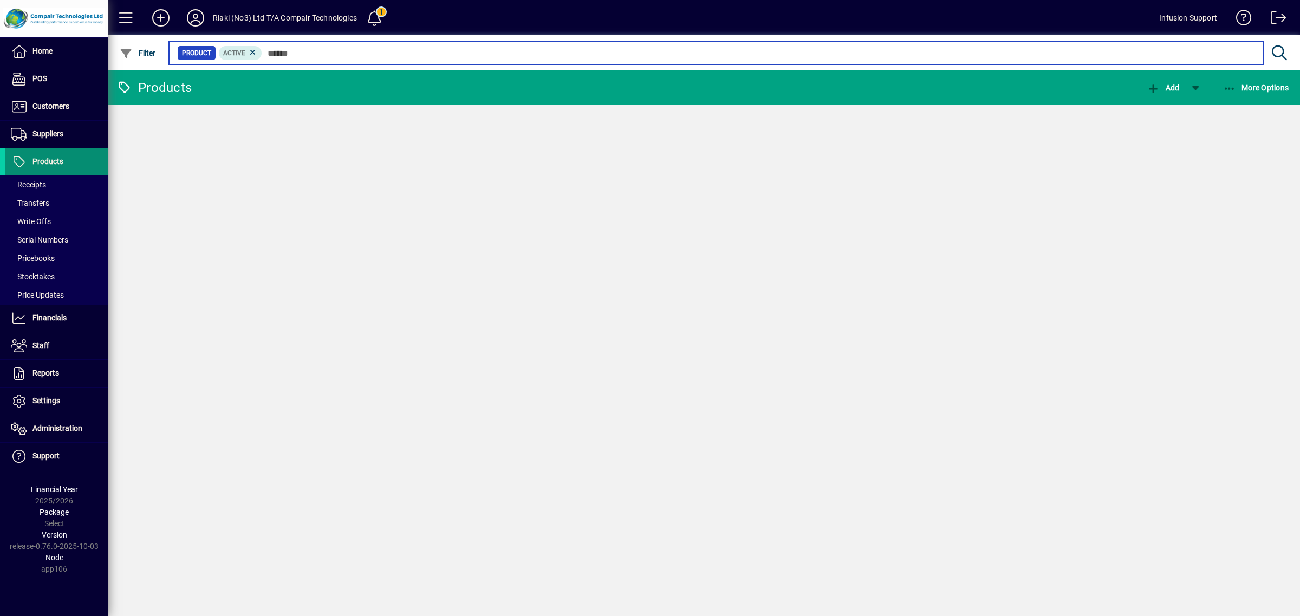
paste input "**********"
type input "**********"
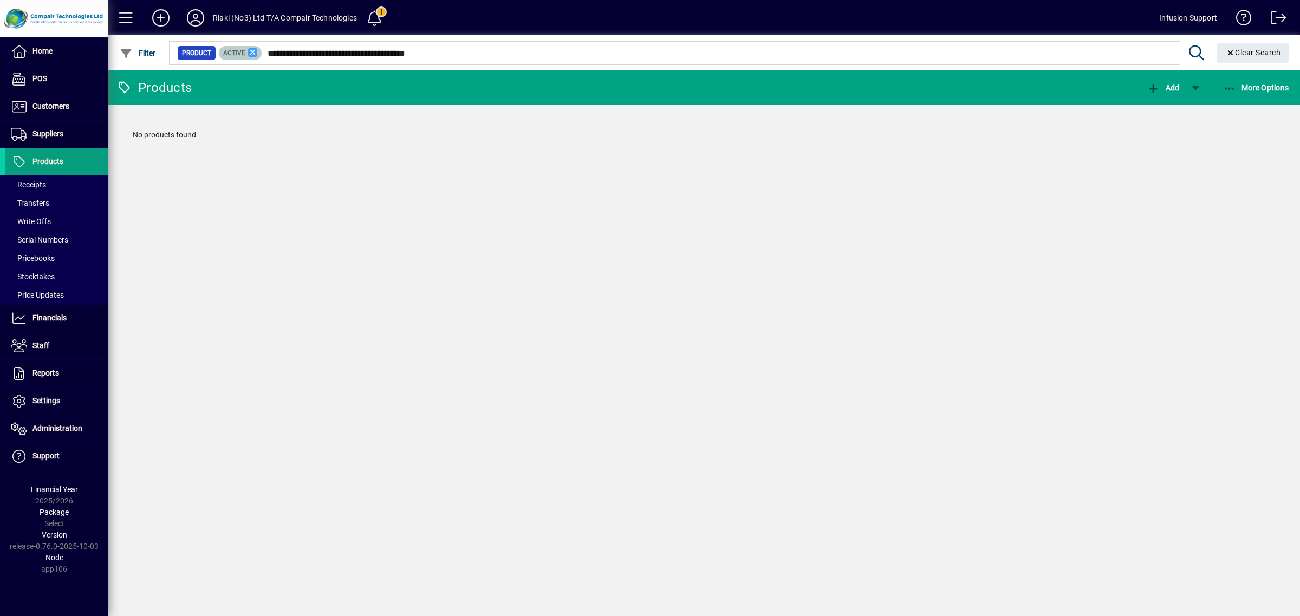
click at [248, 50] on icon at bounding box center [253, 53] width 10 height 10
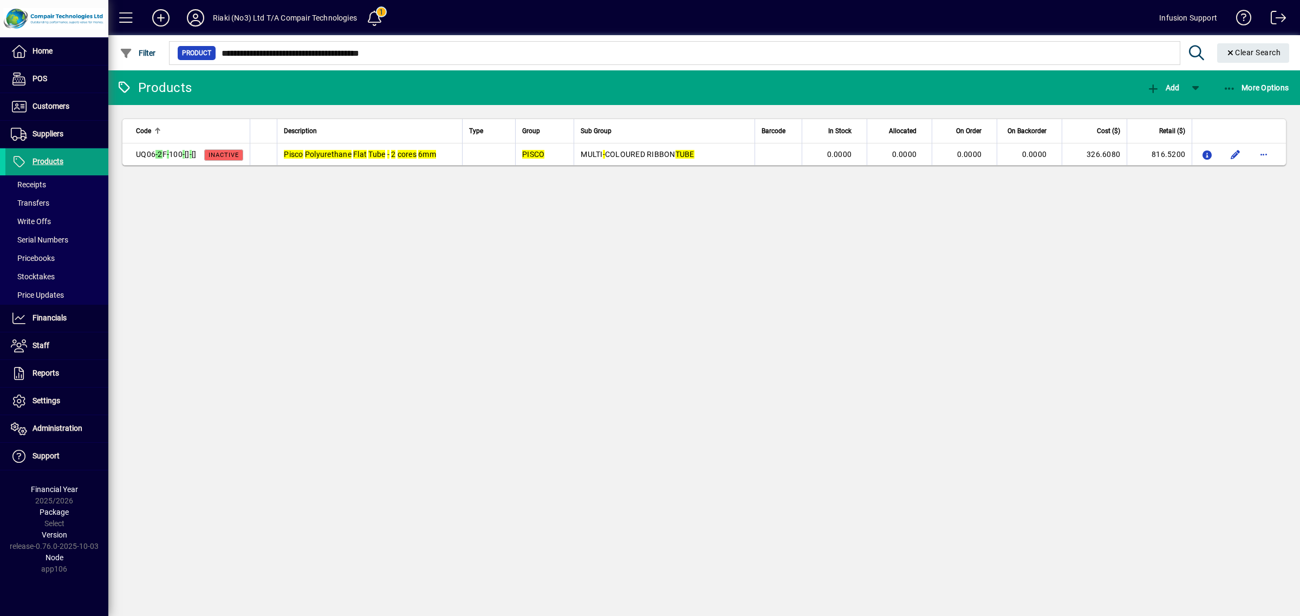
drag, startPoint x: 416, startPoint y: 301, endPoint x: 192, endPoint y: 233, distance: 233.6
click at [400, 297] on div "Products Add More Options Code Description Type Group Sub Group Barcode In Stoc…" at bounding box center [704, 343] width 1192 height 546
click at [42, 137] on span "Suppliers" at bounding box center [48, 133] width 31 height 9
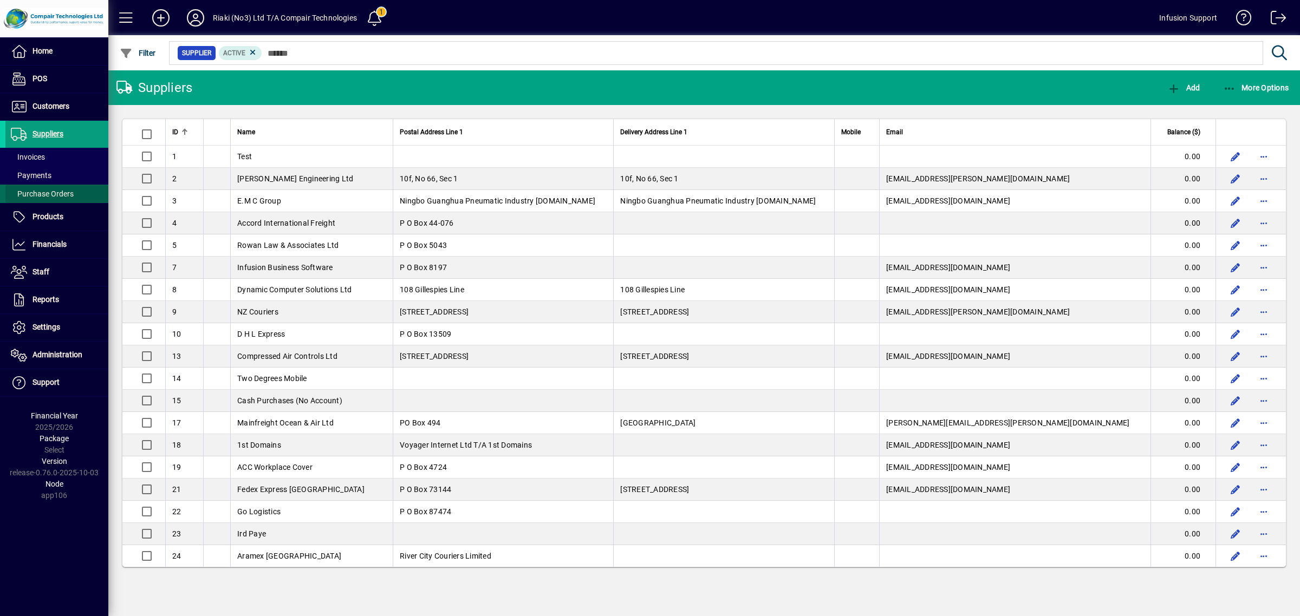
click at [47, 194] on span "Purchase Orders" at bounding box center [42, 194] width 63 height 9
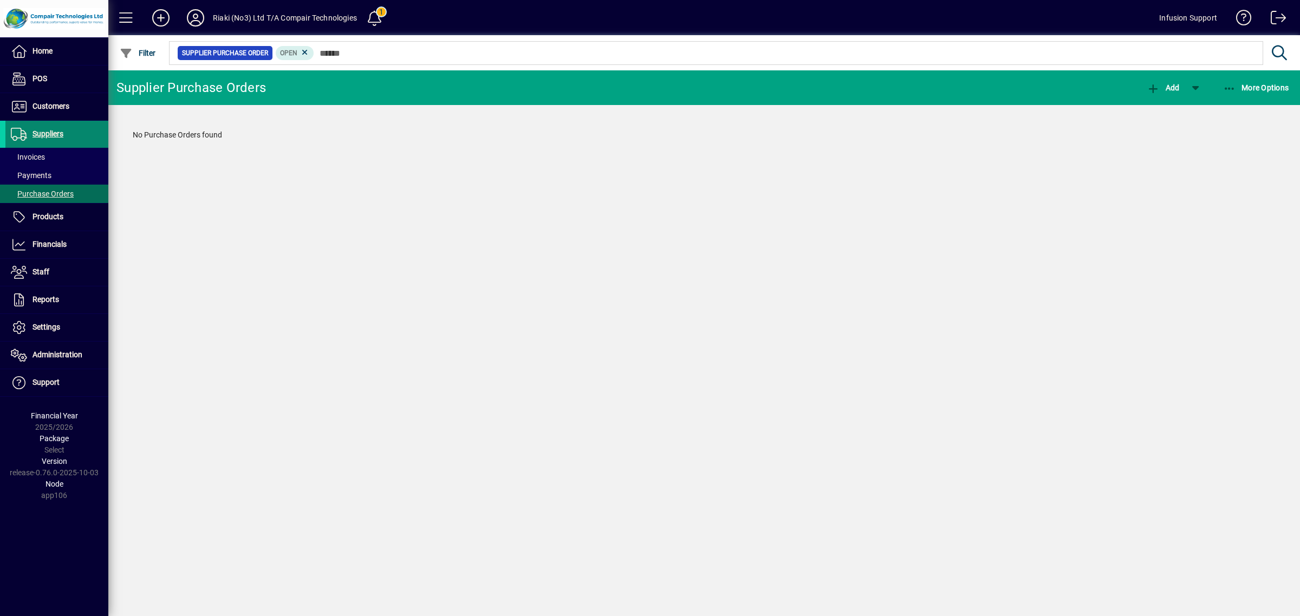
click at [47, 129] on span "Suppliers" at bounding box center [48, 133] width 31 height 9
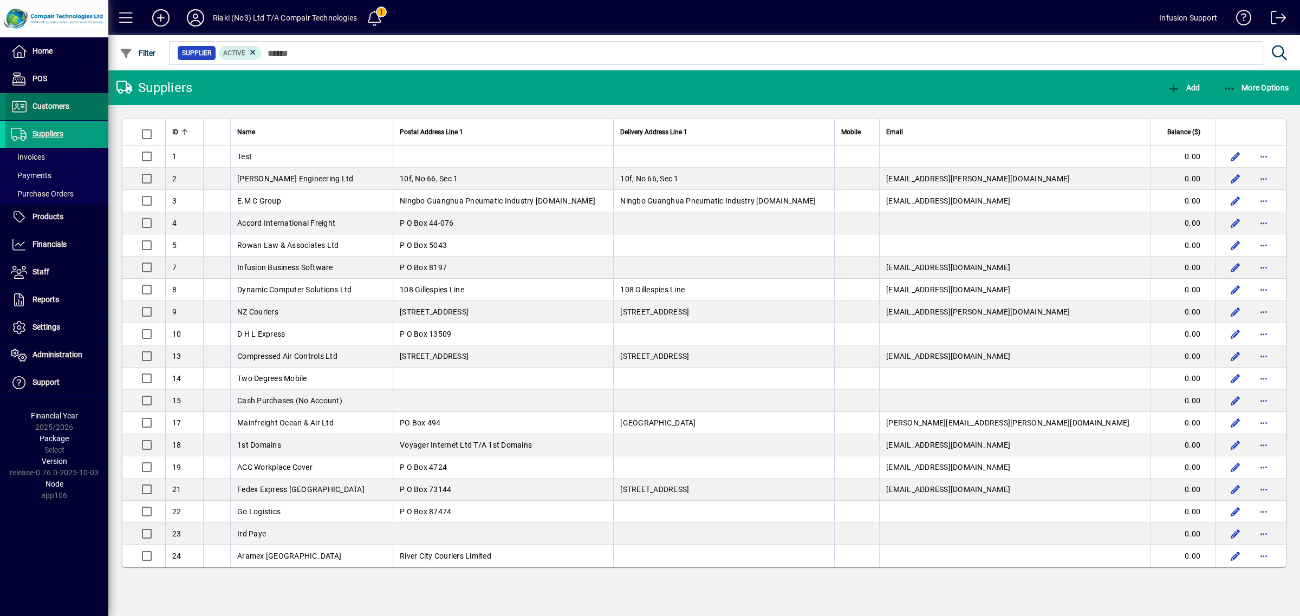
click at [47, 102] on span "Customers" at bounding box center [51, 106] width 37 height 9
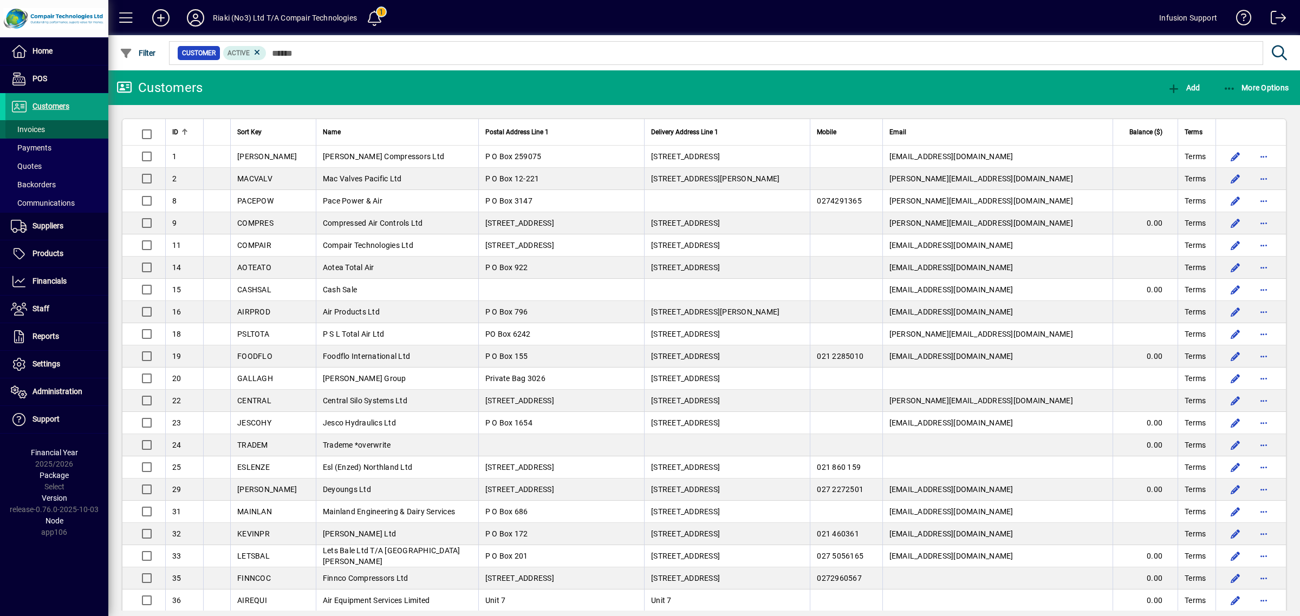
click at [52, 125] on span at bounding box center [56, 129] width 103 height 26
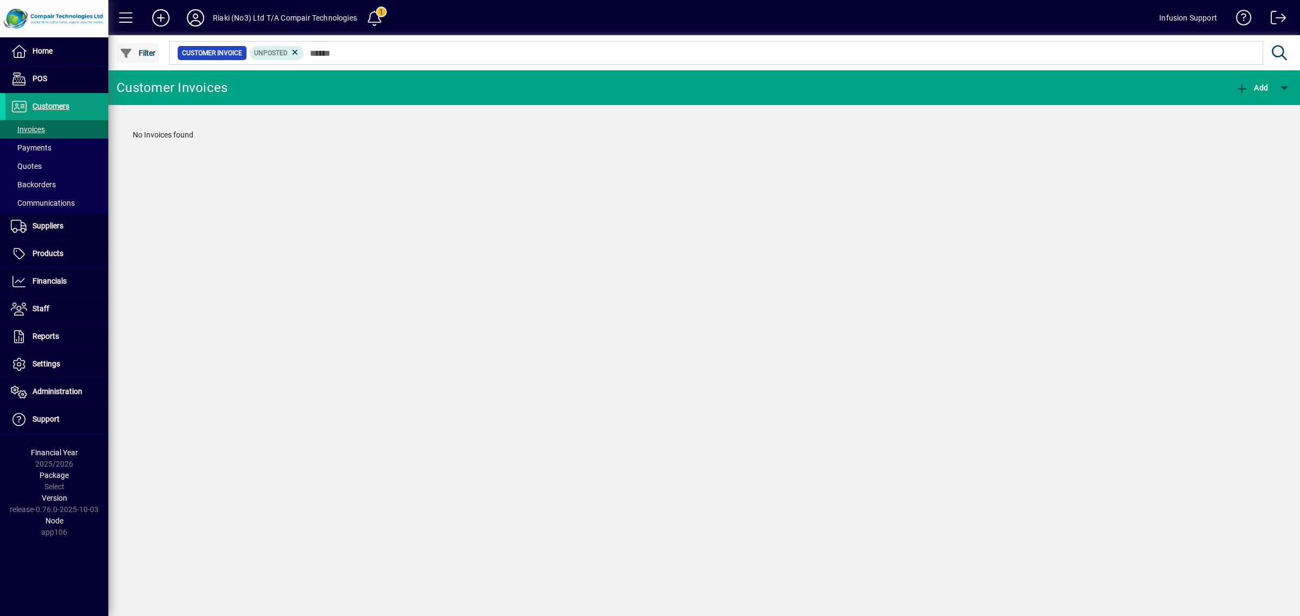
click at [141, 50] on span "Filter" at bounding box center [138, 53] width 36 height 9
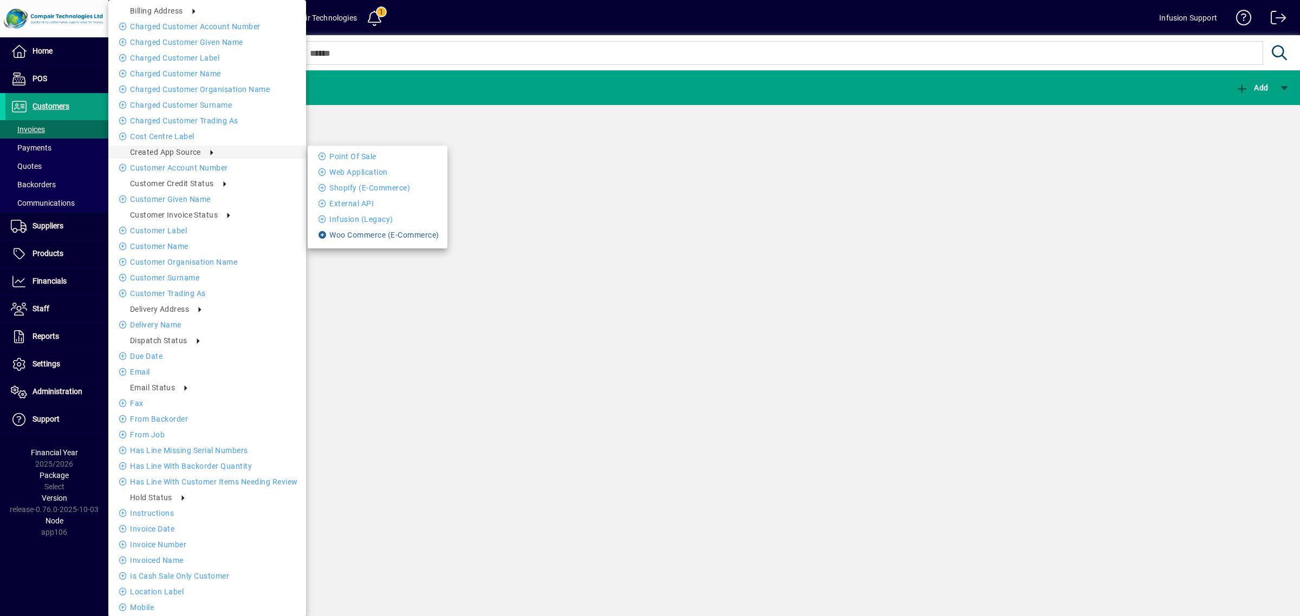
click at [378, 234] on li "Woo Commerce (E-Commerce)" at bounding box center [378, 235] width 140 height 13
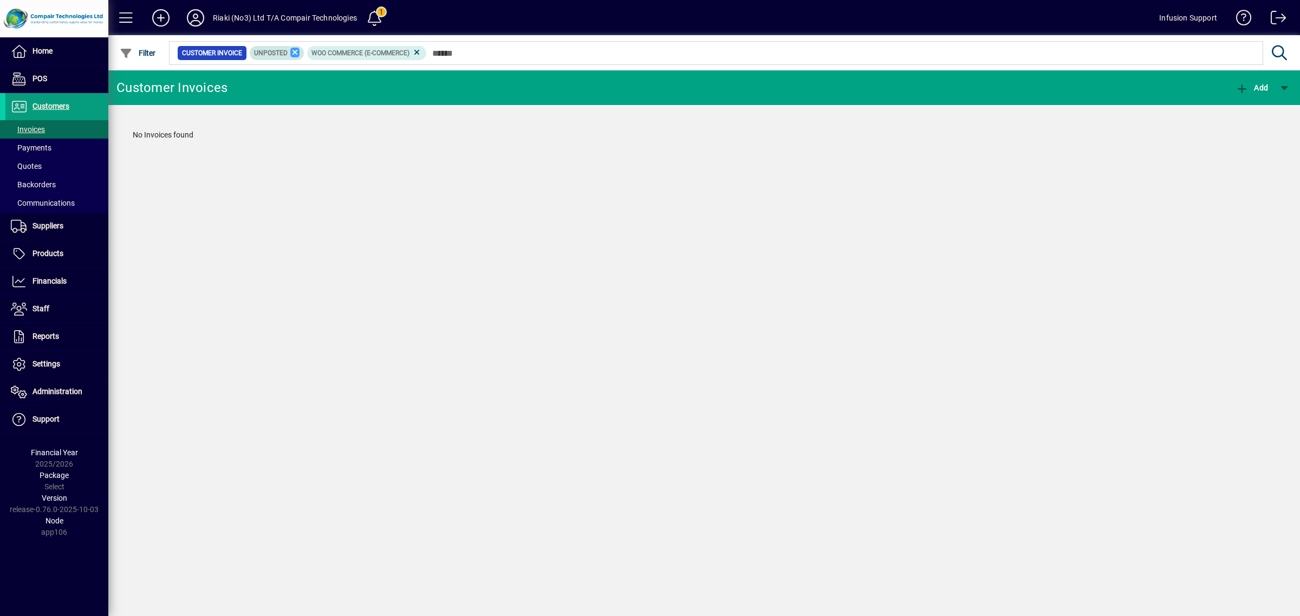
click at [293, 54] on icon at bounding box center [295, 53] width 10 height 10
click at [360, 53] on icon at bounding box center [360, 53] width 10 height 10
click at [138, 54] on span "Filter" at bounding box center [138, 53] width 36 height 9
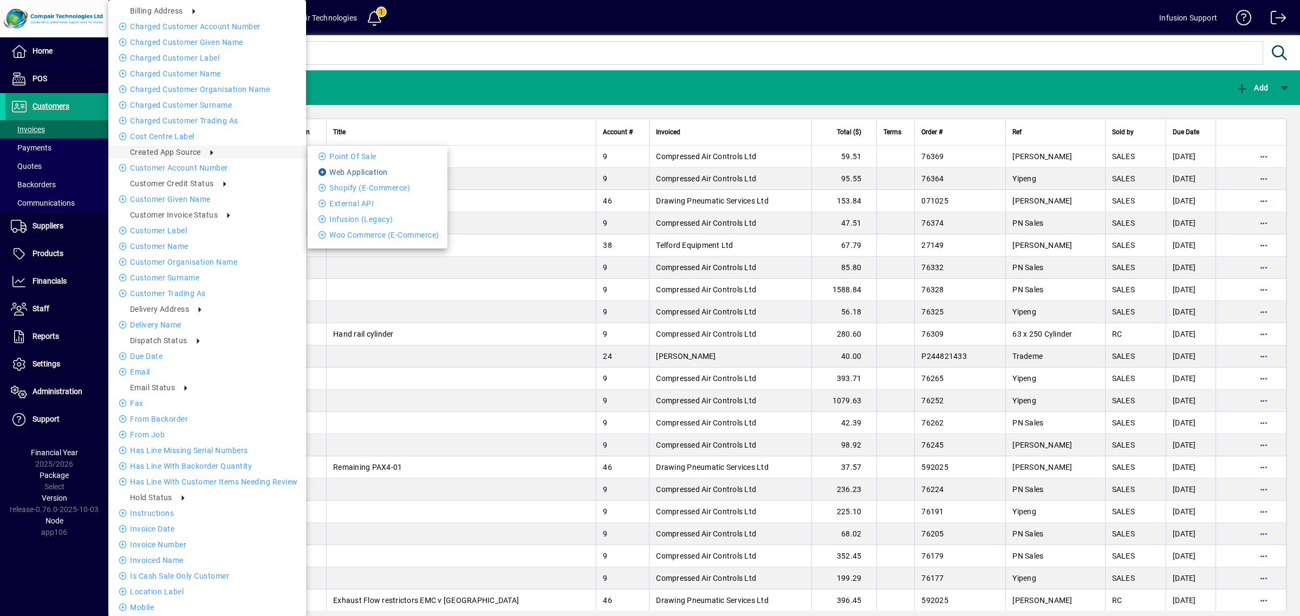
click at [352, 175] on li "Web Application" at bounding box center [378, 172] width 140 height 13
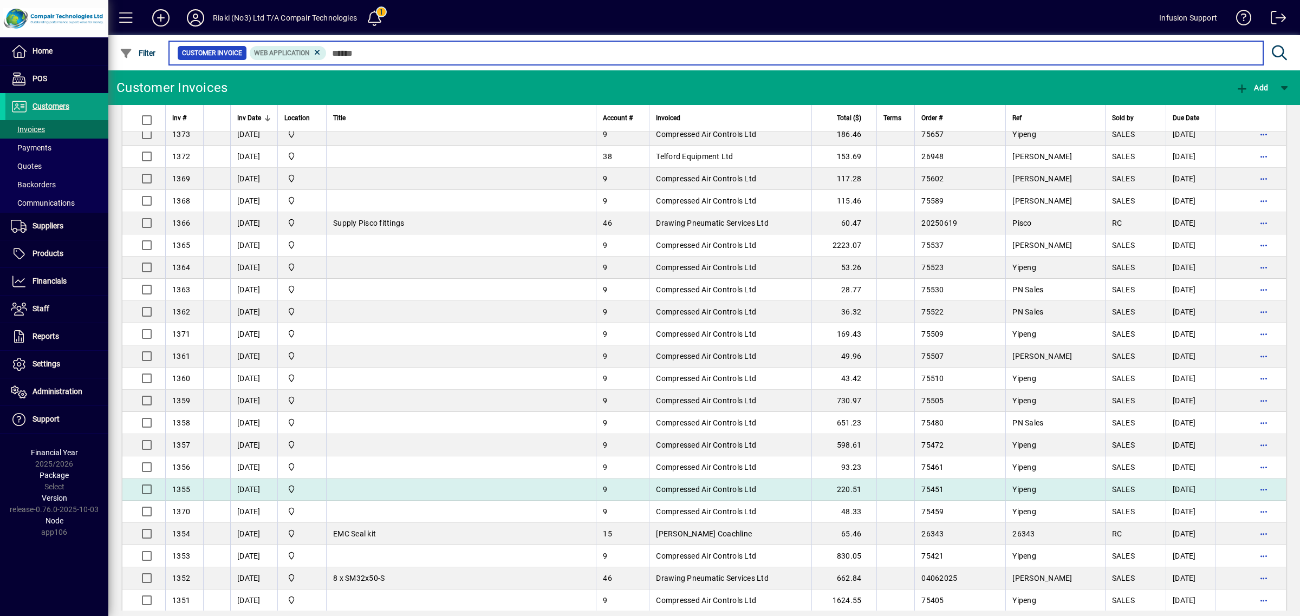
scroll to position [1812, 0]
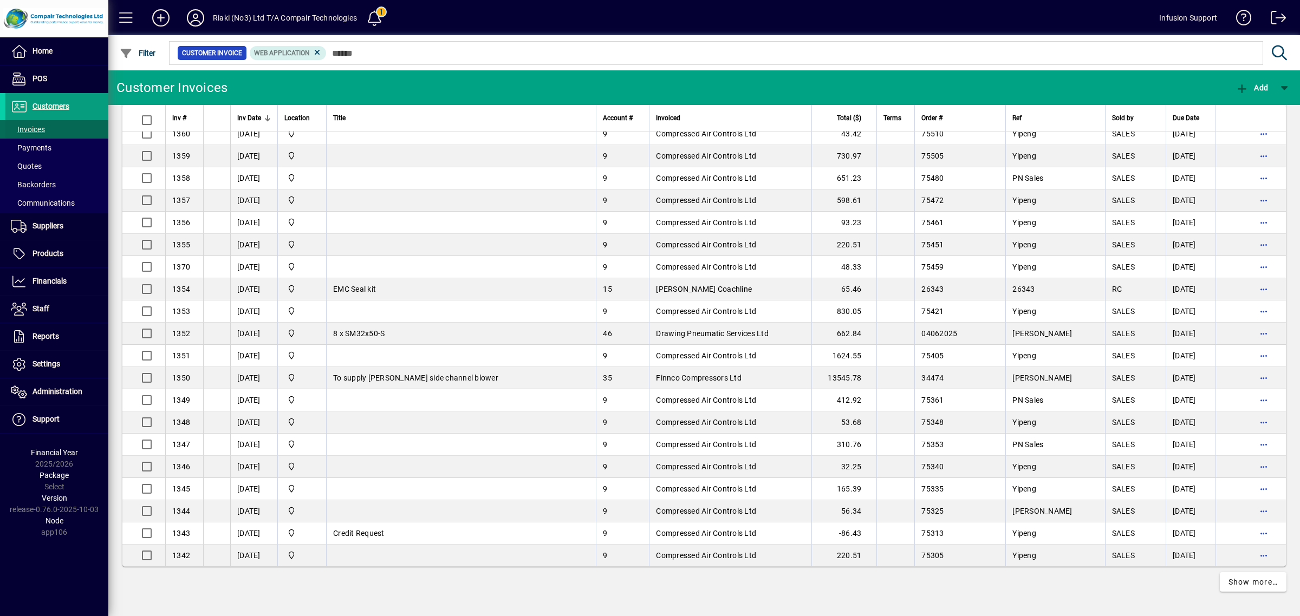
click at [44, 131] on span "Invoices" at bounding box center [28, 129] width 34 height 9
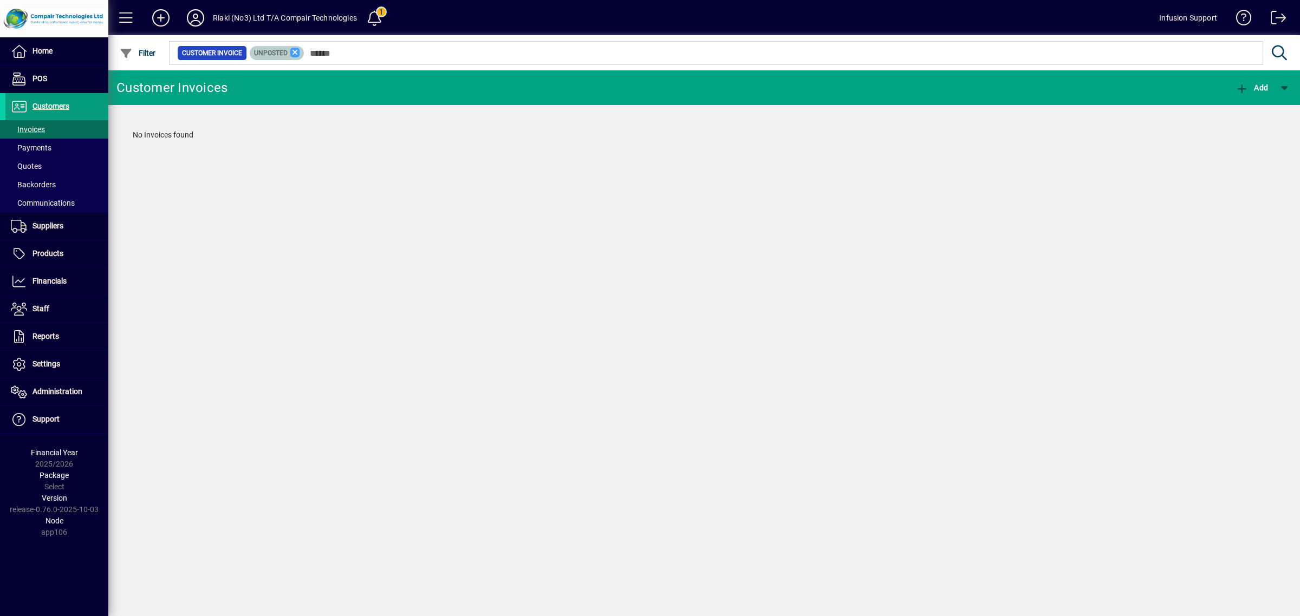
click at [294, 53] on icon at bounding box center [295, 53] width 10 height 10
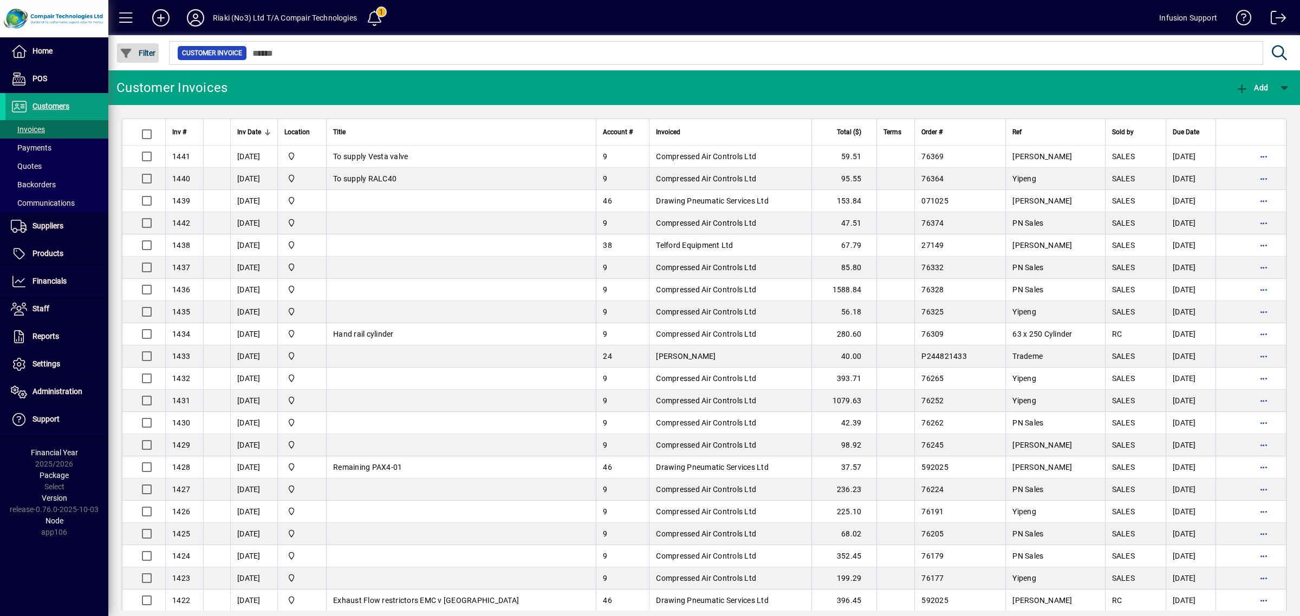
click at [136, 50] on span "Filter" at bounding box center [138, 53] width 36 height 9
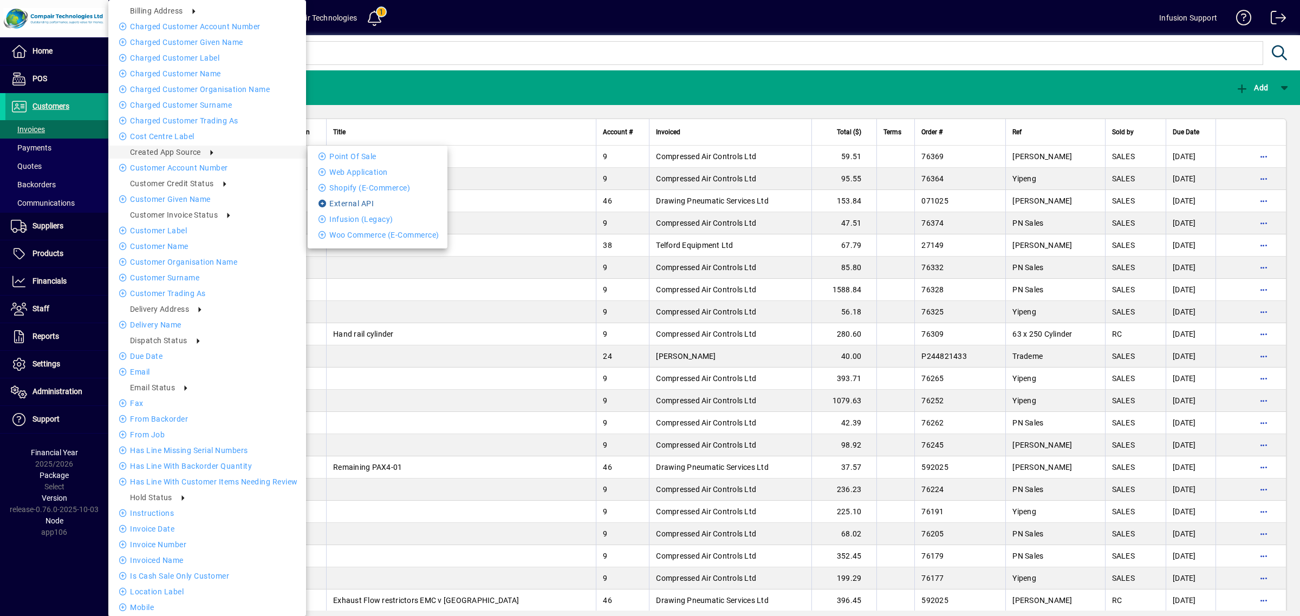
click at [339, 199] on li "External API" at bounding box center [378, 203] width 140 height 13
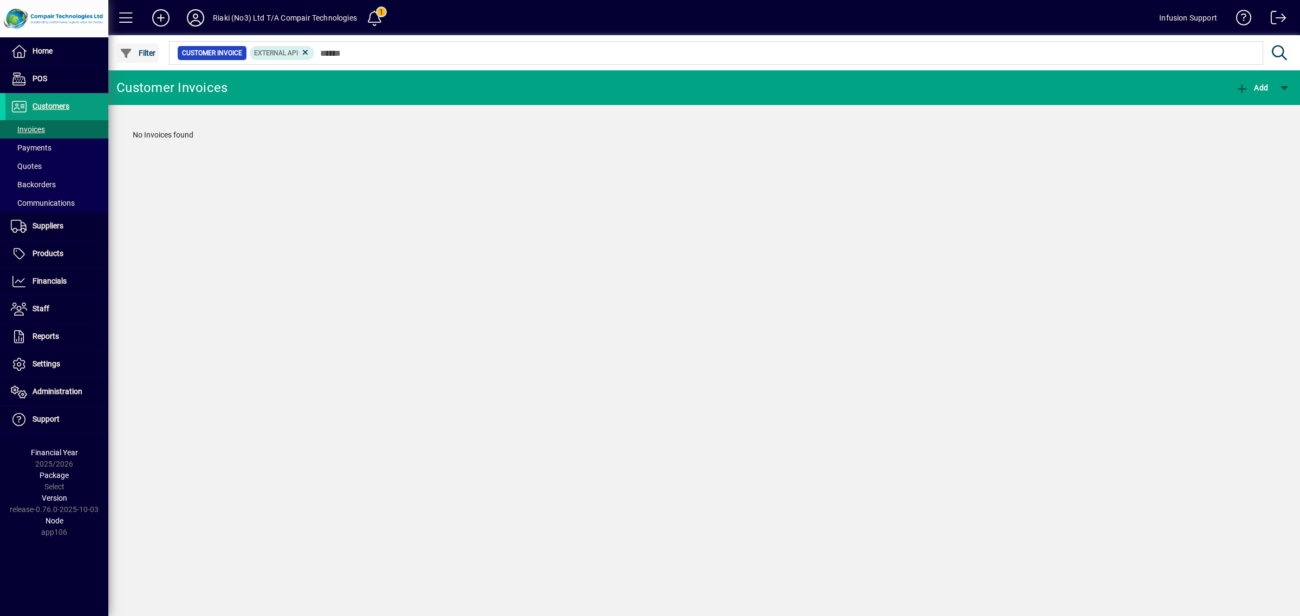
click at [139, 49] on span "Filter" at bounding box center [138, 53] width 36 height 9
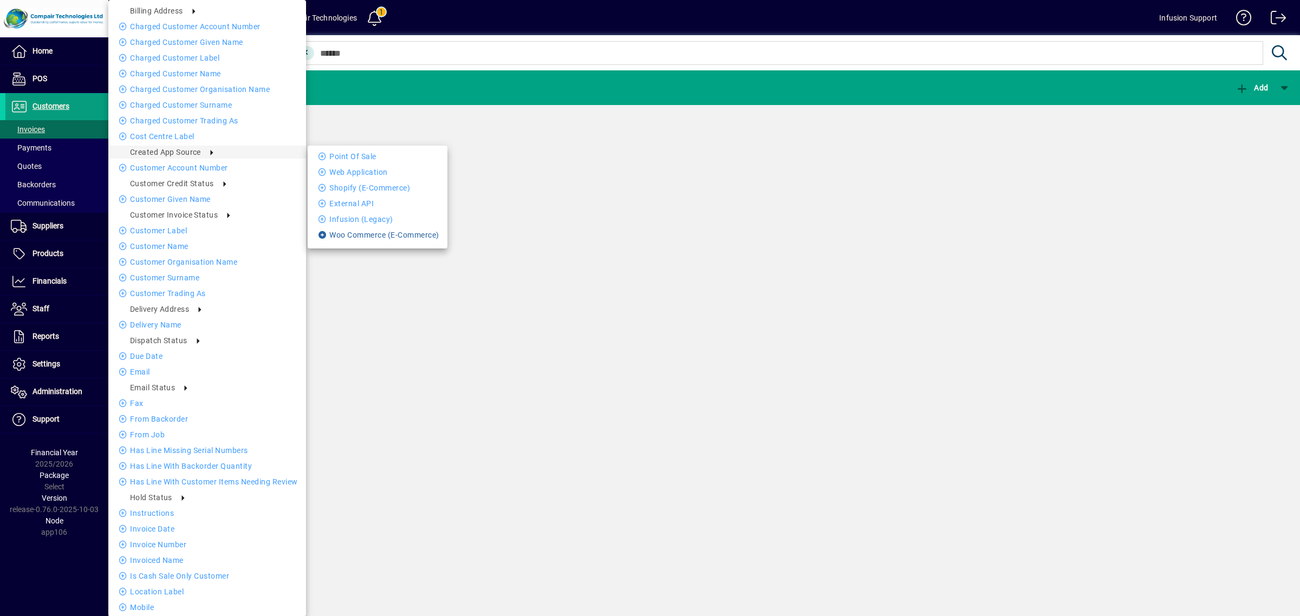
click at [404, 229] on li "Woo Commerce (E-Commerce)" at bounding box center [378, 235] width 140 height 13
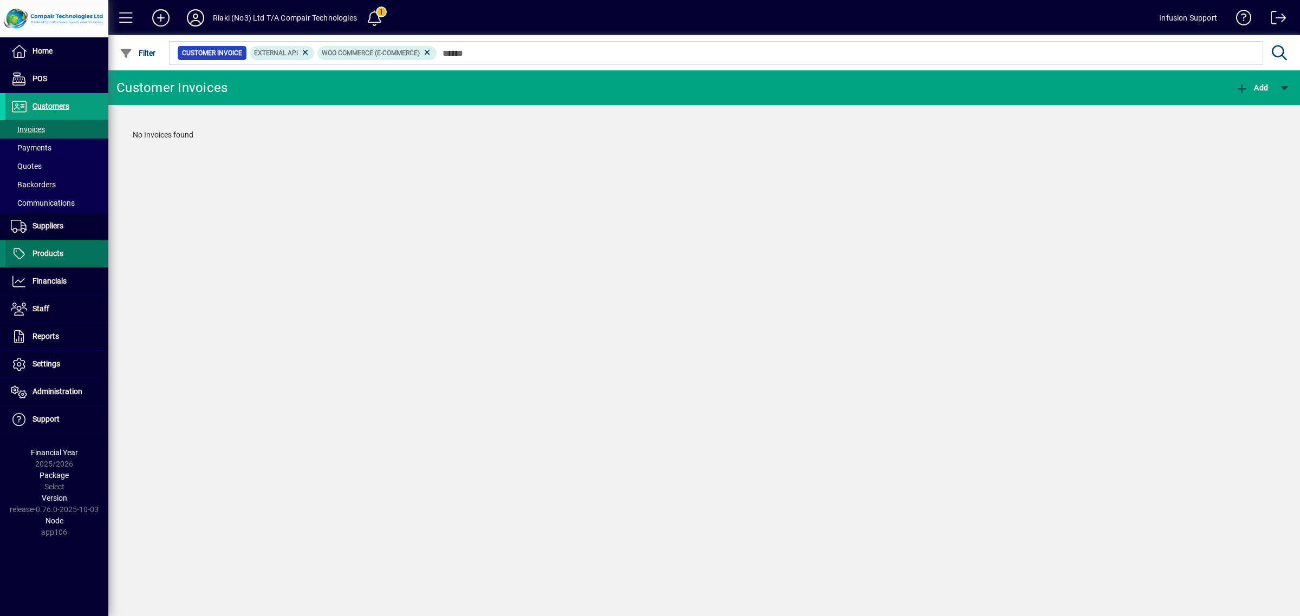
click at [46, 253] on span "Products" at bounding box center [48, 253] width 31 height 9
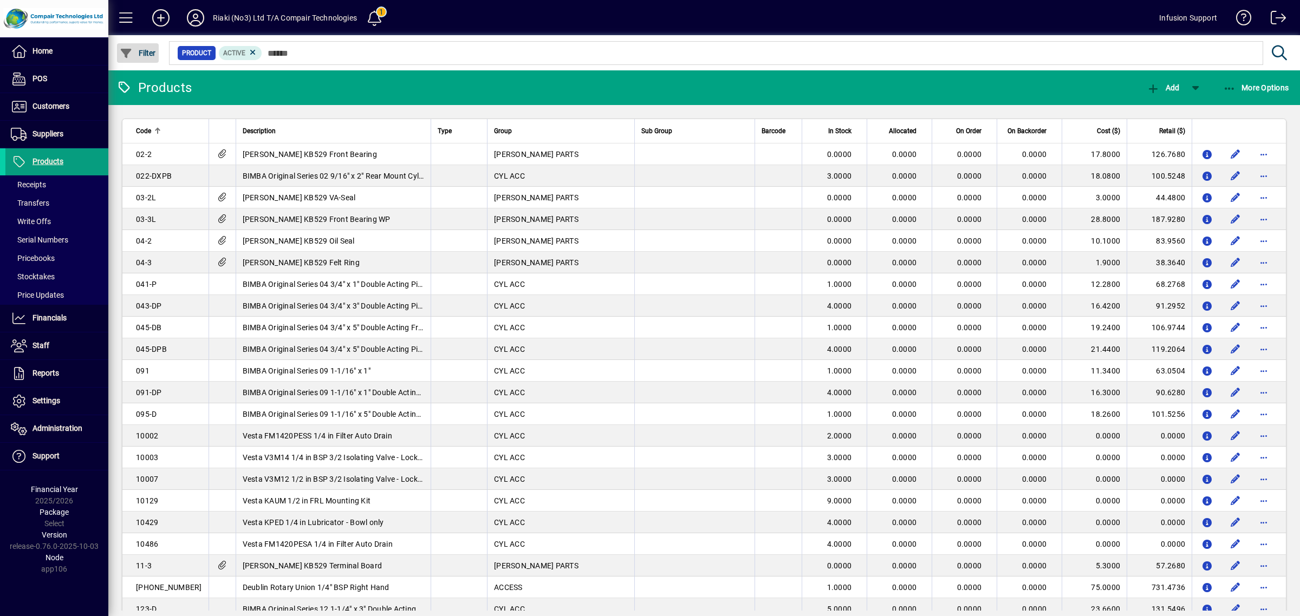
click at [153, 46] on span "button" at bounding box center [138, 53] width 42 height 26
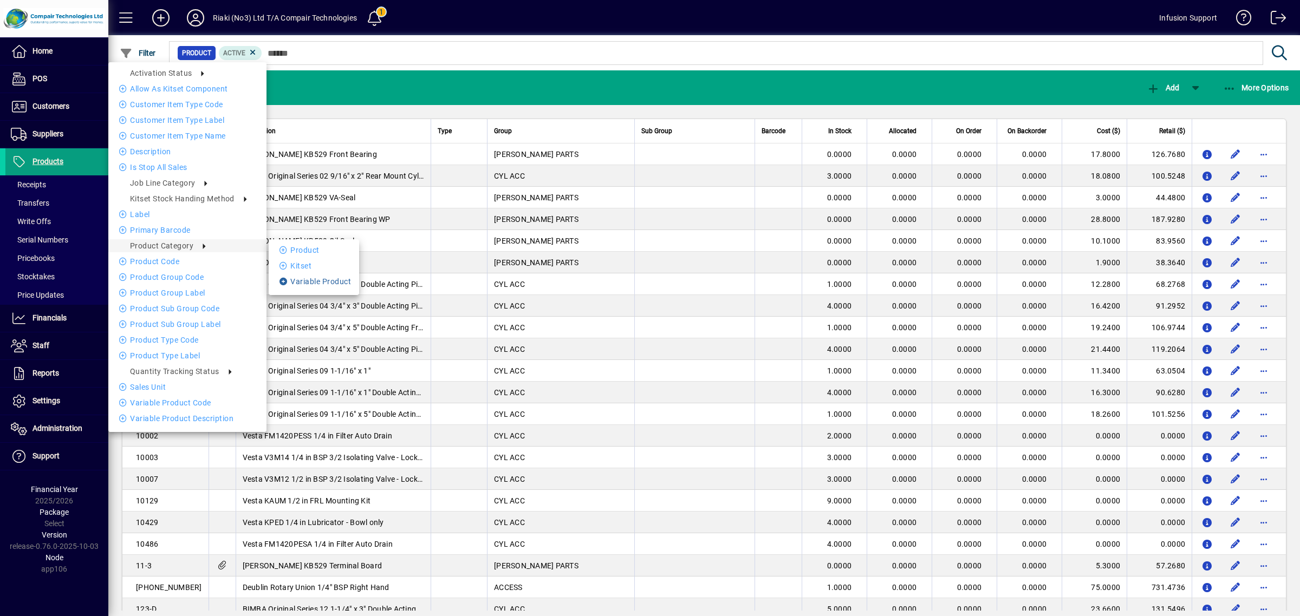
click at [301, 283] on li "Variable Product" at bounding box center [314, 281] width 90 height 13
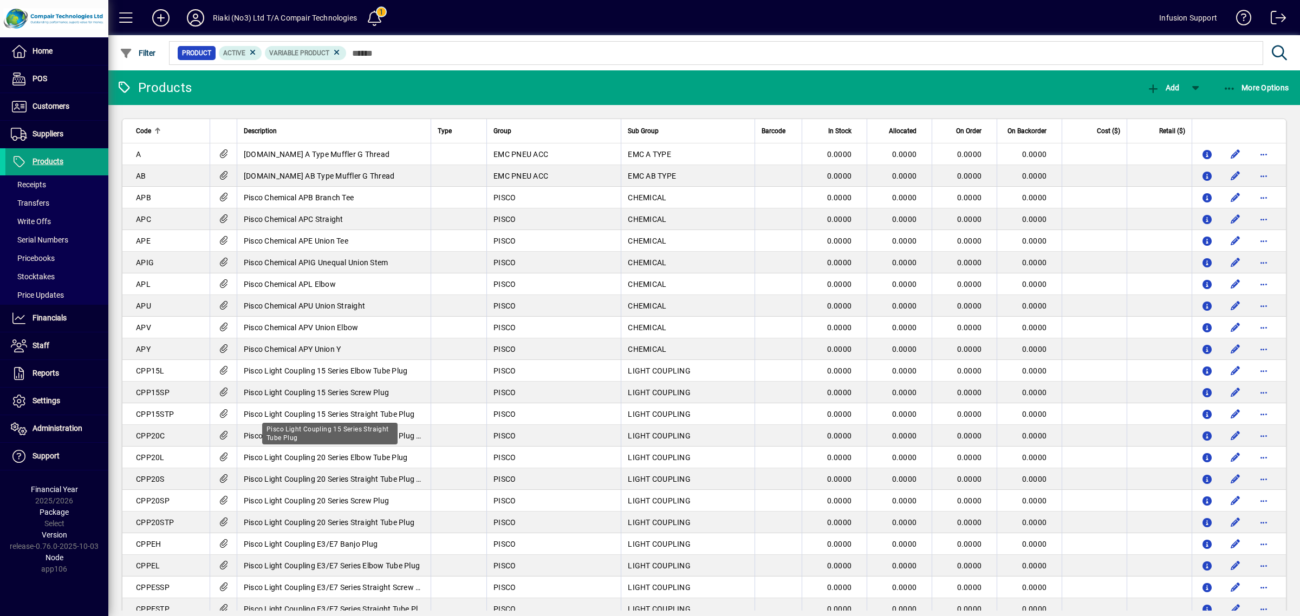
click at [371, 424] on div "Pisco Light Coupling 15 Series Straight Tube Plug" at bounding box center [329, 434] width 135 height 22
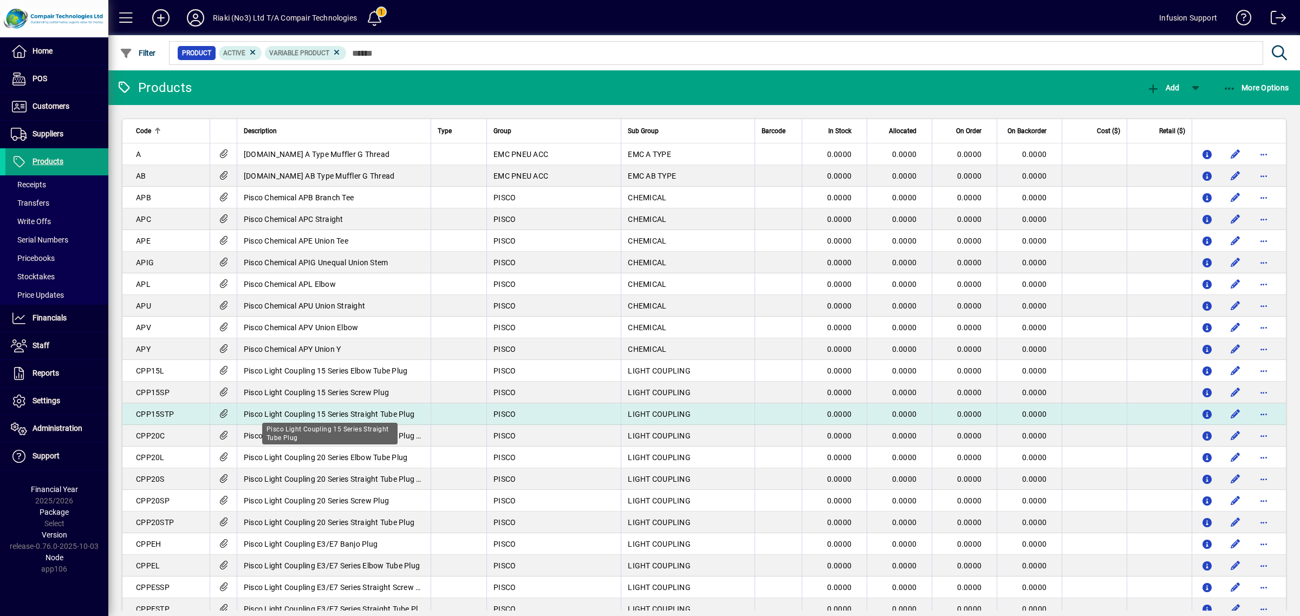
click at [377, 416] on span "Pisco Light Coupling 15 Series Straight Tube Plug" at bounding box center [329, 414] width 171 height 9
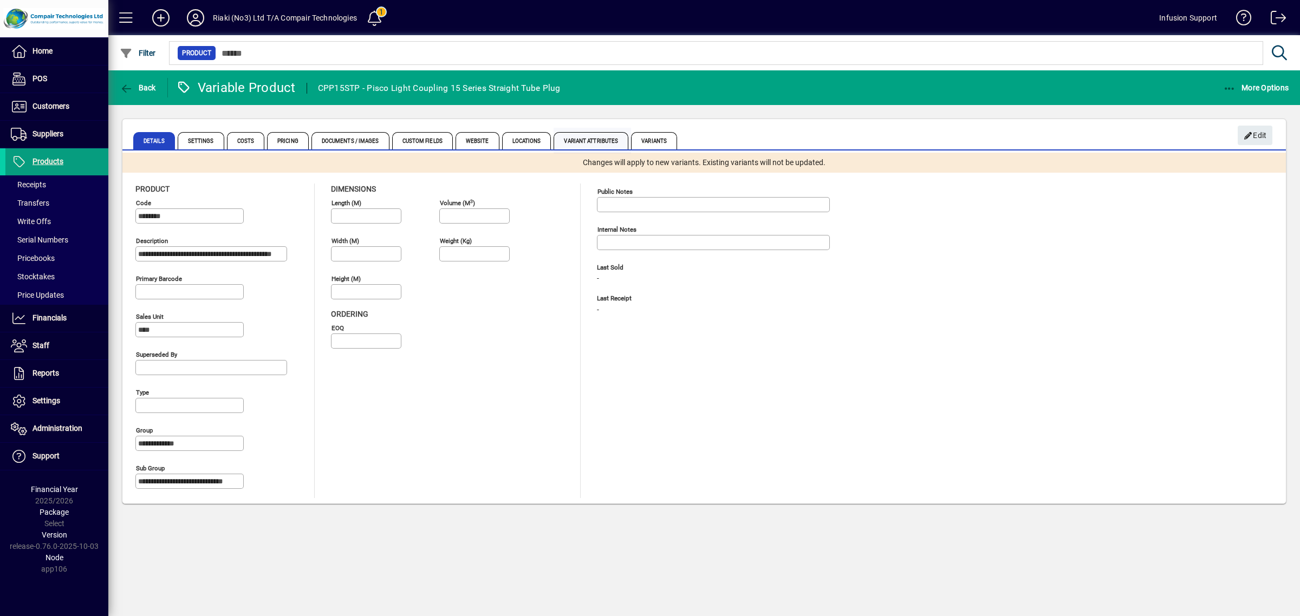
click at [574, 136] on span "Variant Attributes" at bounding box center [591, 140] width 75 height 17
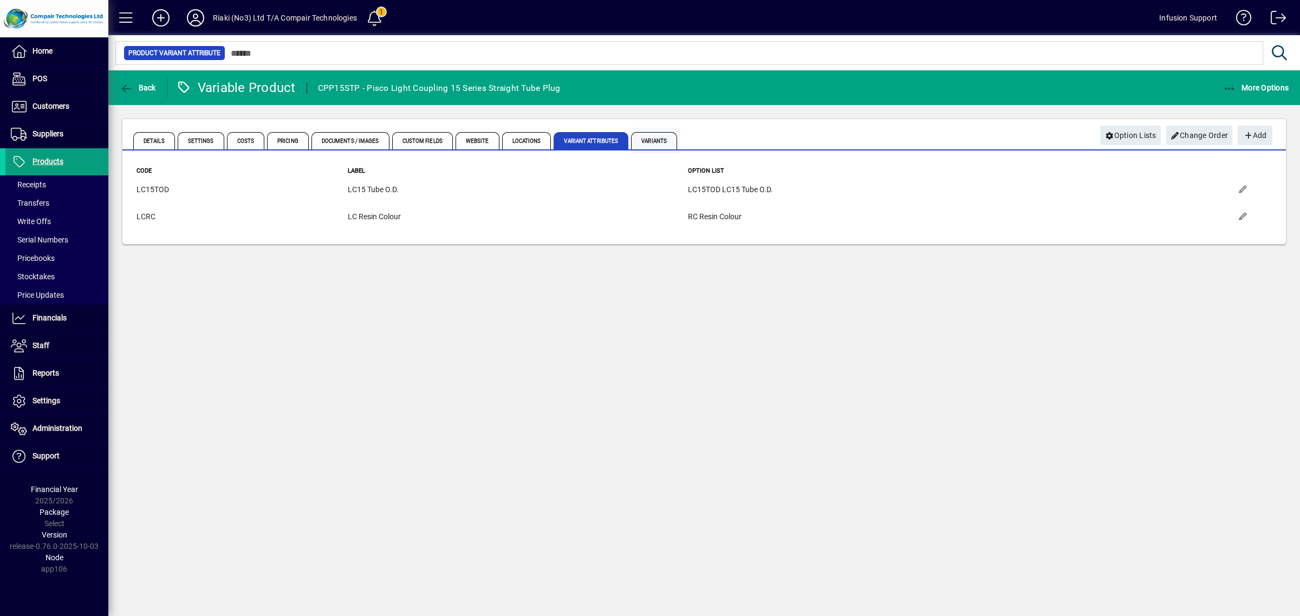
click at [653, 138] on span "Variants" at bounding box center [654, 140] width 46 height 17
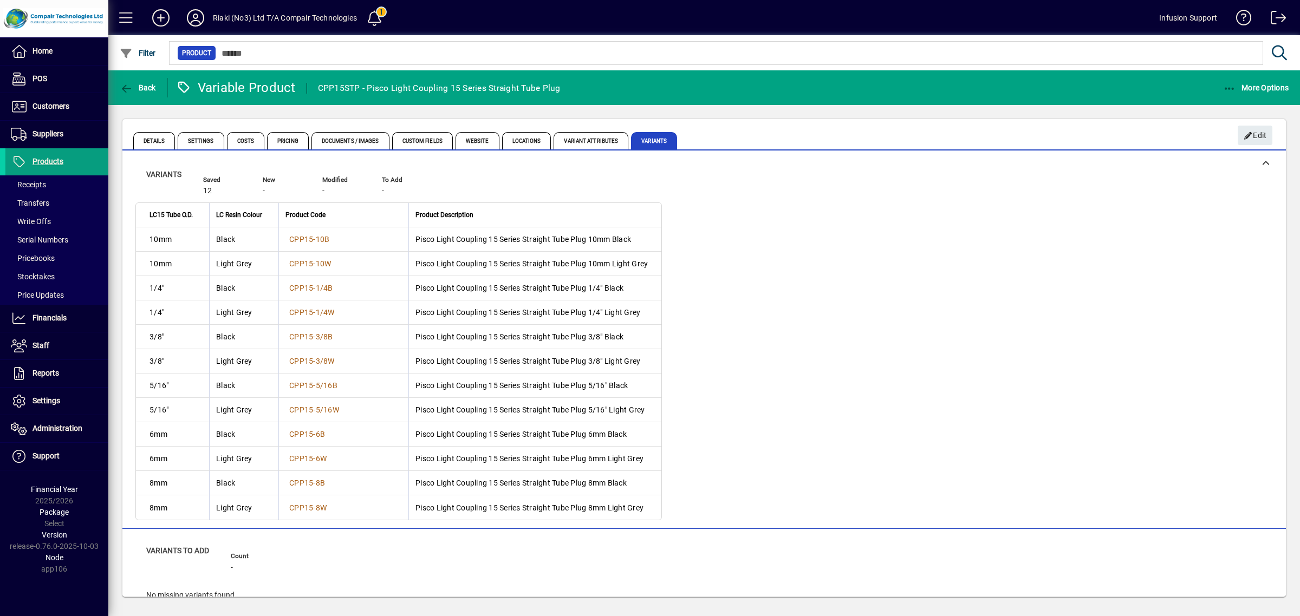
click at [366, 486] on td "CPP15-8B" at bounding box center [343, 483] width 130 height 24
drag, startPoint x: 412, startPoint y: 483, endPoint x: 585, endPoint y: 483, distance: 173.3
click at [585, 483] on td "Pisco Light Coupling 15 Series Straight Tube Plug 8mm Black" at bounding box center [534, 483] width 253 height 24
copy td "Pisco Light Coupling 15 Series Straight Tube Plug"
click at [193, 17] on icon at bounding box center [196, 17] width 22 height 17
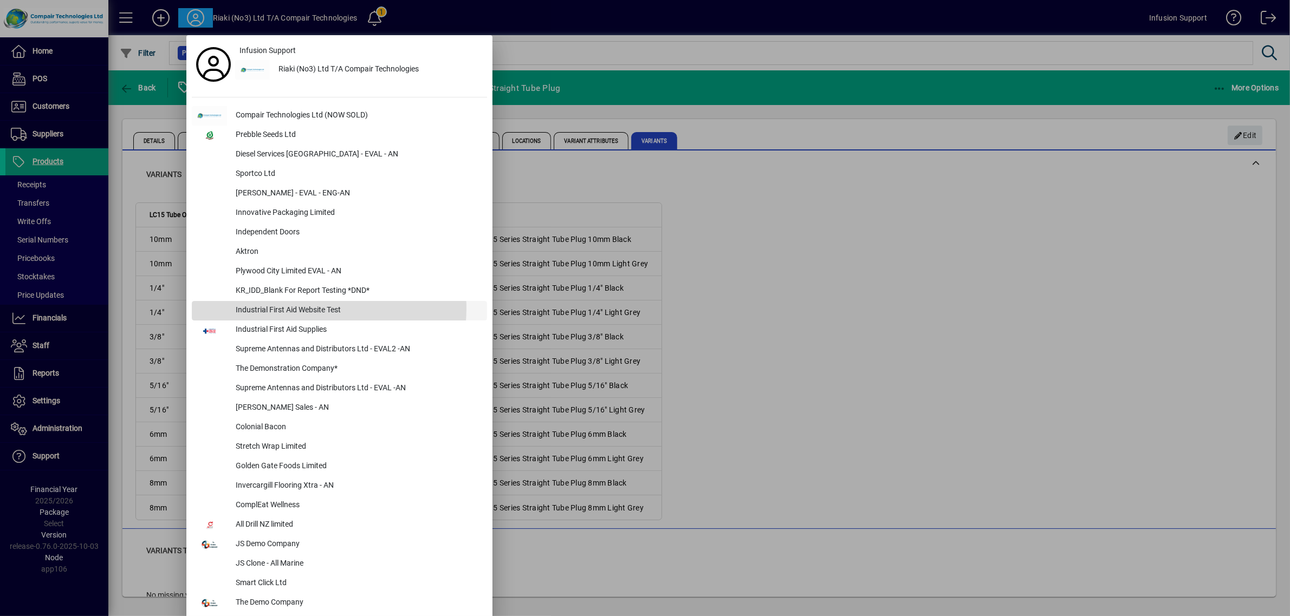
click at [323, 309] on div "Industrial First Aid Website Test" at bounding box center [357, 311] width 260 height 20
